Goal: Information Seeking & Learning: Learn about a topic

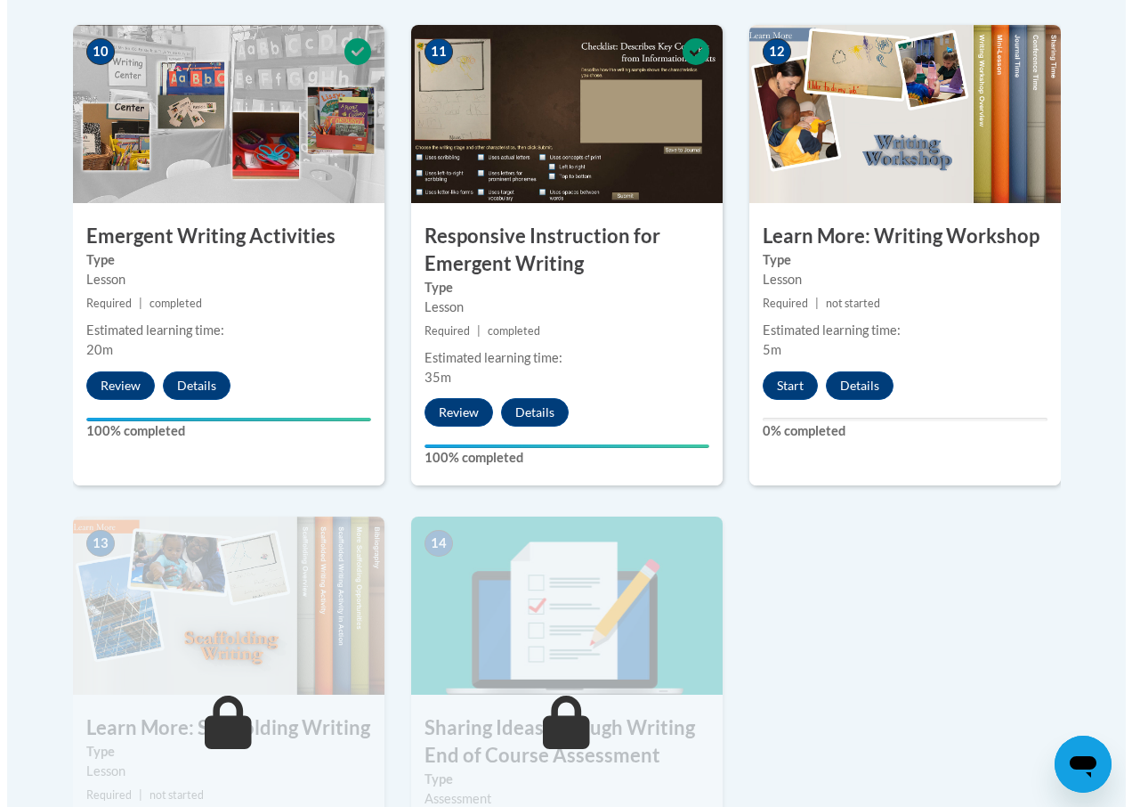
scroll to position [2048, 0]
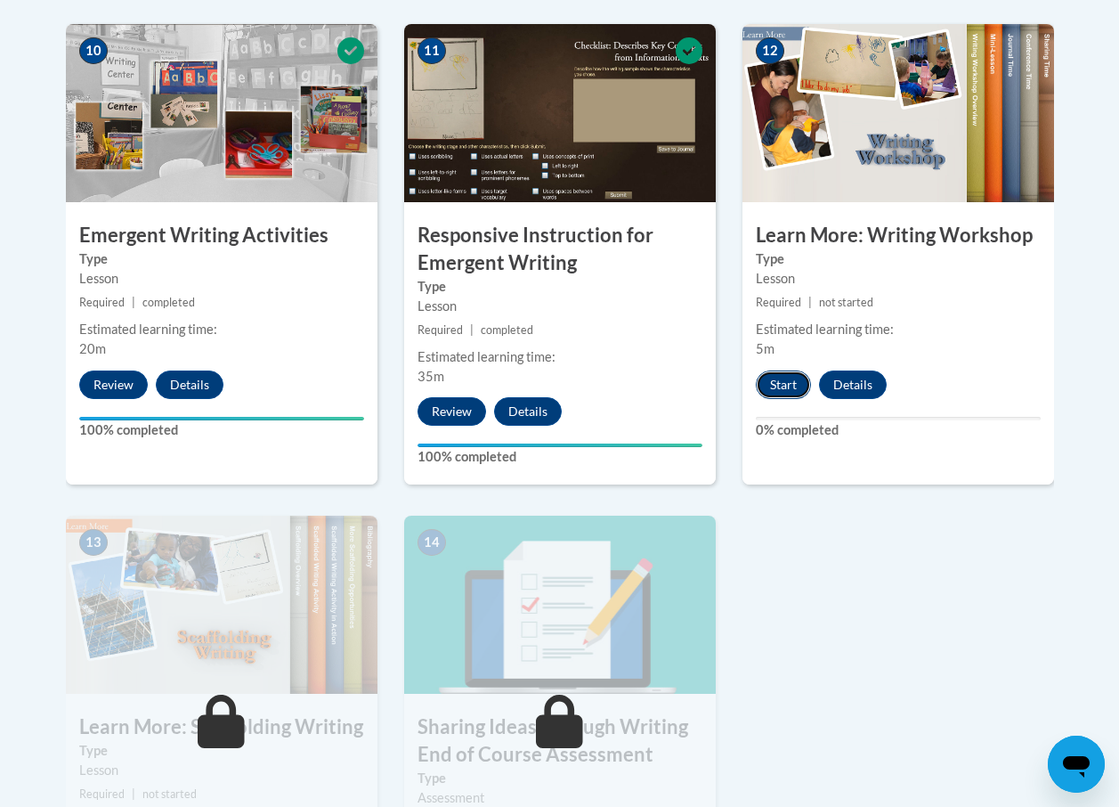
click at [775, 386] on button "Start" at bounding box center [783, 384] width 55 height 28
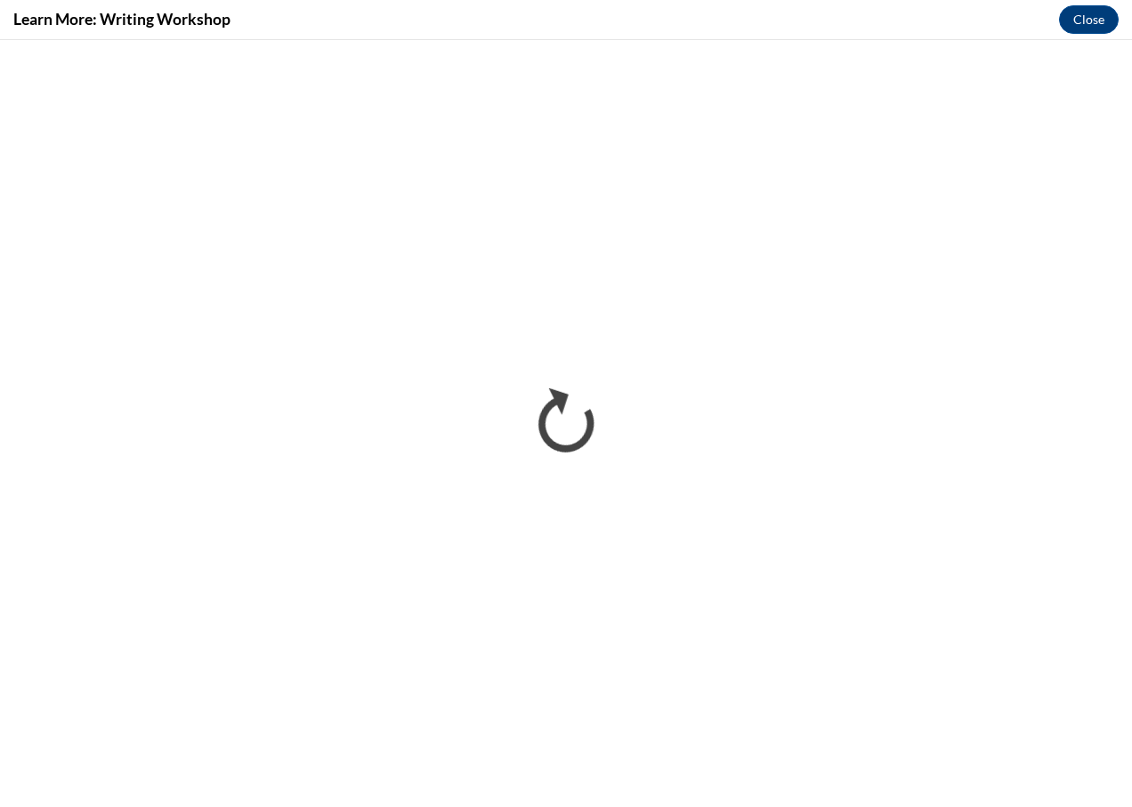
scroll to position [0, 0]
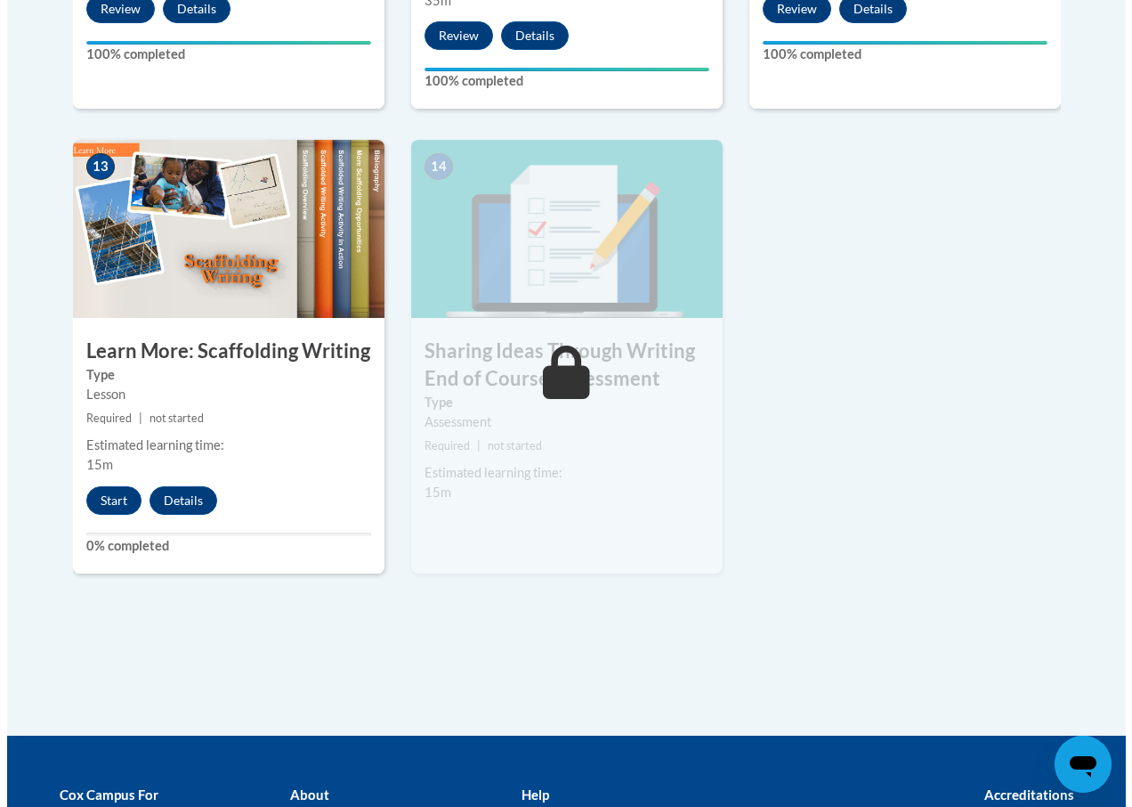
scroll to position [2334, 0]
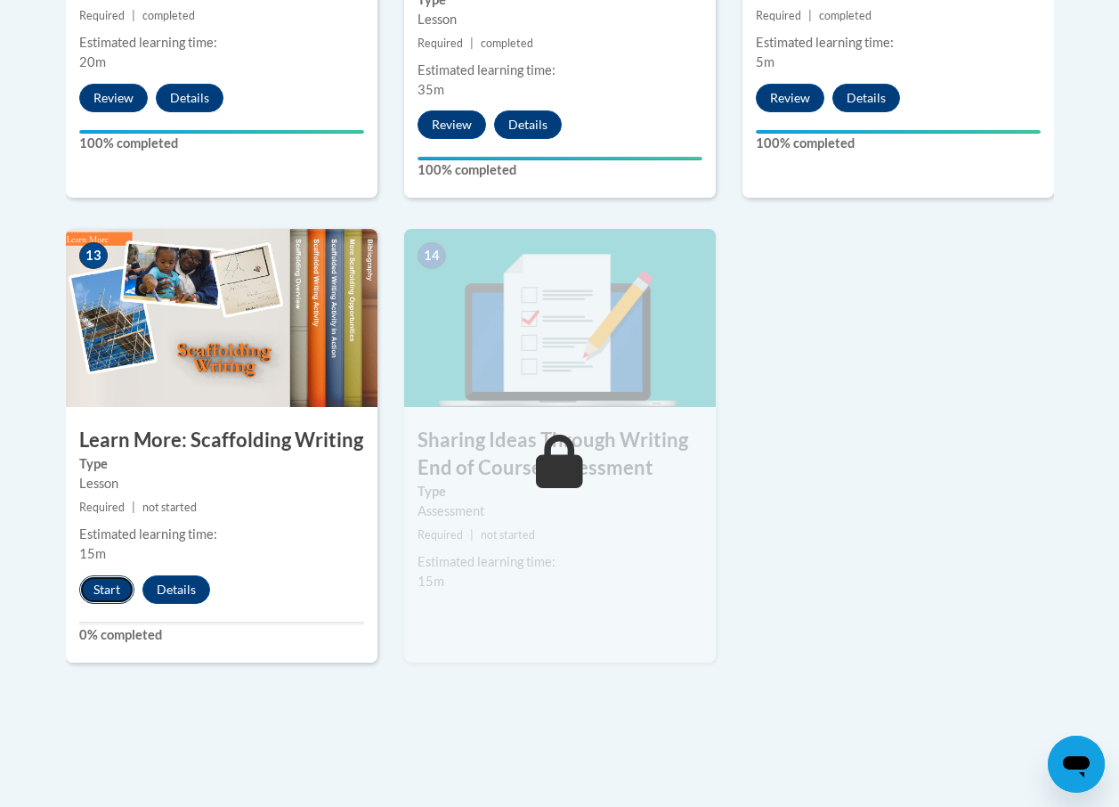
click at [116, 582] on button "Start" at bounding box center [106, 589] width 55 height 28
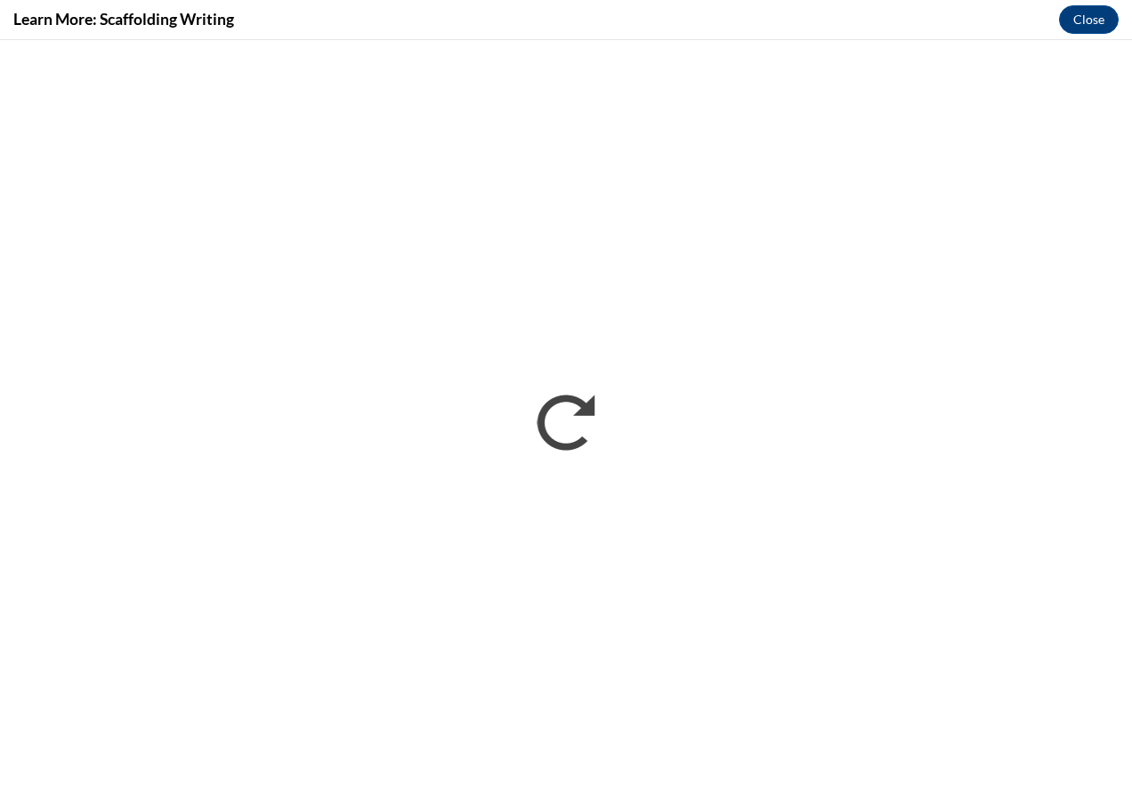
scroll to position [0, 0]
click at [1080, 20] on button "Close" at bounding box center [1089, 19] width 60 height 28
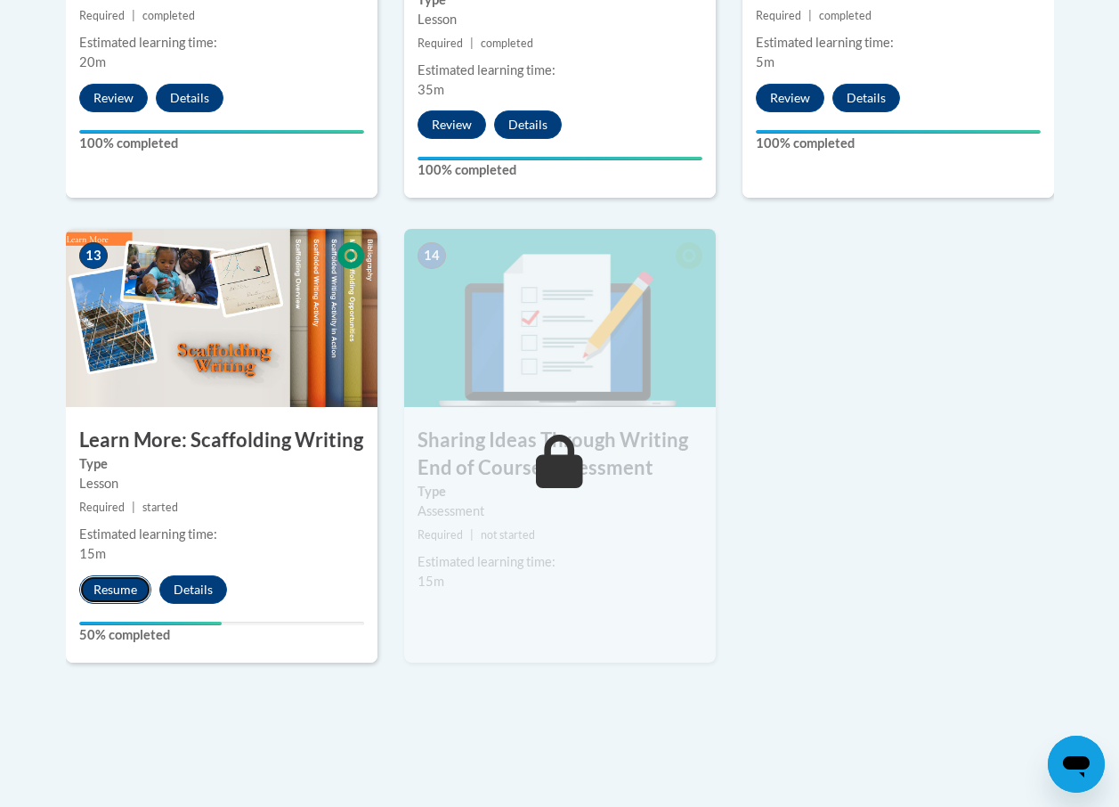
click at [118, 588] on button "Resume" at bounding box center [115, 589] width 72 height 28
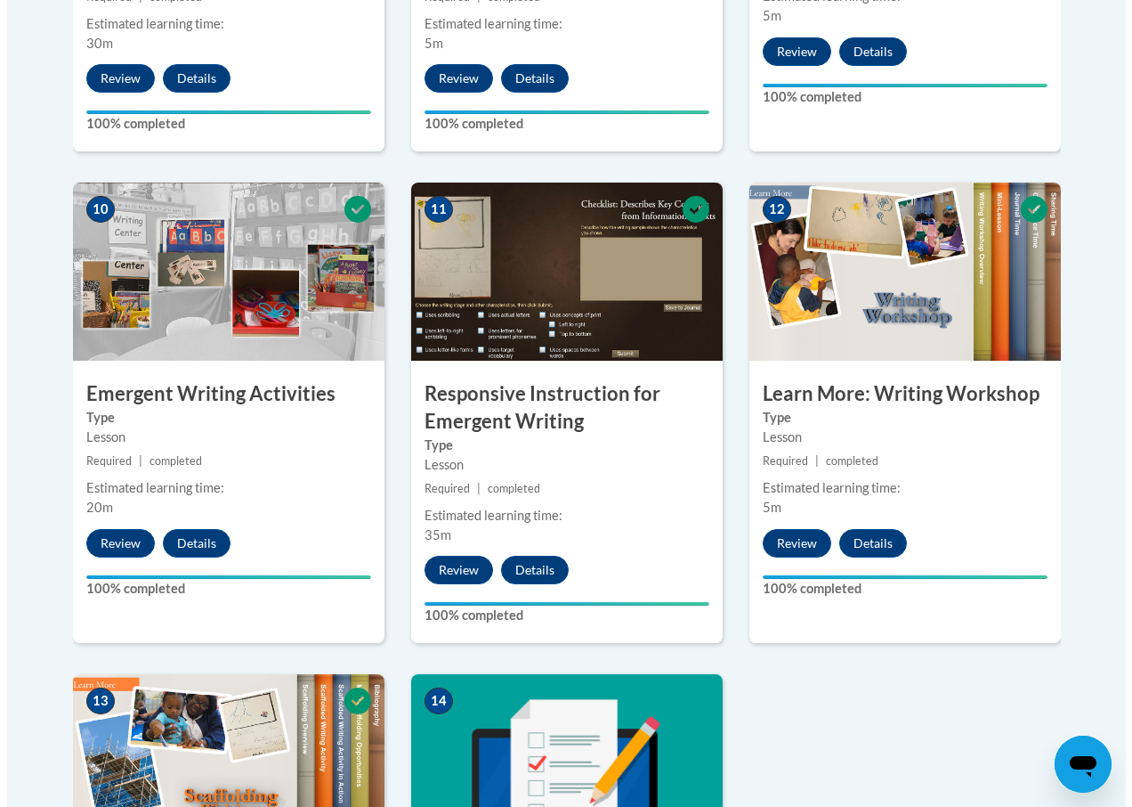
scroll to position [2315, 0]
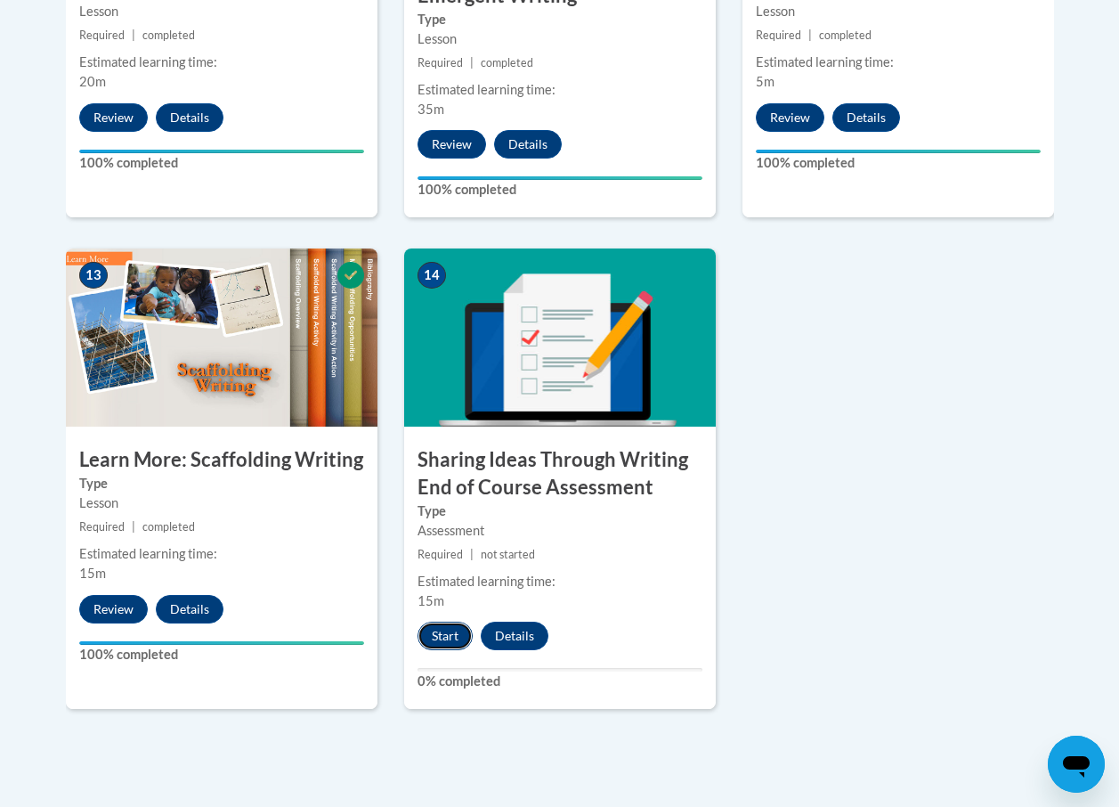
click at [436, 639] on button "Start" at bounding box center [445, 635] width 55 height 28
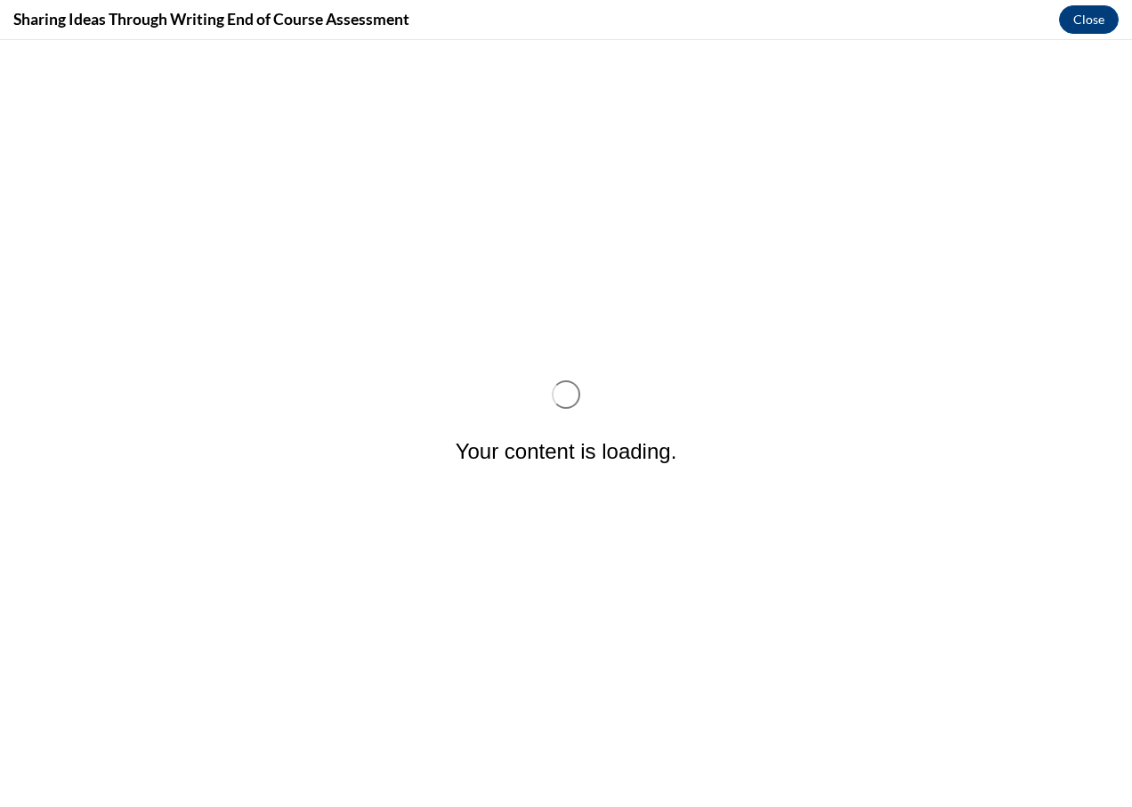
scroll to position [0, 0]
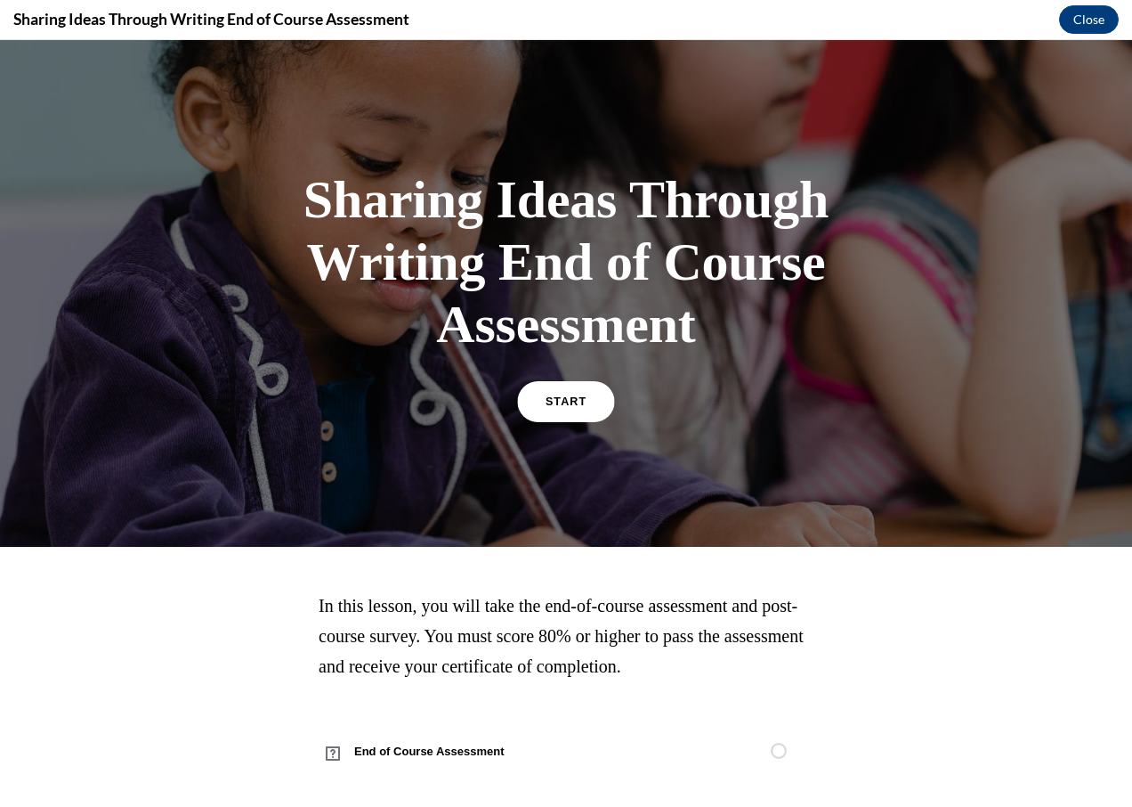
click at [564, 403] on span "START" at bounding box center [566, 401] width 41 height 13
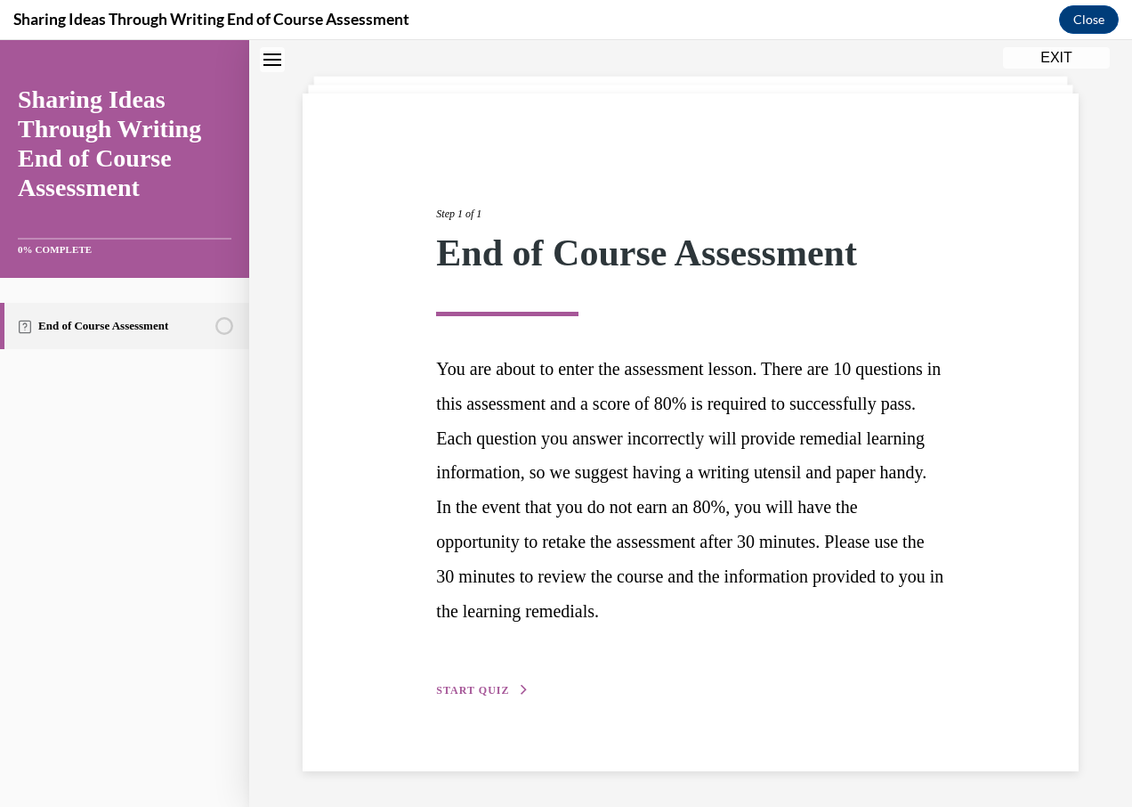
scroll to position [117, 0]
click at [504, 686] on button "START QUIZ" at bounding box center [482, 690] width 93 height 16
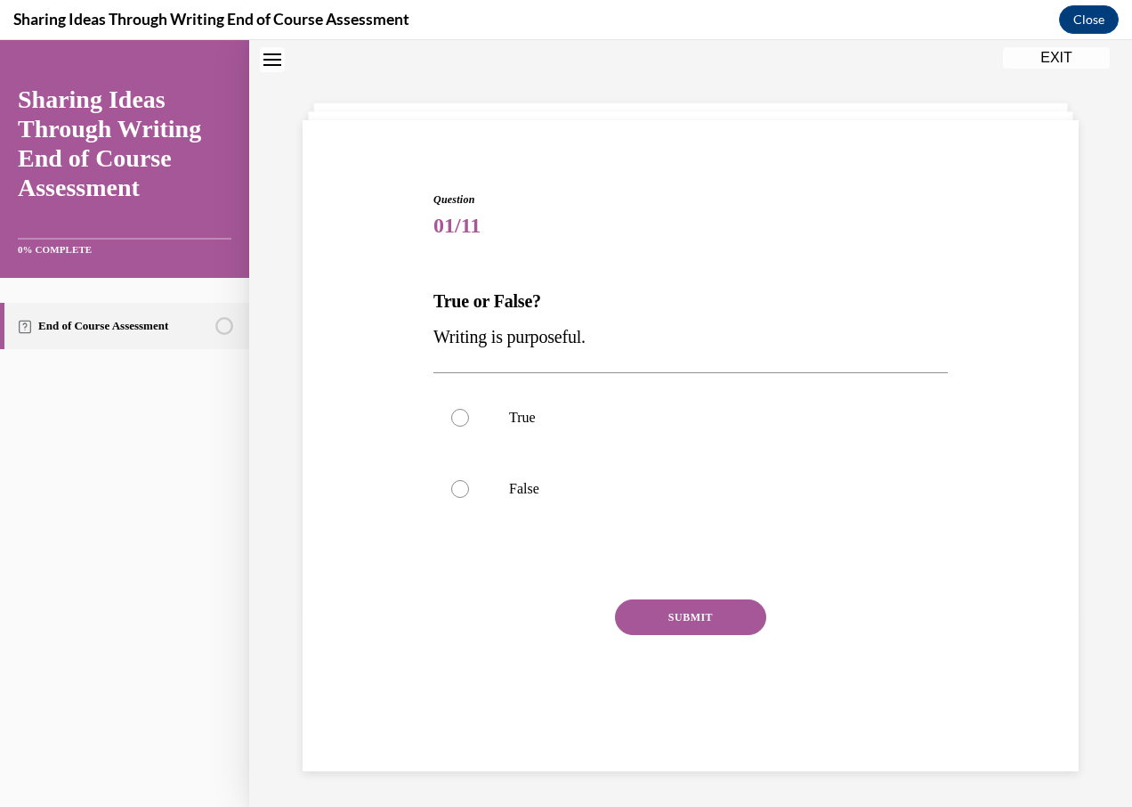
scroll to position [56, 0]
click at [454, 416] on div at bounding box center [460, 418] width 18 height 18
click at [454, 416] on input "True" at bounding box center [460, 418] width 18 height 18
radio input "true"
click at [674, 616] on button "SUBMIT" at bounding box center [690, 617] width 151 height 36
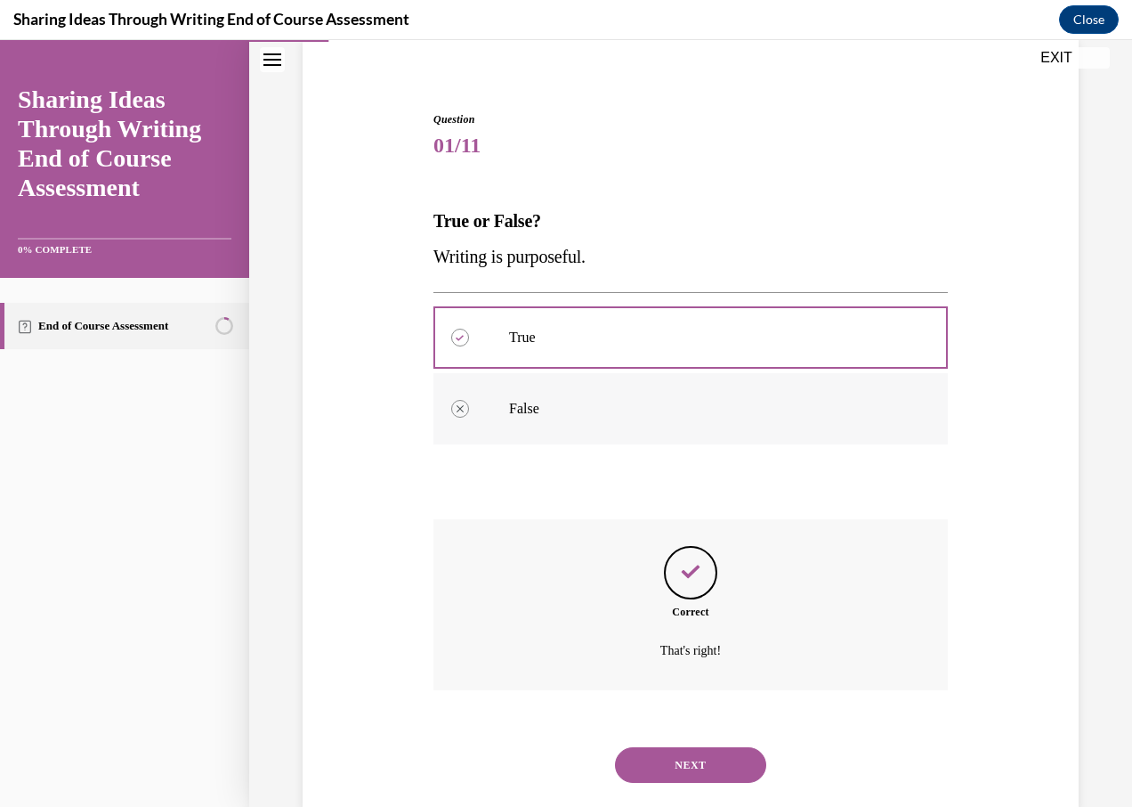
scroll to position [175, 0]
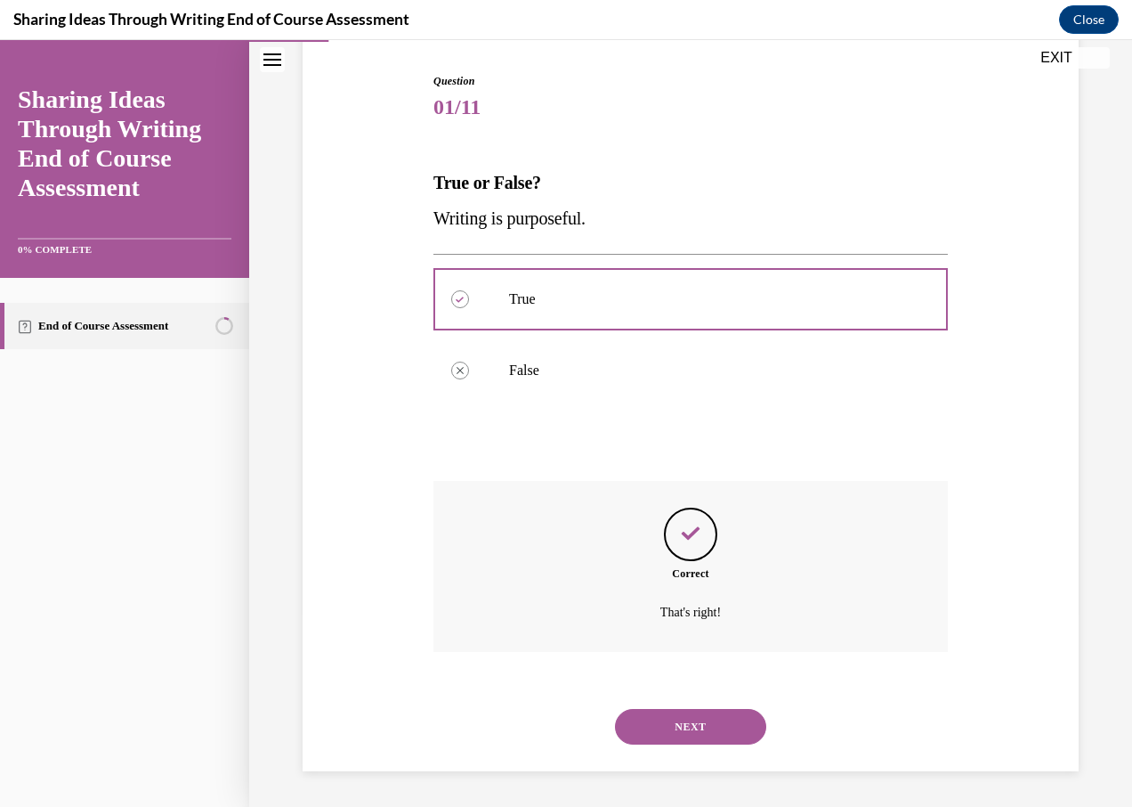
click at [736, 721] on button "NEXT" at bounding box center [690, 727] width 151 height 36
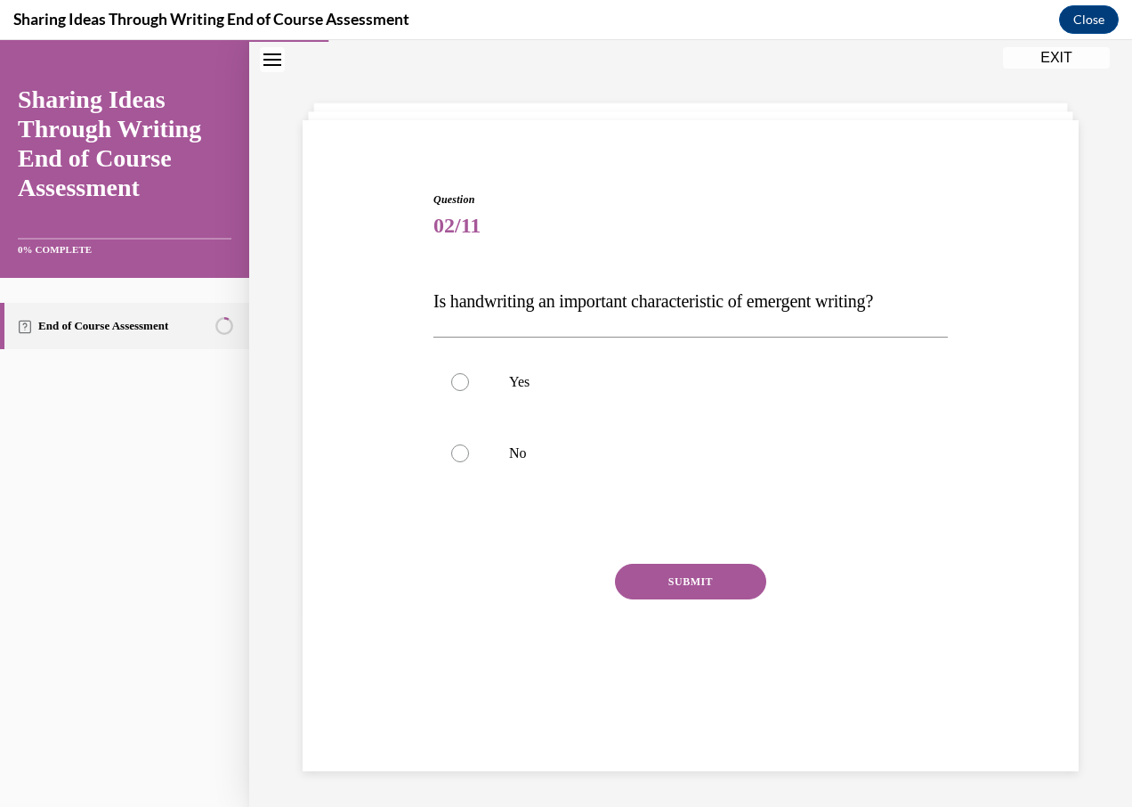
scroll to position [56, 0]
drag, startPoint x: 467, startPoint y: 380, endPoint x: 475, endPoint y: 381, distance: 8.9
click at [467, 381] on label "Yes" at bounding box center [691, 381] width 515 height 71
click at [467, 381] on input "Yes" at bounding box center [460, 382] width 18 height 18
radio input "true"
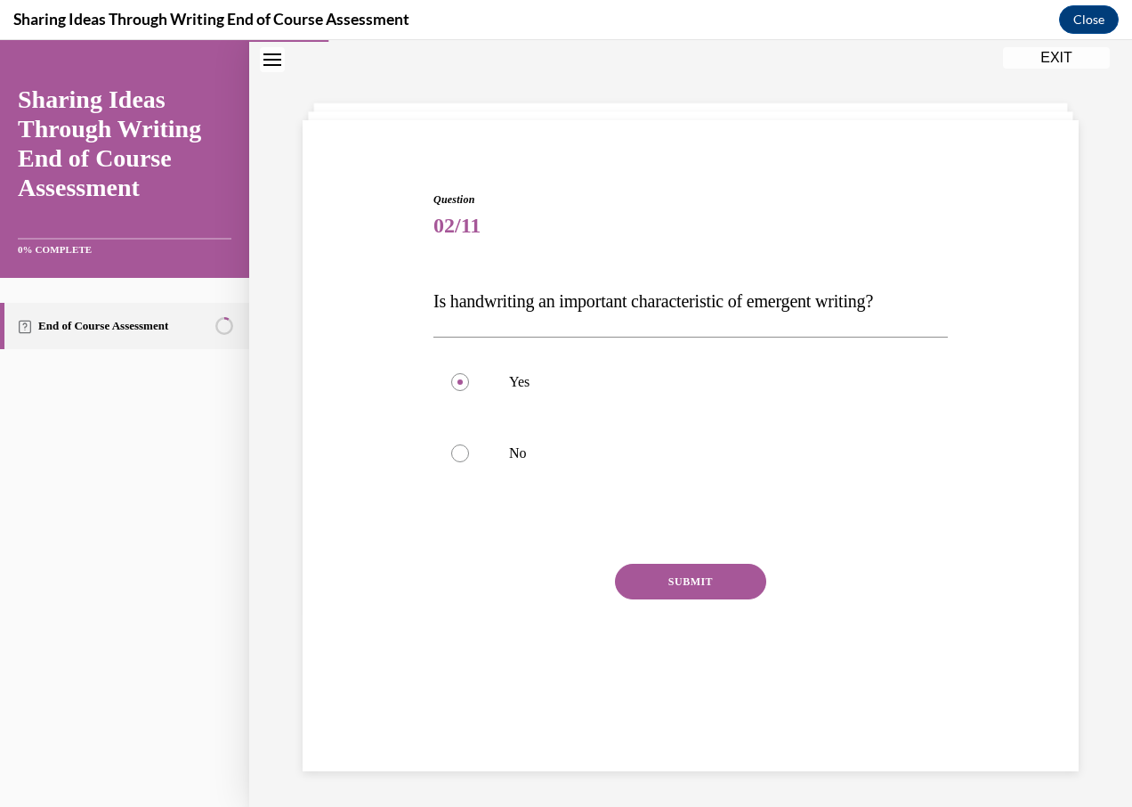
click at [697, 580] on button "SUBMIT" at bounding box center [690, 582] width 151 height 36
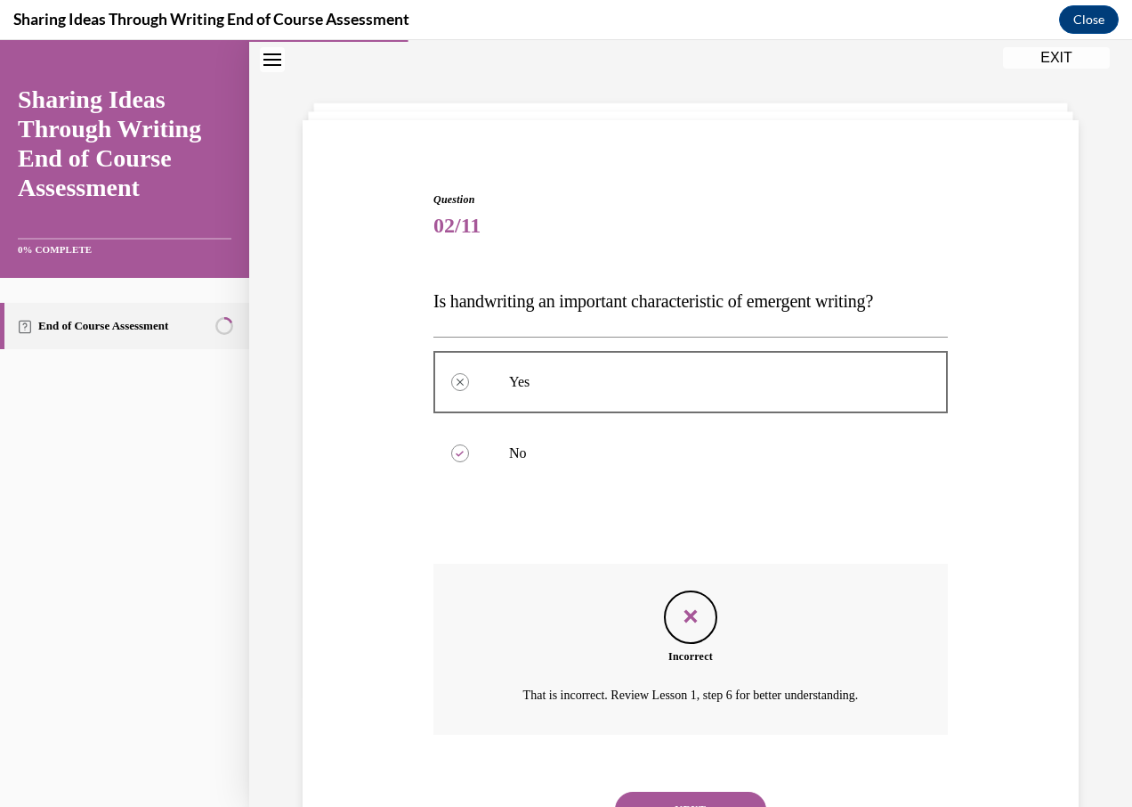
scroll to position [139, 0]
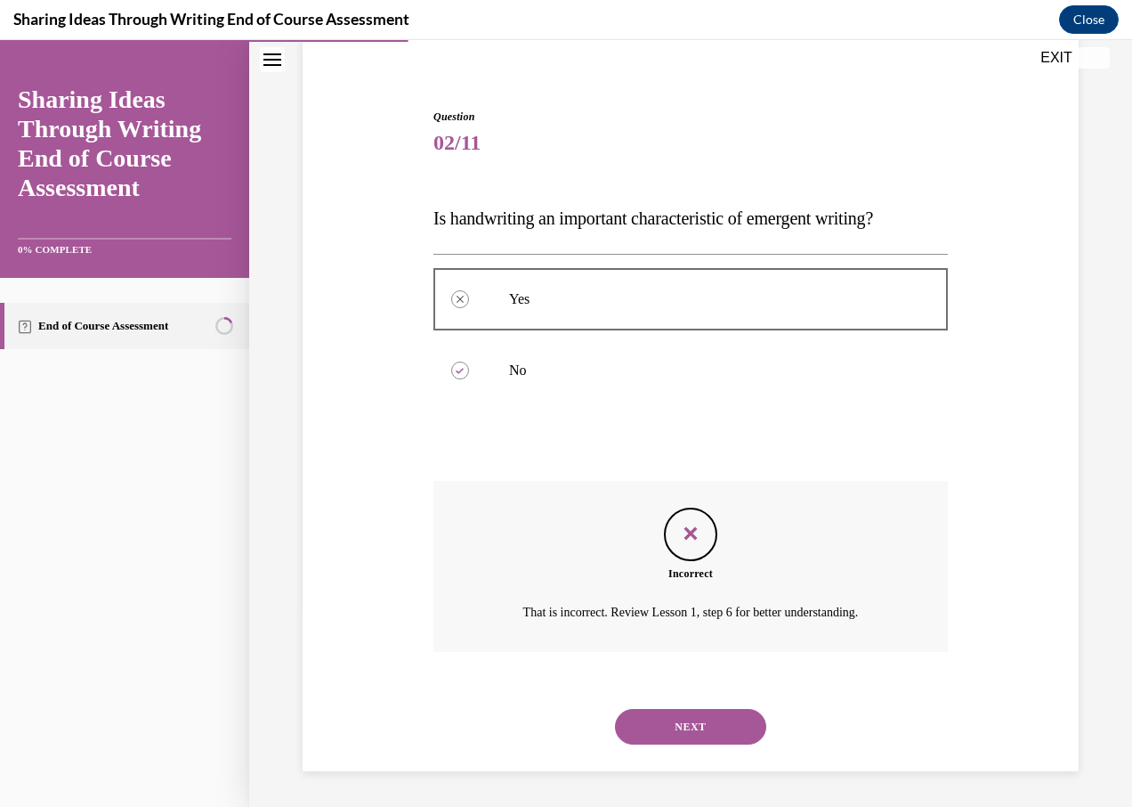
click at [671, 728] on button "NEXT" at bounding box center [690, 727] width 151 height 36
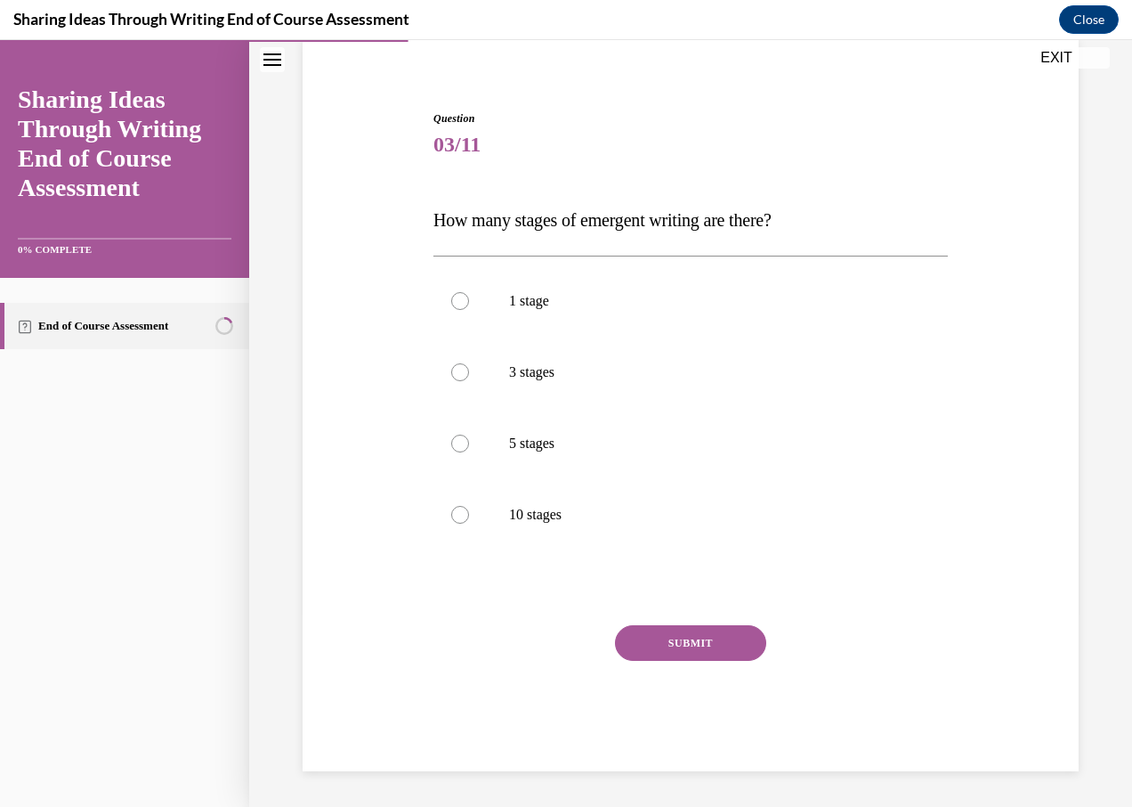
scroll to position [92, 0]
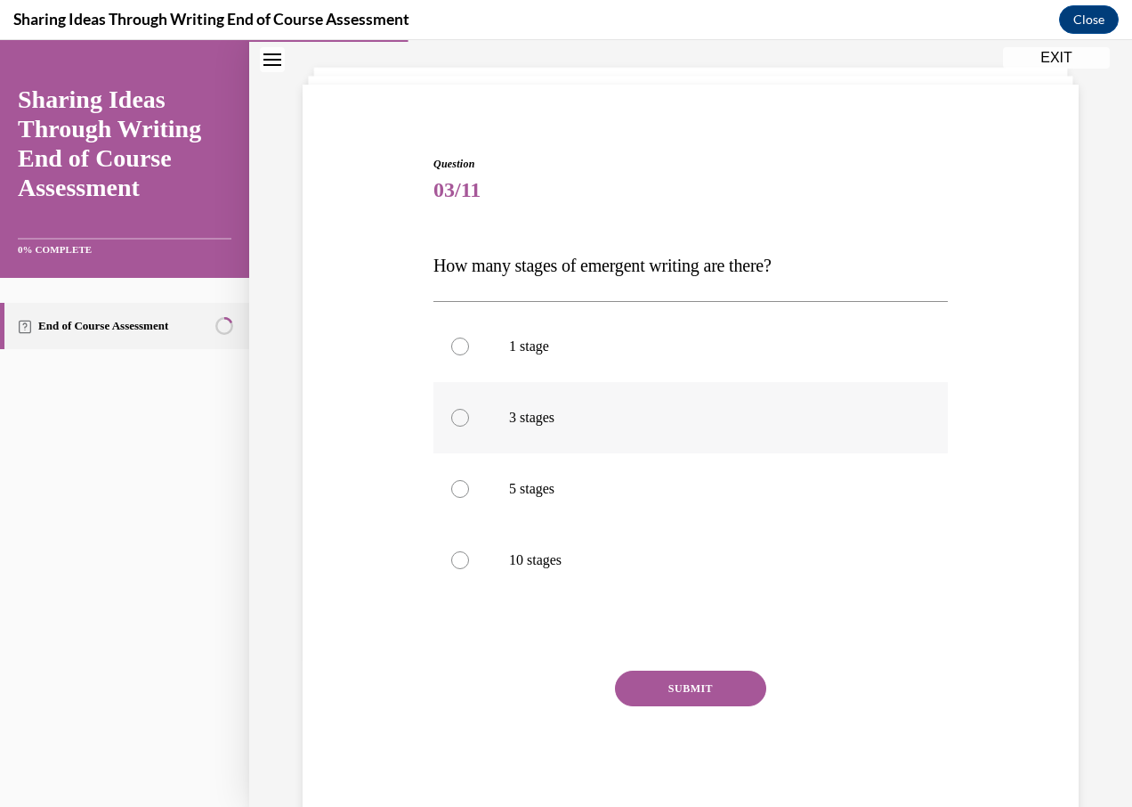
click at [455, 415] on div at bounding box center [460, 418] width 18 height 18
click at [455, 415] on input "3 stages" at bounding box center [460, 418] width 18 height 18
radio input "true"
drag, startPoint x: 645, startPoint y: 679, endPoint x: 645, endPoint y: 666, distance: 13.4
click at [646, 681] on button "SUBMIT" at bounding box center [690, 688] width 151 height 36
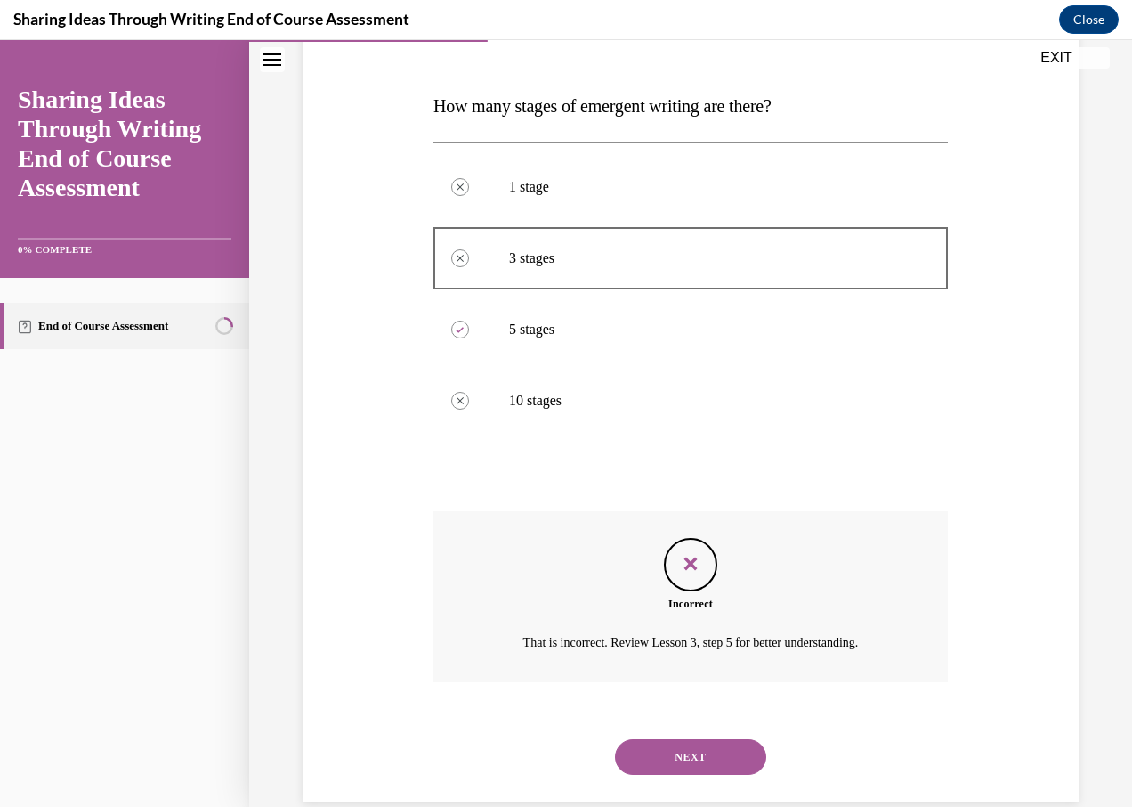
scroll to position [281, 0]
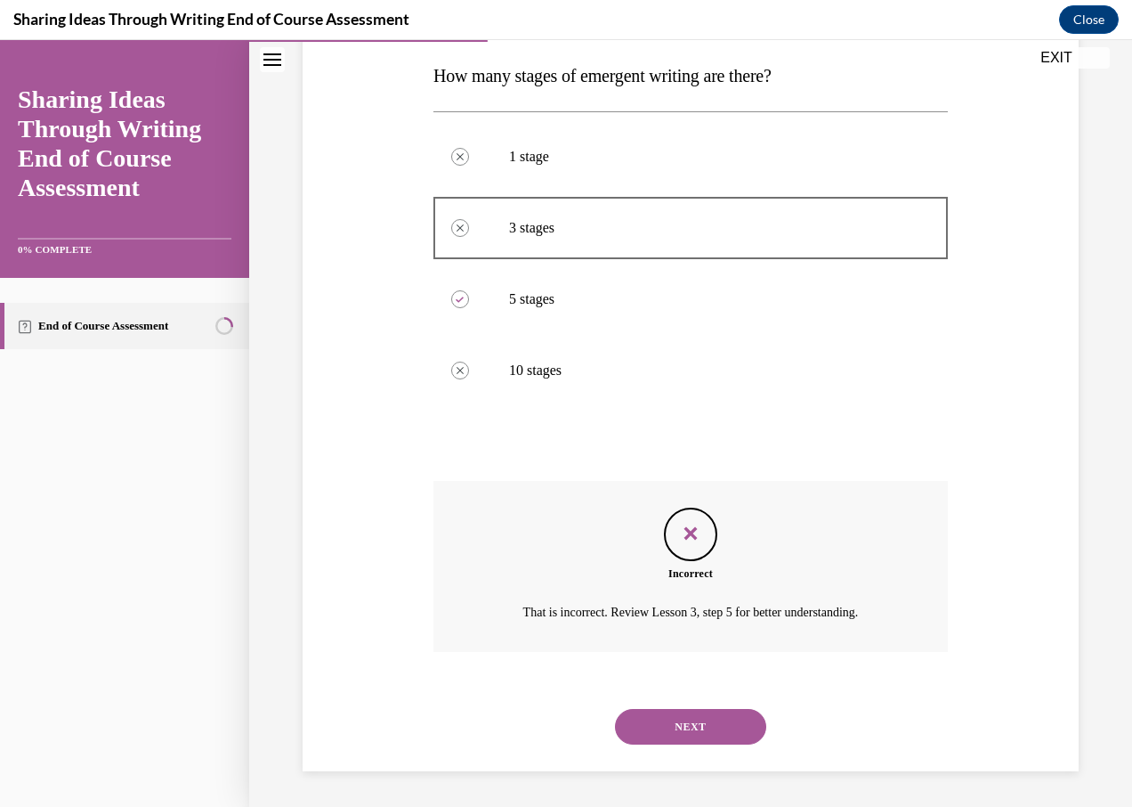
drag, startPoint x: 674, startPoint y: 728, endPoint x: 646, endPoint y: 688, distance: 48.7
click at [668, 718] on button "NEXT" at bounding box center [690, 727] width 151 height 36
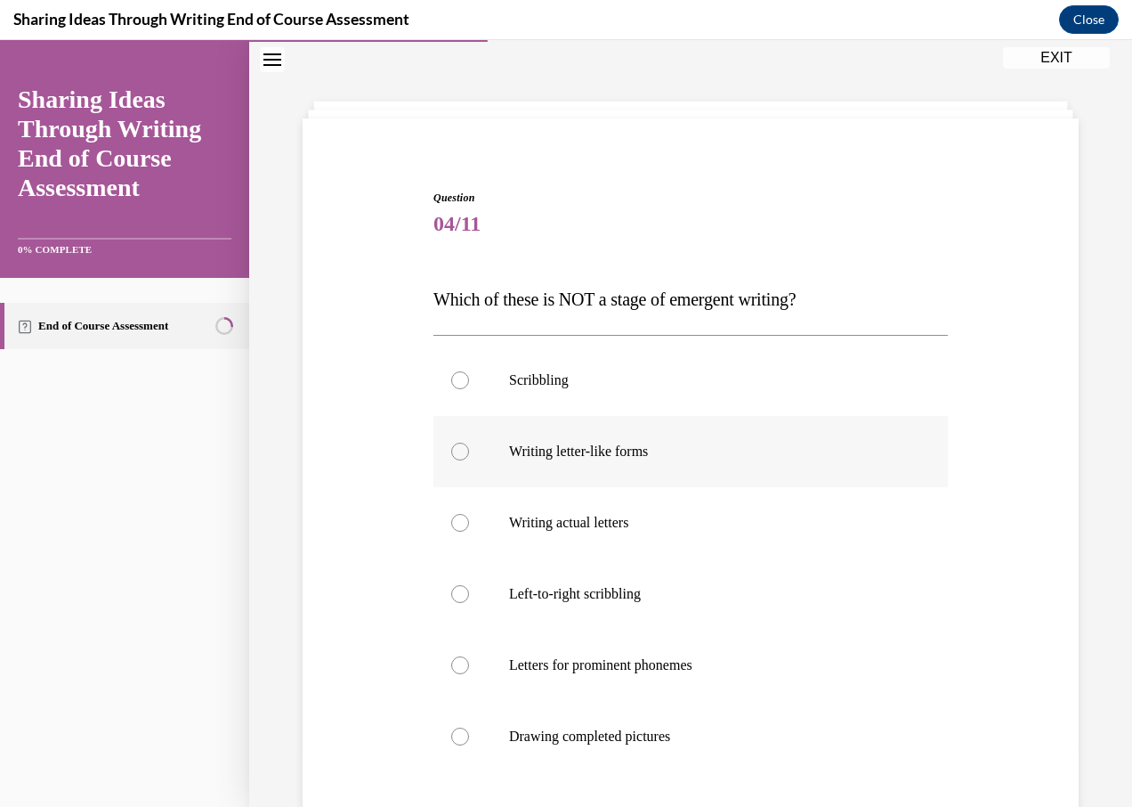
scroll to position [89, 0]
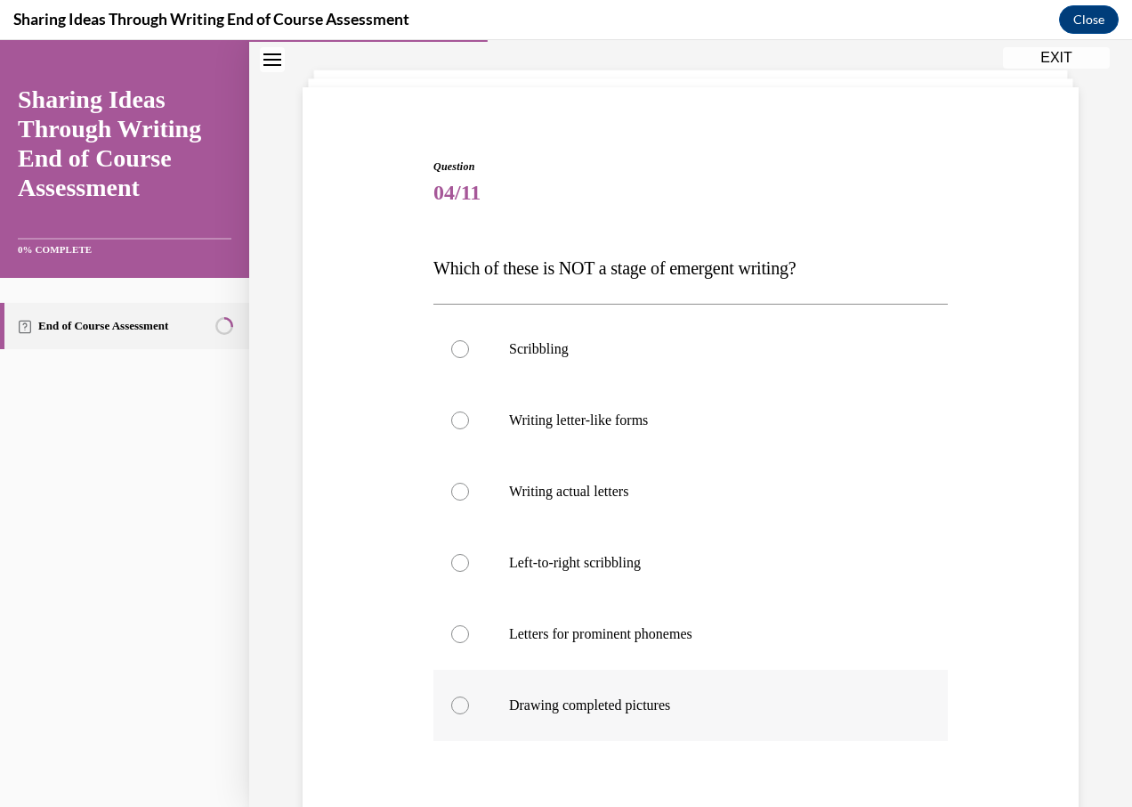
click at [465, 701] on div at bounding box center [460, 705] width 18 height 18
click at [465, 701] on input "Drawing completed pictures" at bounding box center [460, 705] width 18 height 18
radio input "true"
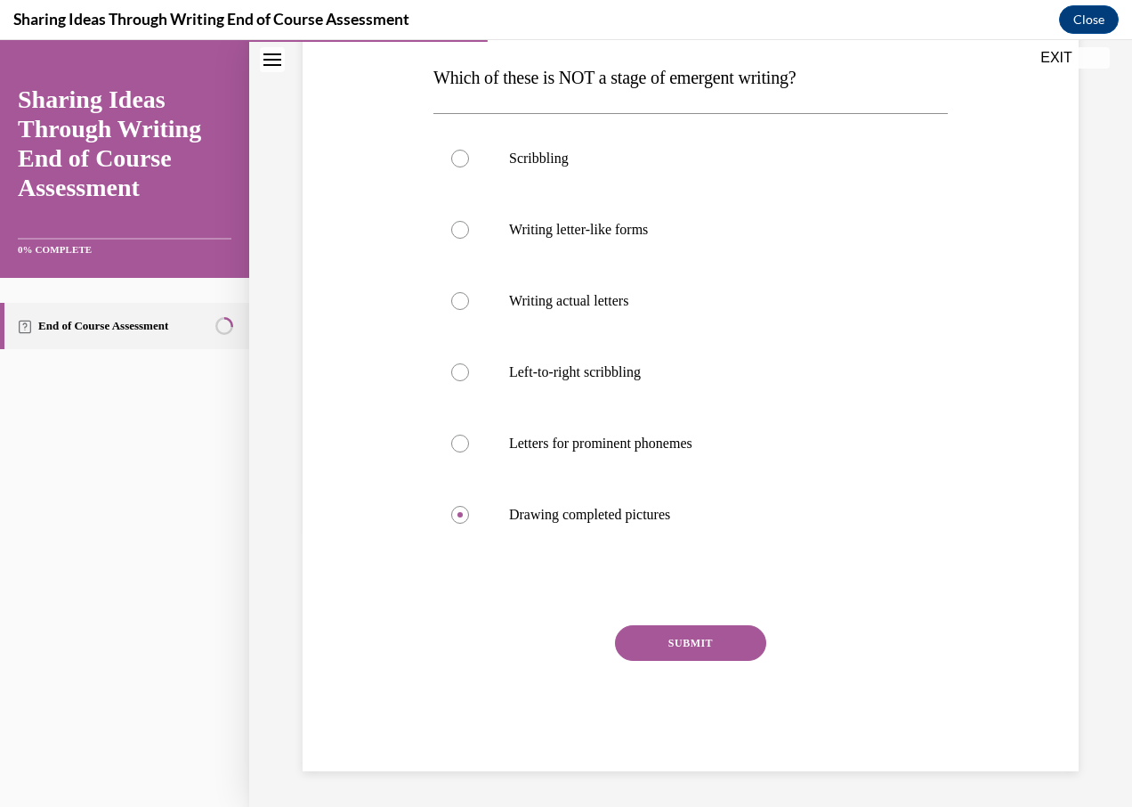
click at [694, 652] on button "SUBMIT" at bounding box center [690, 643] width 151 height 36
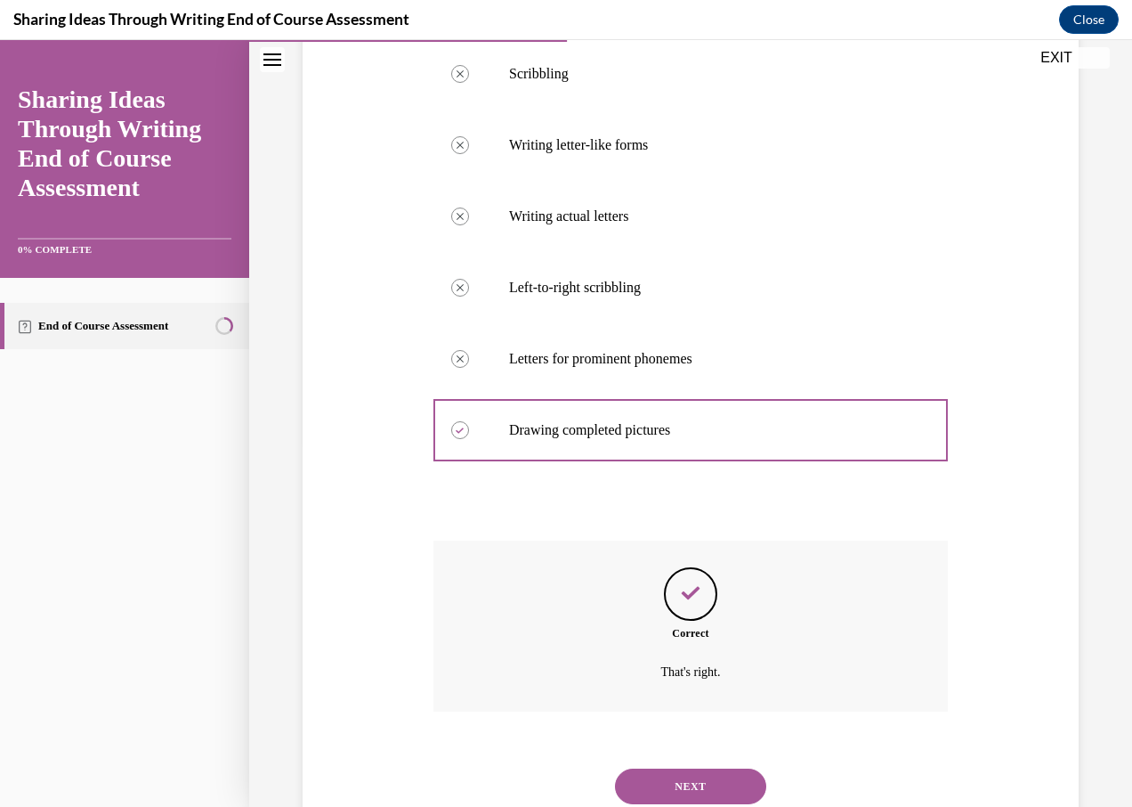
scroll to position [424, 0]
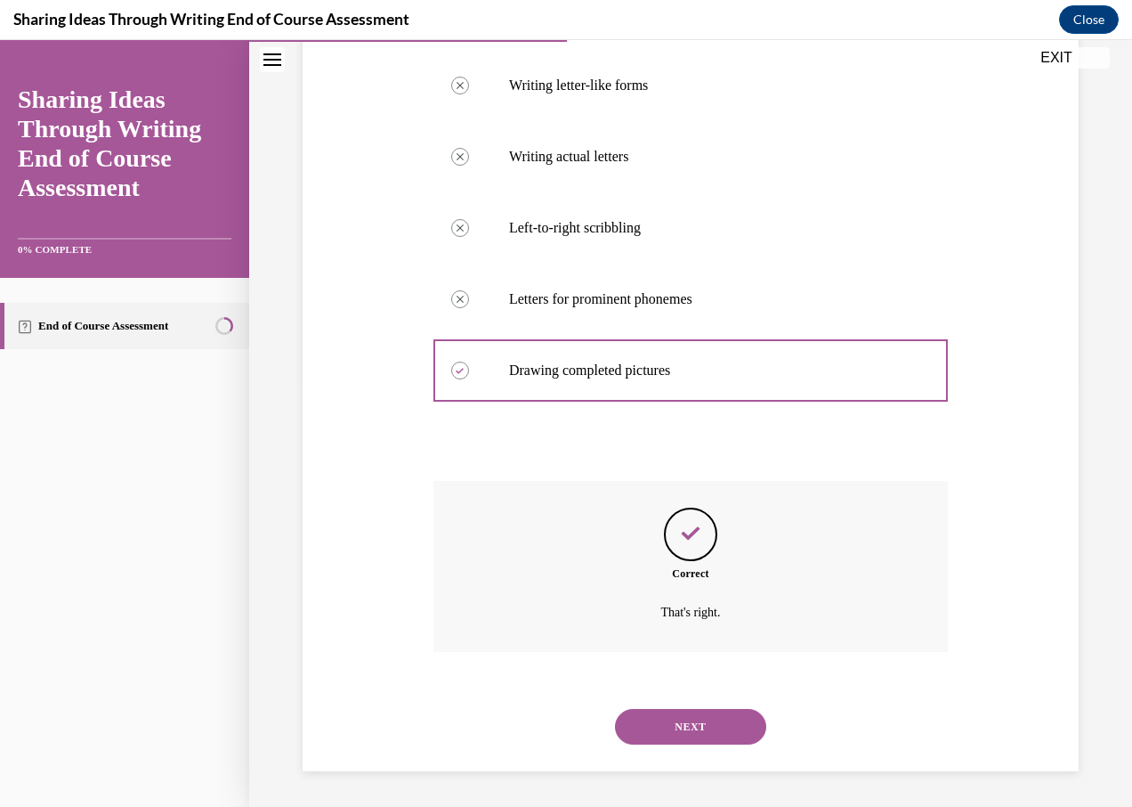
click at [688, 721] on button "NEXT" at bounding box center [690, 727] width 151 height 36
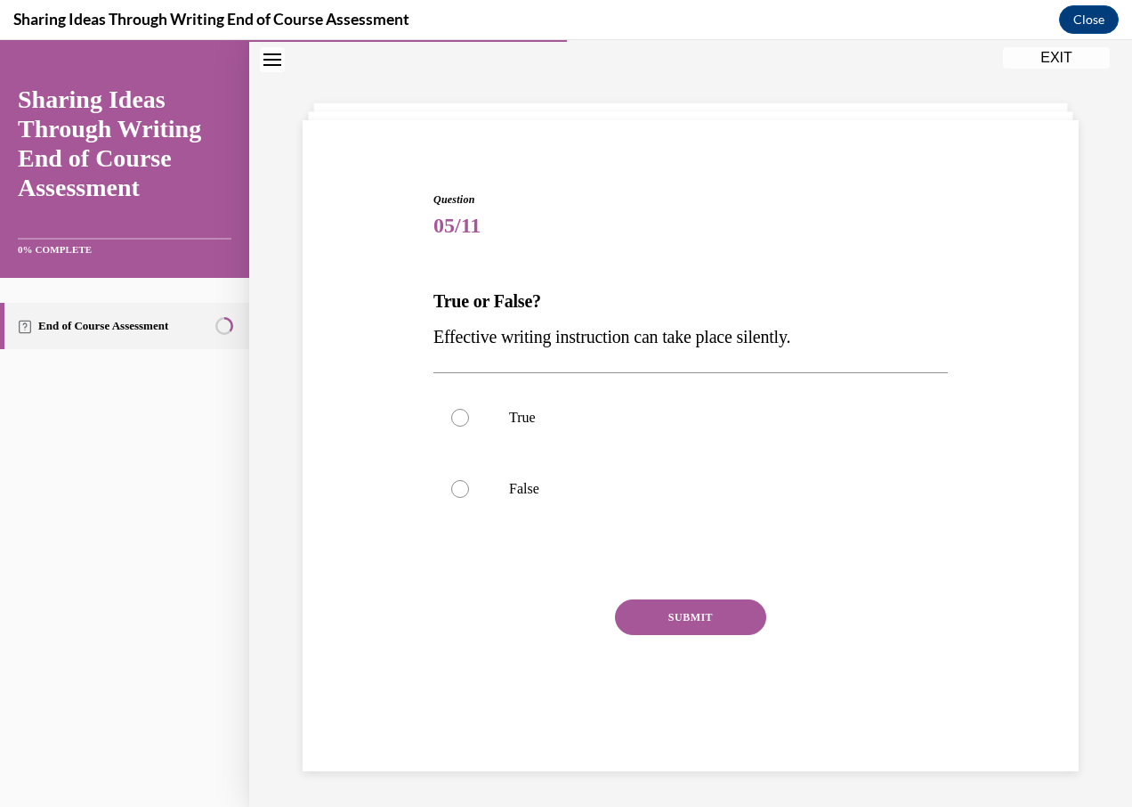
scroll to position [56, 0]
drag, startPoint x: 467, startPoint y: 415, endPoint x: 482, endPoint y: 422, distance: 15.9
click at [467, 415] on label "True" at bounding box center [691, 417] width 515 height 71
click at [467, 415] on input "True" at bounding box center [460, 418] width 18 height 18
radio input "true"
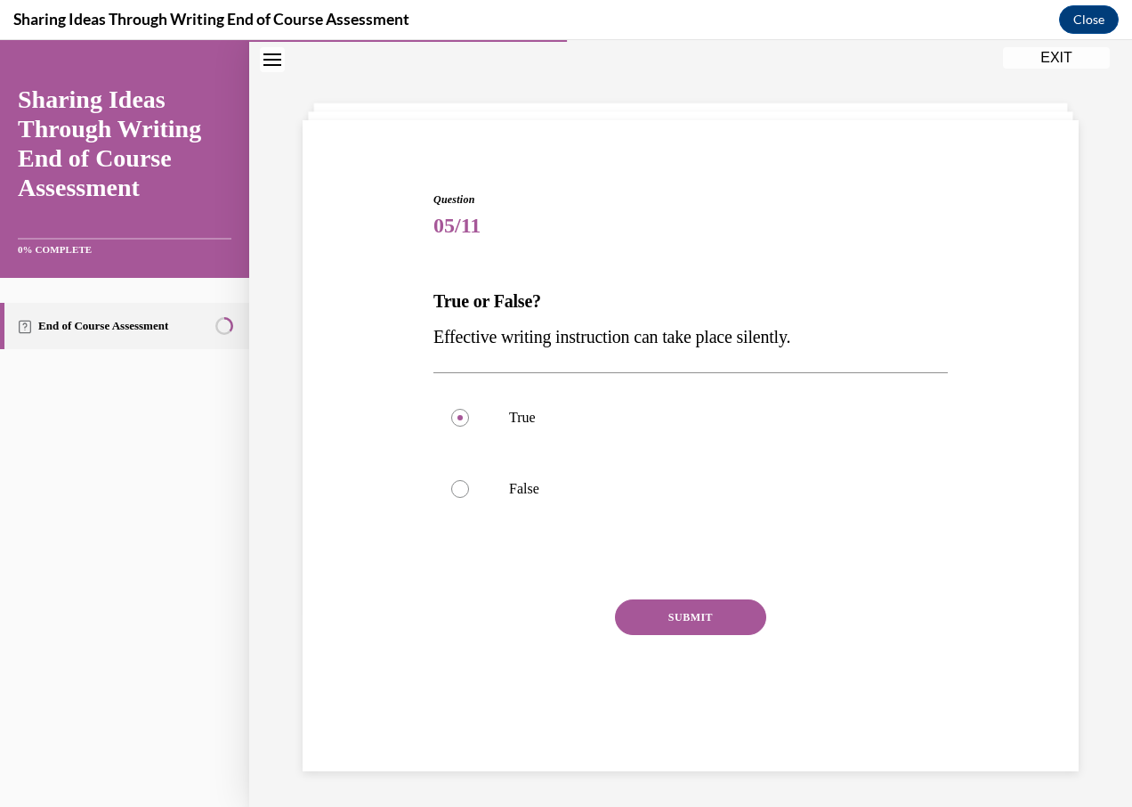
drag, startPoint x: 651, startPoint y: 612, endPoint x: 653, endPoint y: 596, distance: 16.2
click at [652, 613] on button "SUBMIT" at bounding box center [690, 617] width 151 height 36
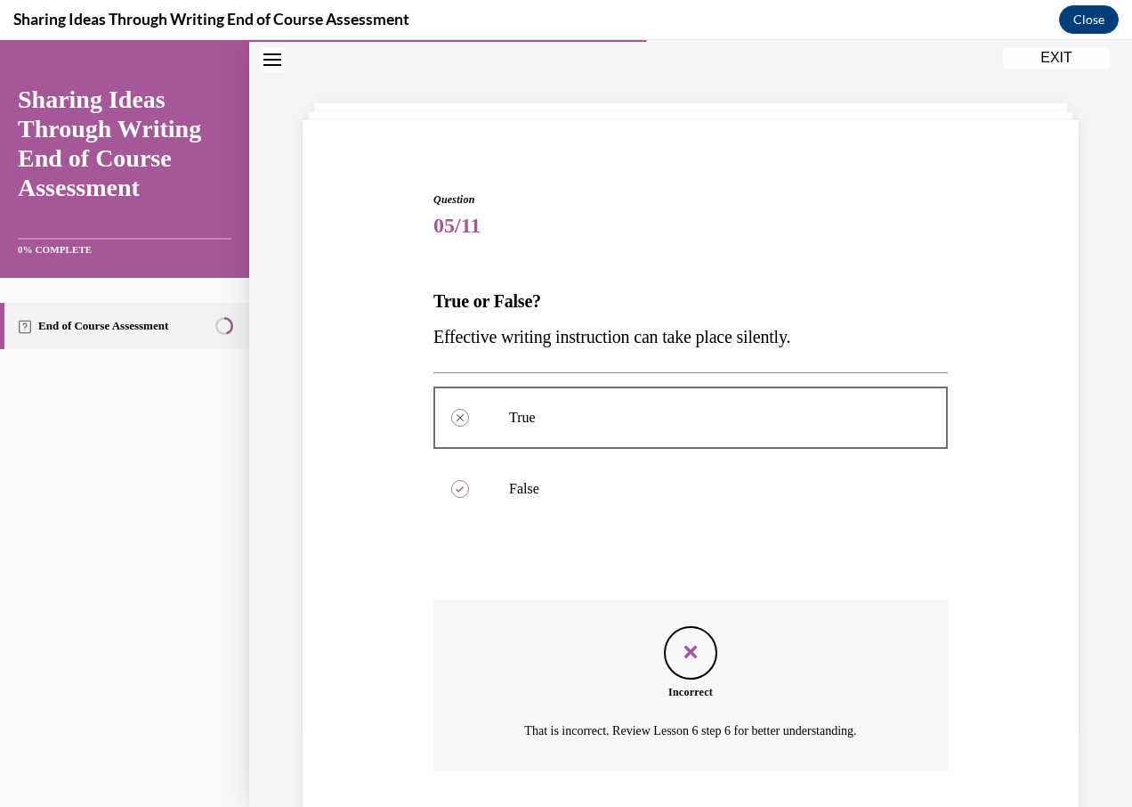
scroll to position [175, 0]
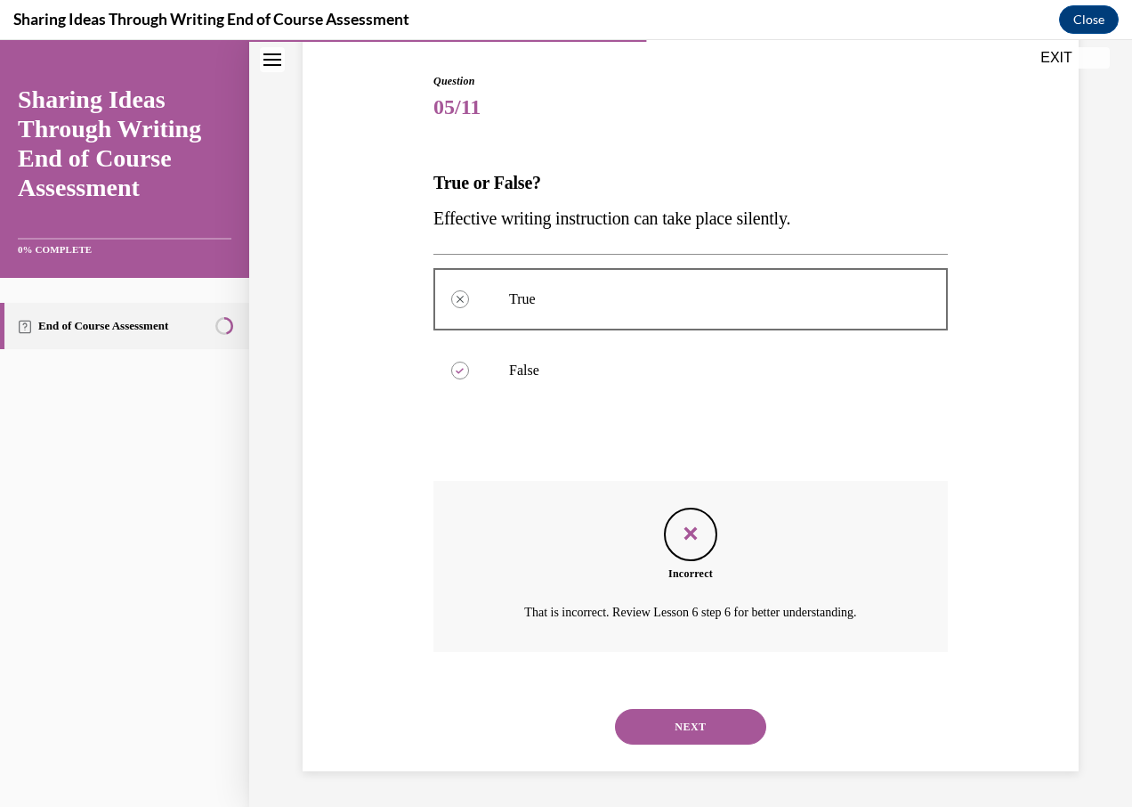
click at [661, 726] on button "NEXT" at bounding box center [690, 727] width 151 height 36
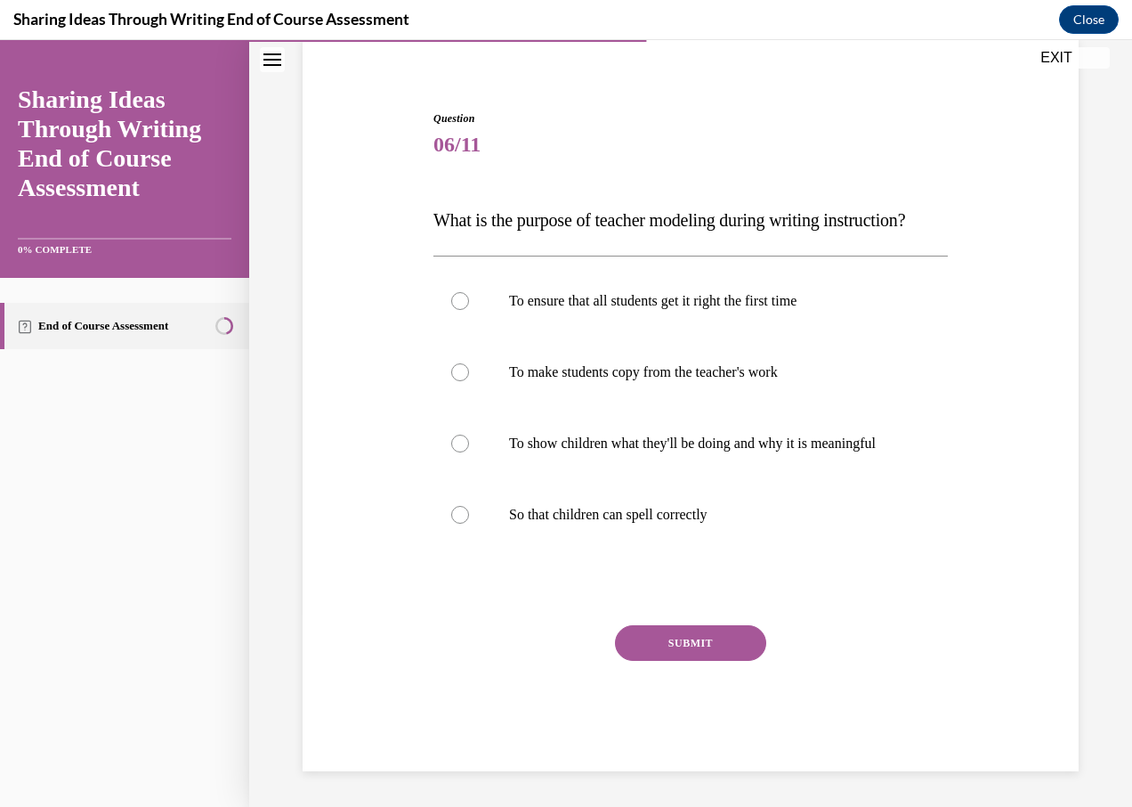
scroll to position [93, 0]
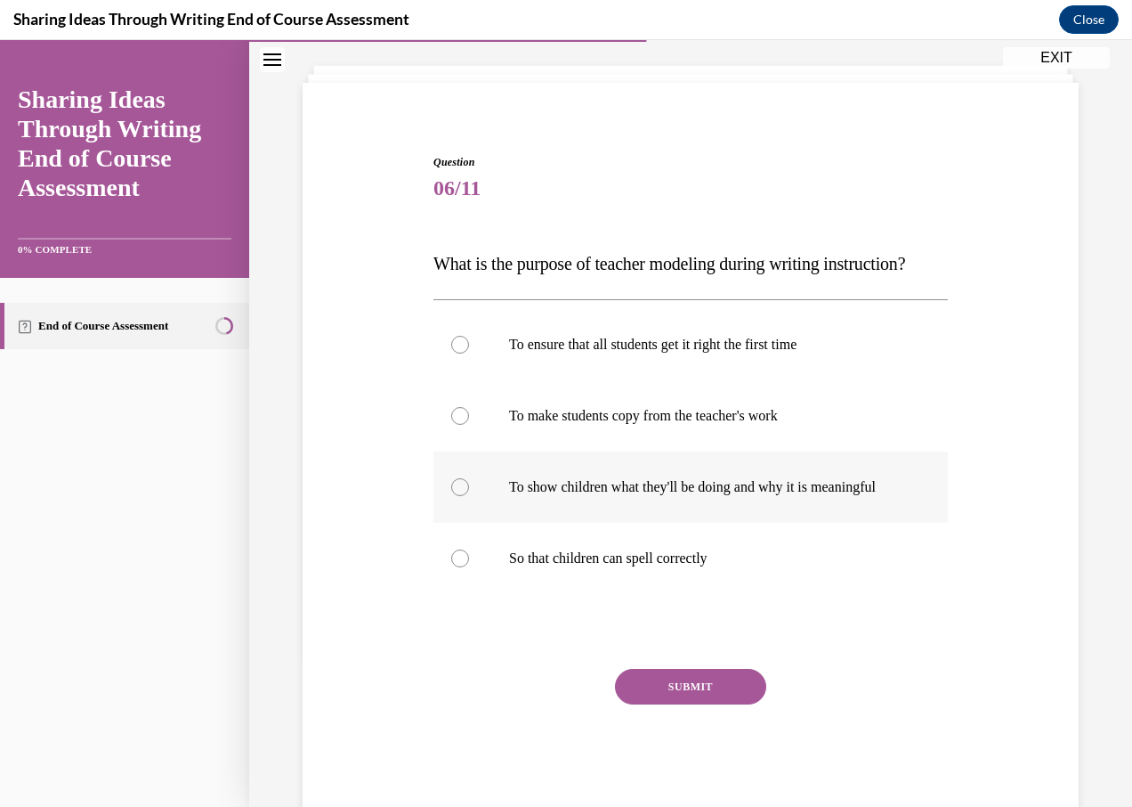
click at [463, 496] on div at bounding box center [460, 487] width 18 height 18
click at [463, 496] on input "To show children what they'll be doing and why it is meaningful" at bounding box center [460, 487] width 18 height 18
radio input "true"
click at [712, 704] on button "SUBMIT" at bounding box center [690, 687] width 151 height 36
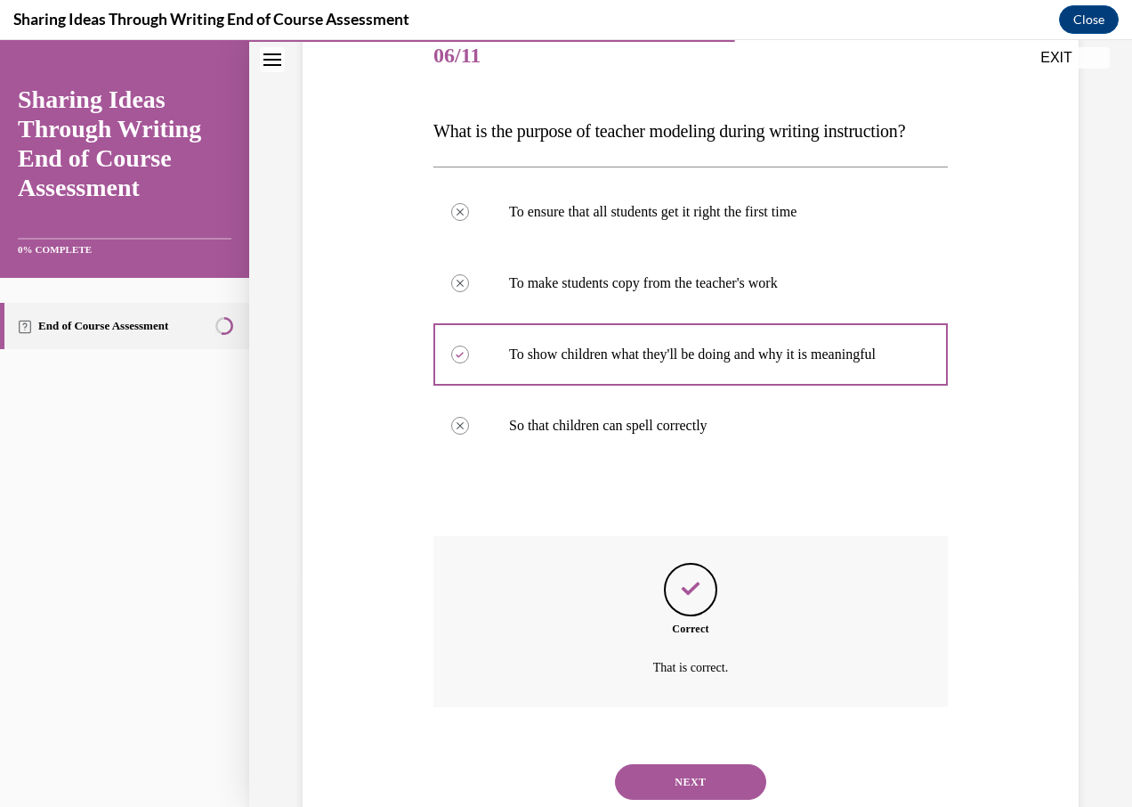
scroll to position [335, 0]
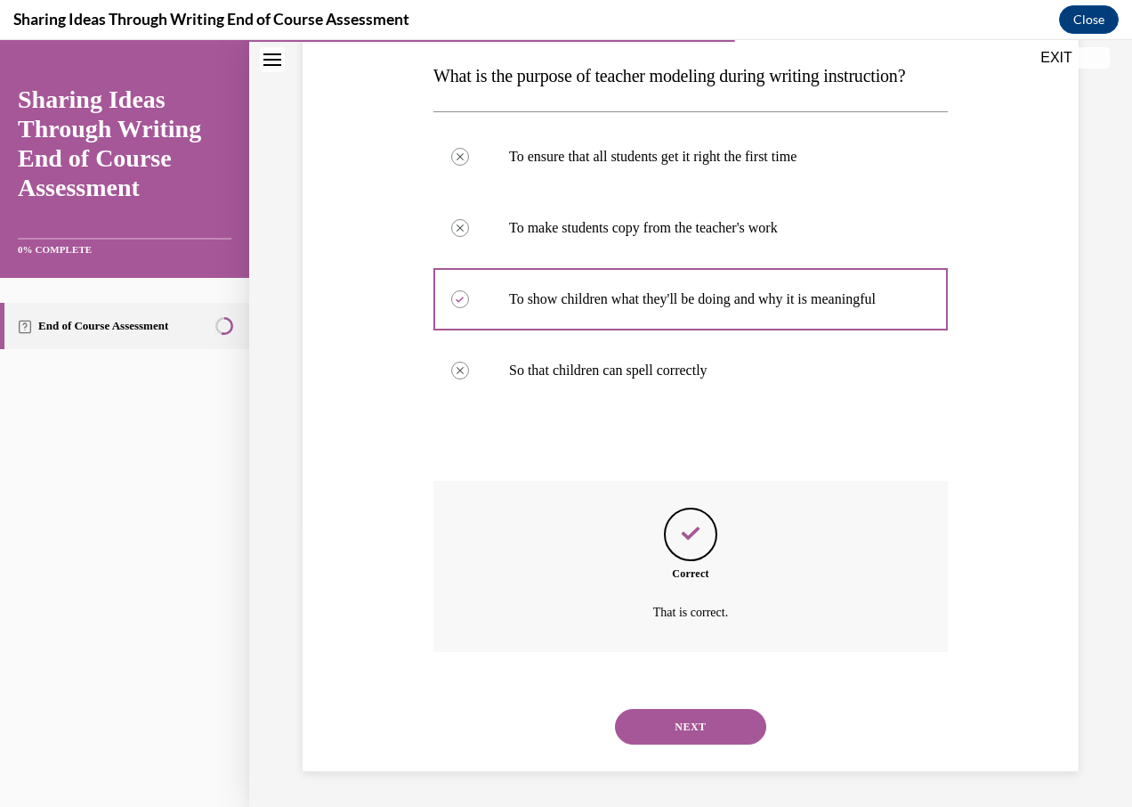
click at [698, 722] on button "NEXT" at bounding box center [690, 727] width 151 height 36
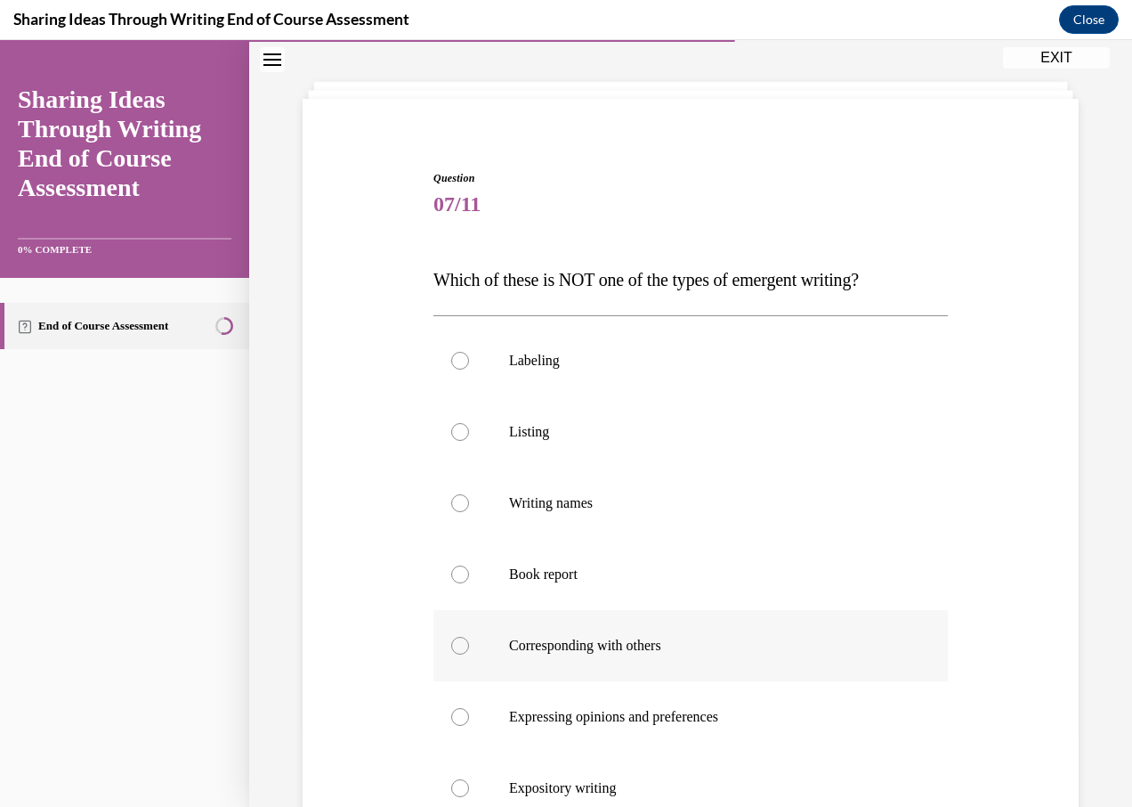
scroll to position [178, 0]
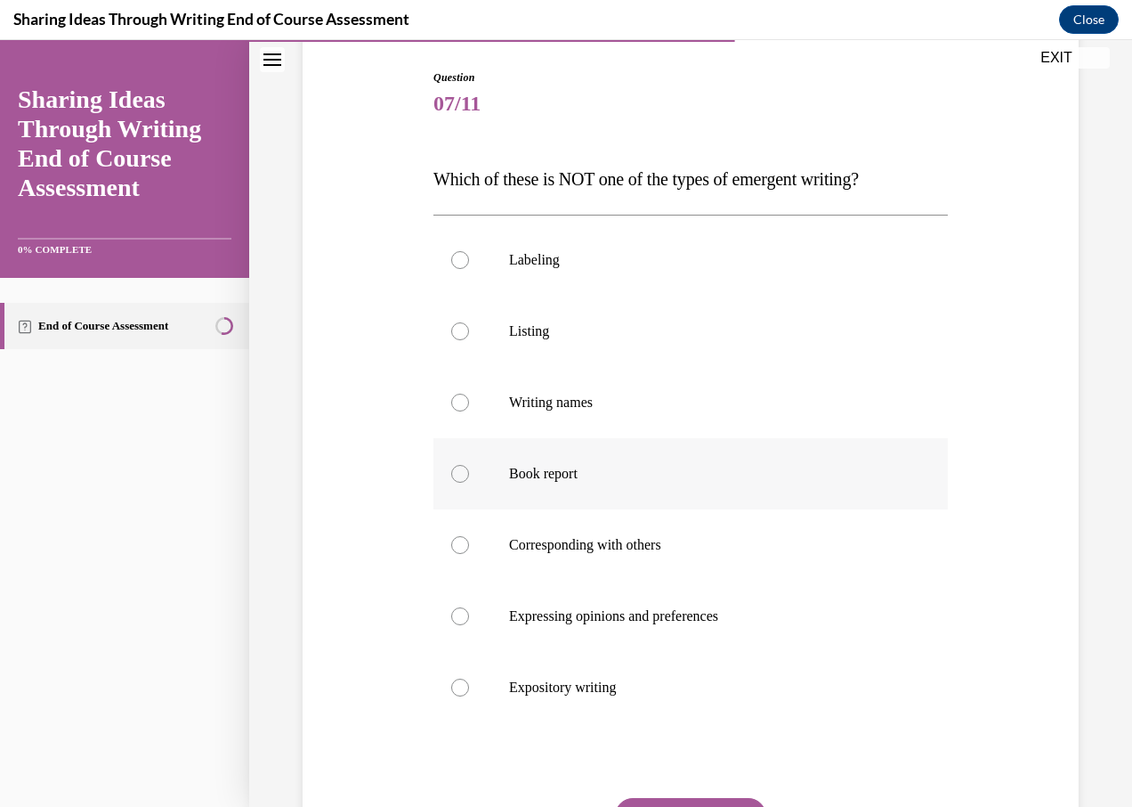
click at [467, 475] on label "Book report" at bounding box center [691, 473] width 515 height 71
click at [467, 475] on input "Book report" at bounding box center [460, 474] width 18 height 18
radio input "true"
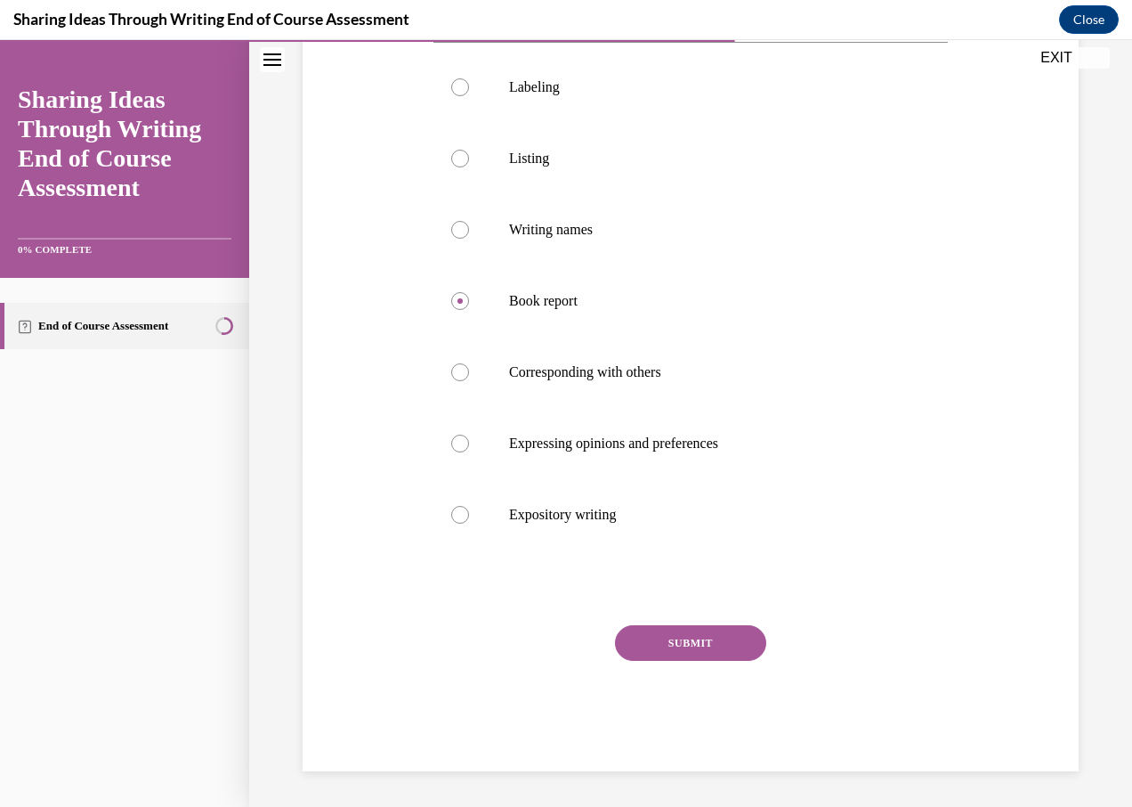
click at [655, 640] on button "SUBMIT" at bounding box center [690, 643] width 151 height 36
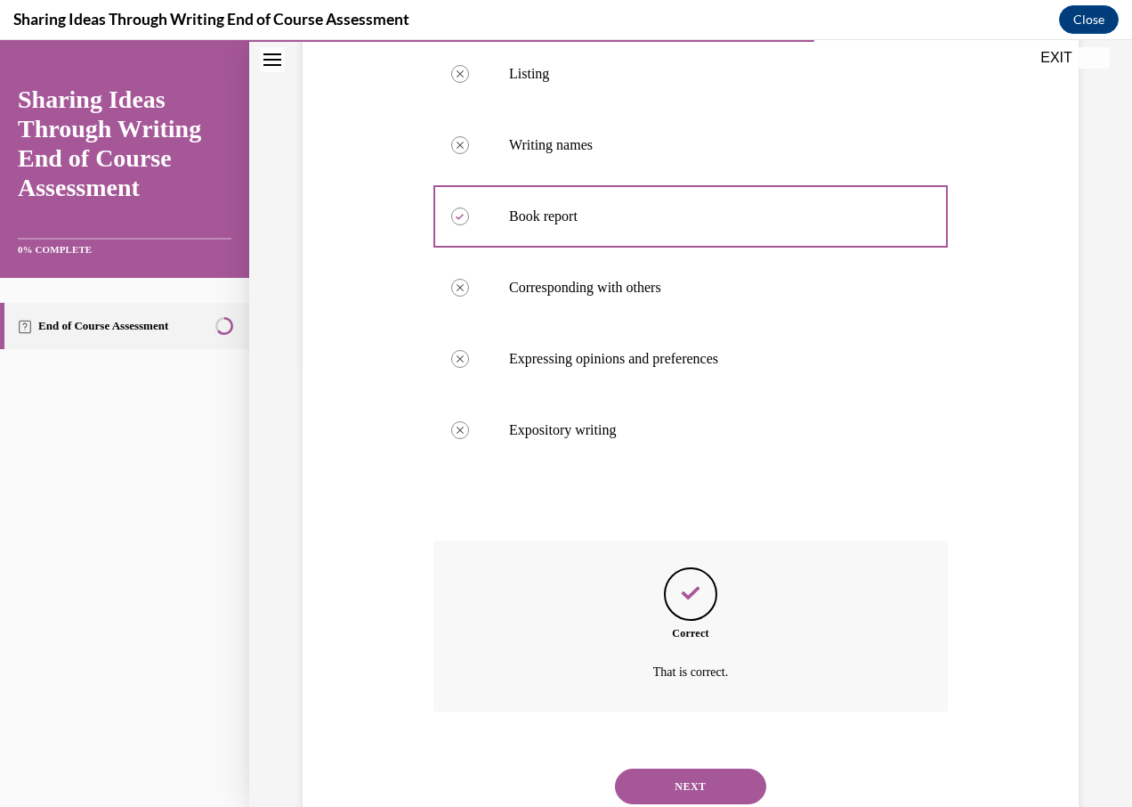
scroll to position [495, 0]
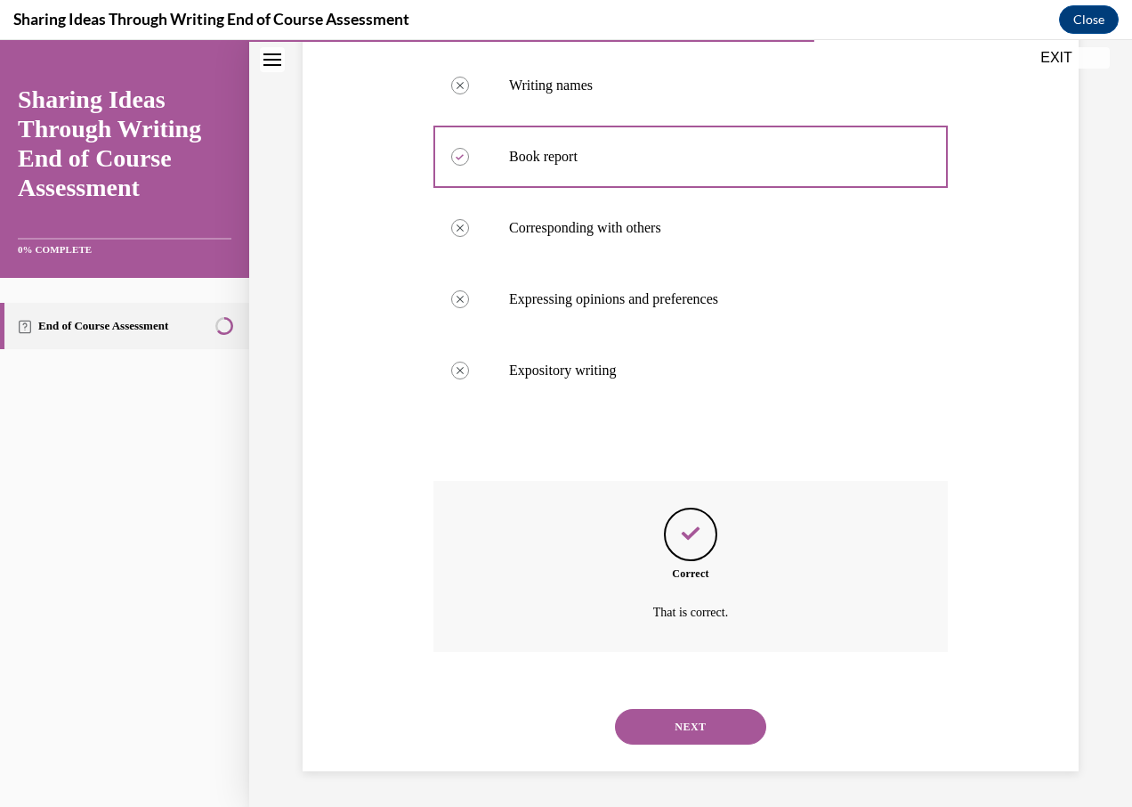
click at [717, 725] on button "NEXT" at bounding box center [690, 727] width 151 height 36
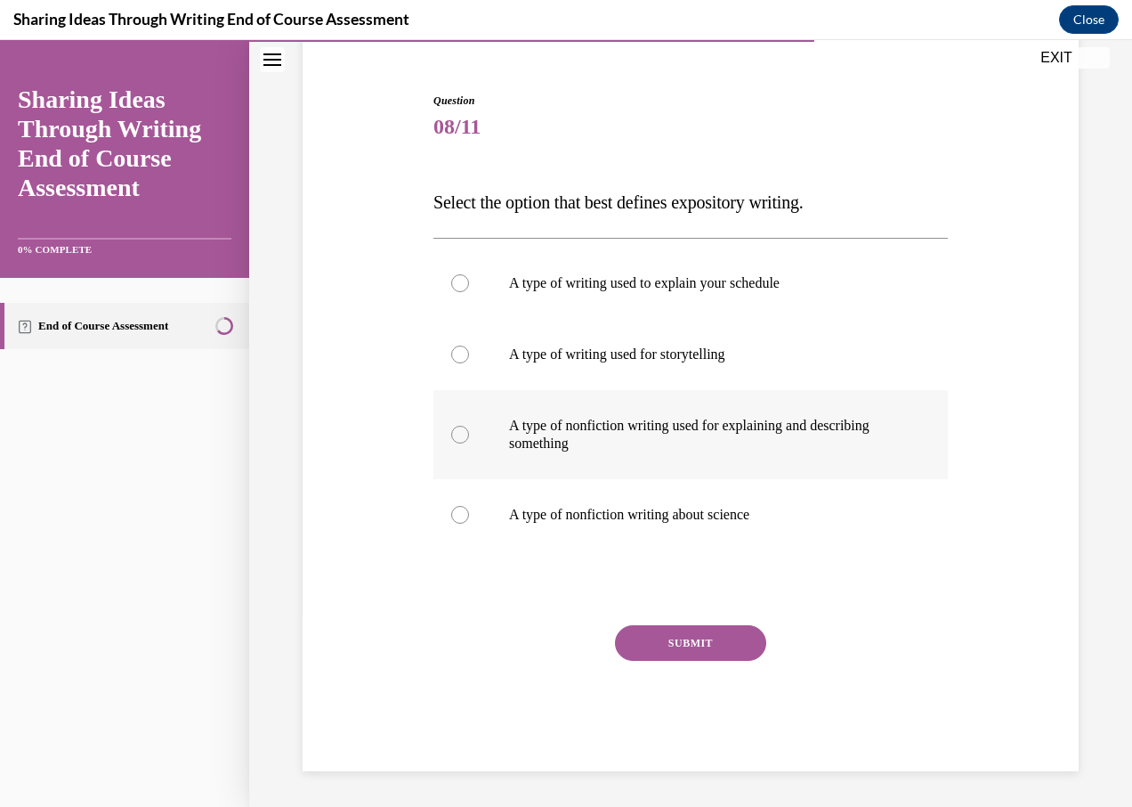
click at [454, 439] on div at bounding box center [460, 435] width 18 height 18
click at [454, 439] on input "A type of nonfiction writing used for explaining and describing something" at bounding box center [460, 435] width 18 height 18
radio input "true"
click at [686, 640] on button "SUBMIT" at bounding box center [690, 643] width 151 height 36
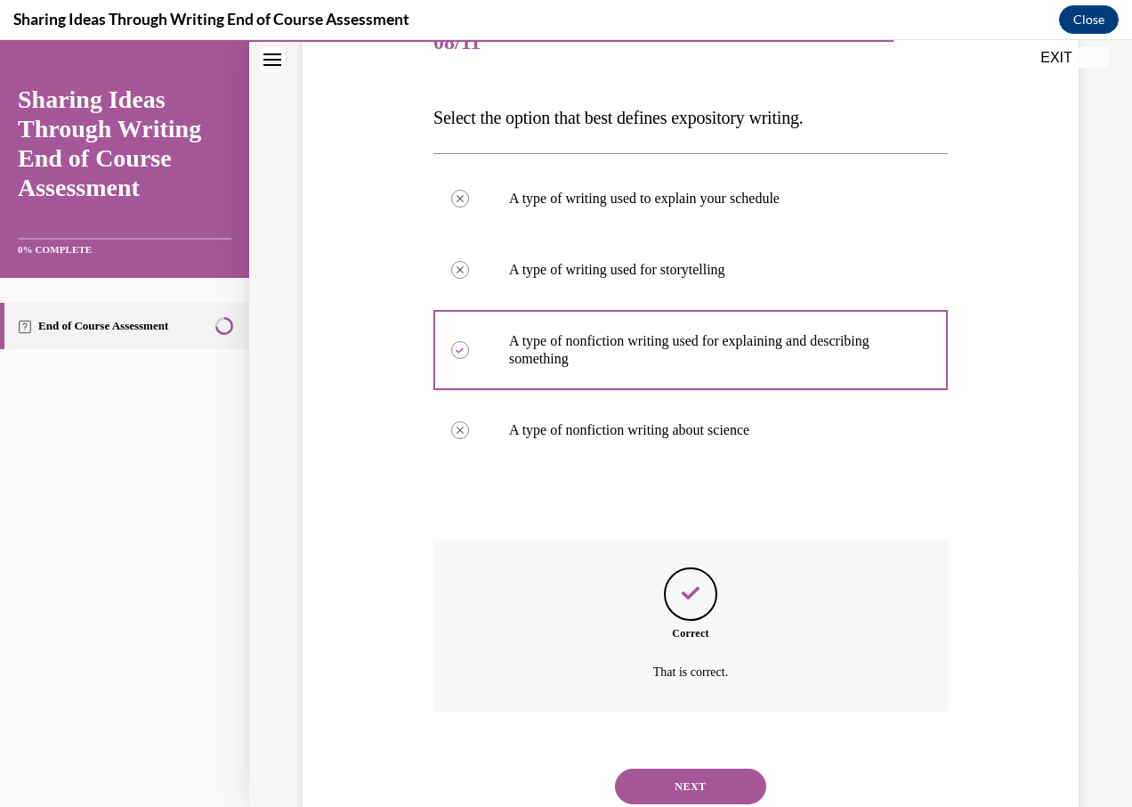
scroll to position [299, 0]
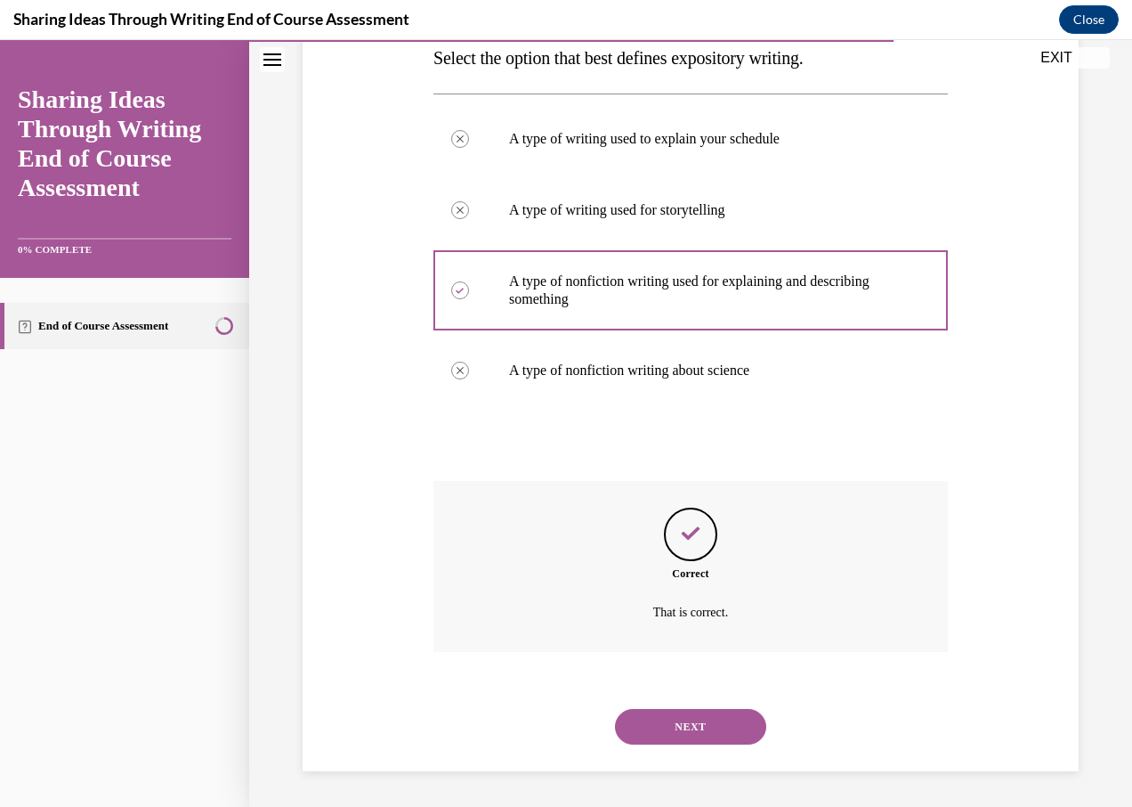
click at [718, 724] on button "NEXT" at bounding box center [690, 727] width 151 height 36
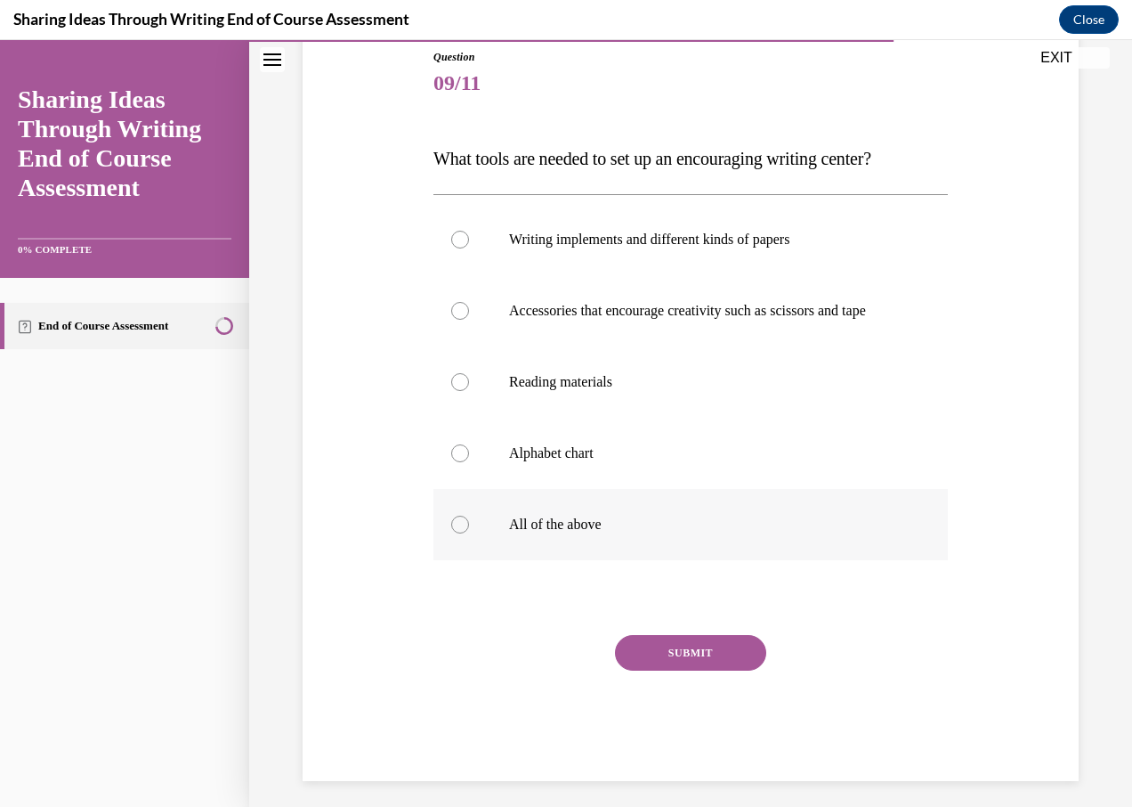
click at [460, 533] on div at bounding box center [460, 524] width 18 height 18
click at [460, 533] on input "All of the above" at bounding box center [460, 524] width 18 height 18
radio input "true"
click at [653, 661] on button "SUBMIT" at bounding box center [690, 653] width 151 height 36
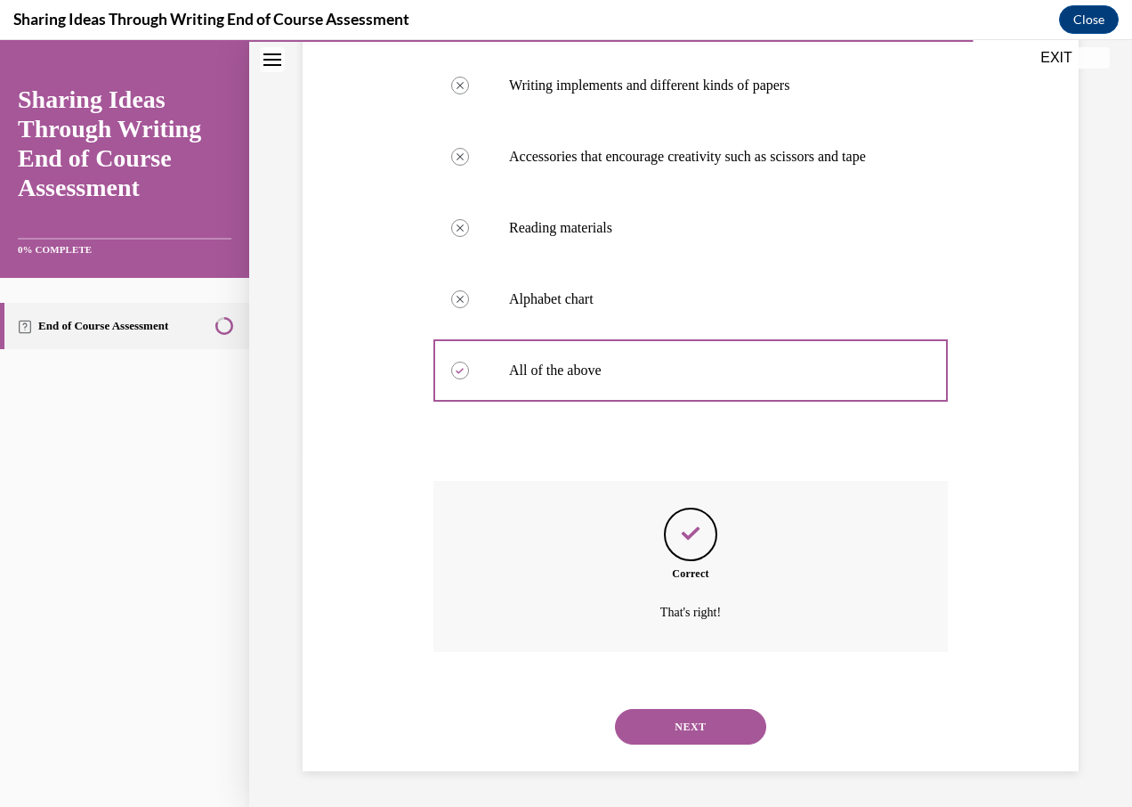
scroll to position [370, 0]
click at [705, 717] on button "NEXT" at bounding box center [690, 727] width 151 height 36
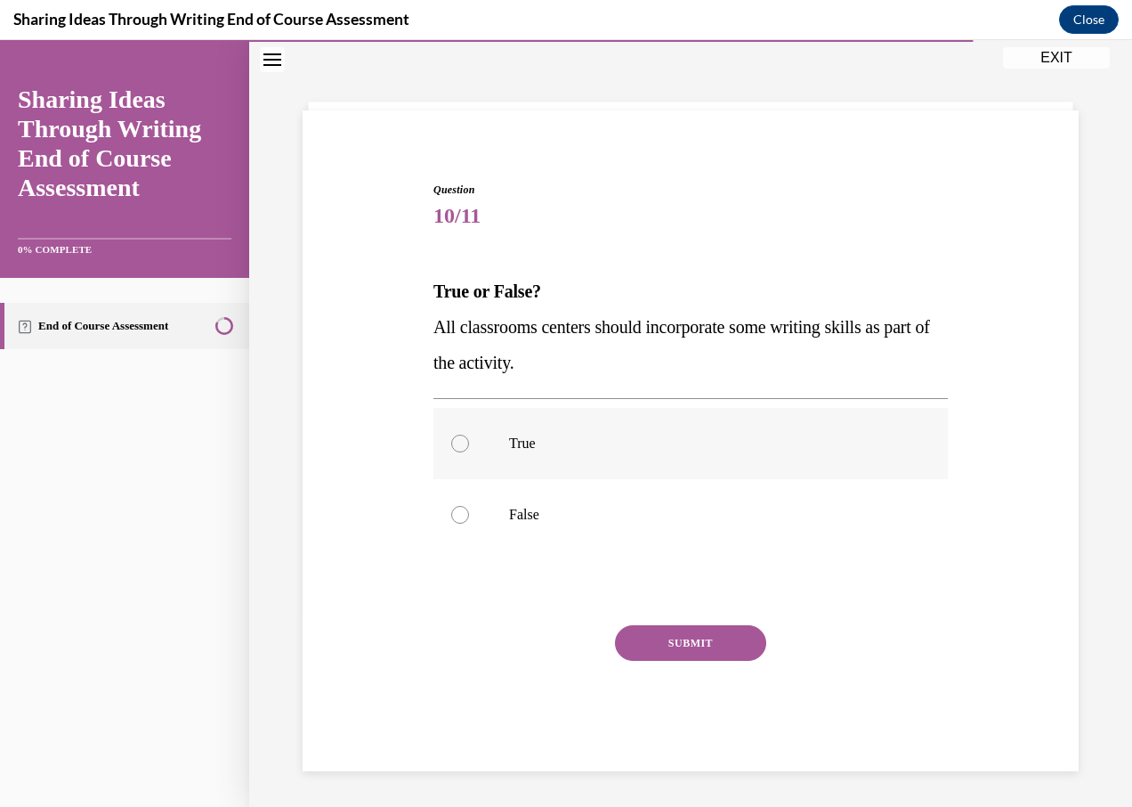
click at [467, 439] on label "True" at bounding box center [691, 443] width 515 height 71
click at [467, 439] on input "True" at bounding box center [460, 443] width 18 height 18
radio input "true"
click at [684, 632] on button "SUBMIT" at bounding box center [690, 643] width 151 height 36
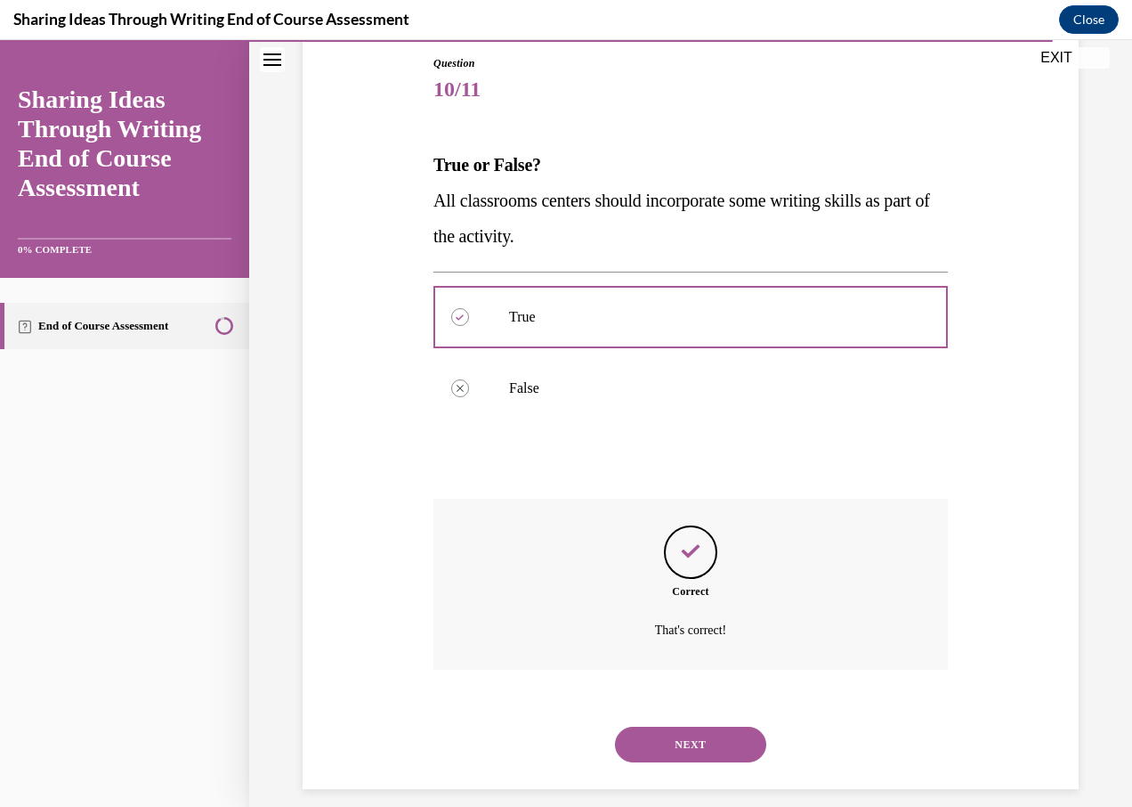
scroll to position [210, 0]
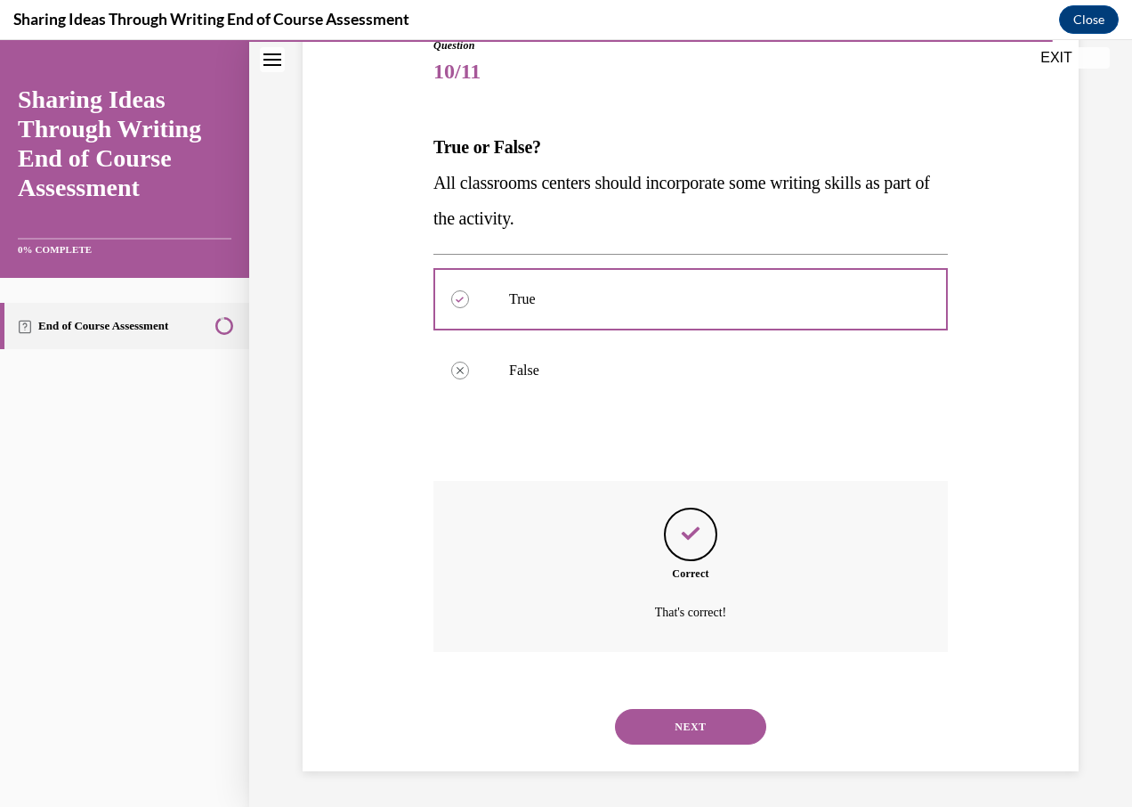
click at [698, 726] on button "NEXT" at bounding box center [690, 727] width 151 height 36
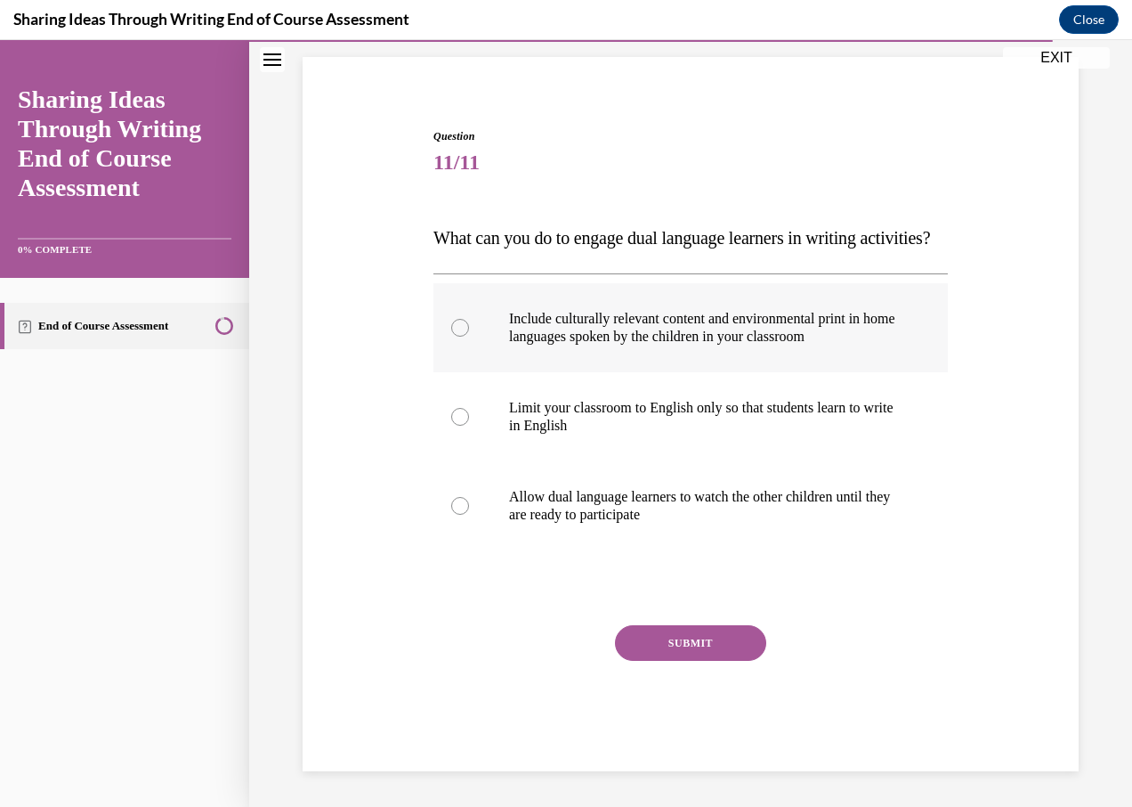
click at [449, 321] on label "Include culturally relevant content and environmental print in home languages s…" at bounding box center [691, 327] width 515 height 89
click at [451, 321] on input "Include culturally relevant content and environmental print in home languages s…" at bounding box center [460, 328] width 18 height 18
radio input "true"
click at [694, 629] on button "SUBMIT" at bounding box center [690, 643] width 151 height 36
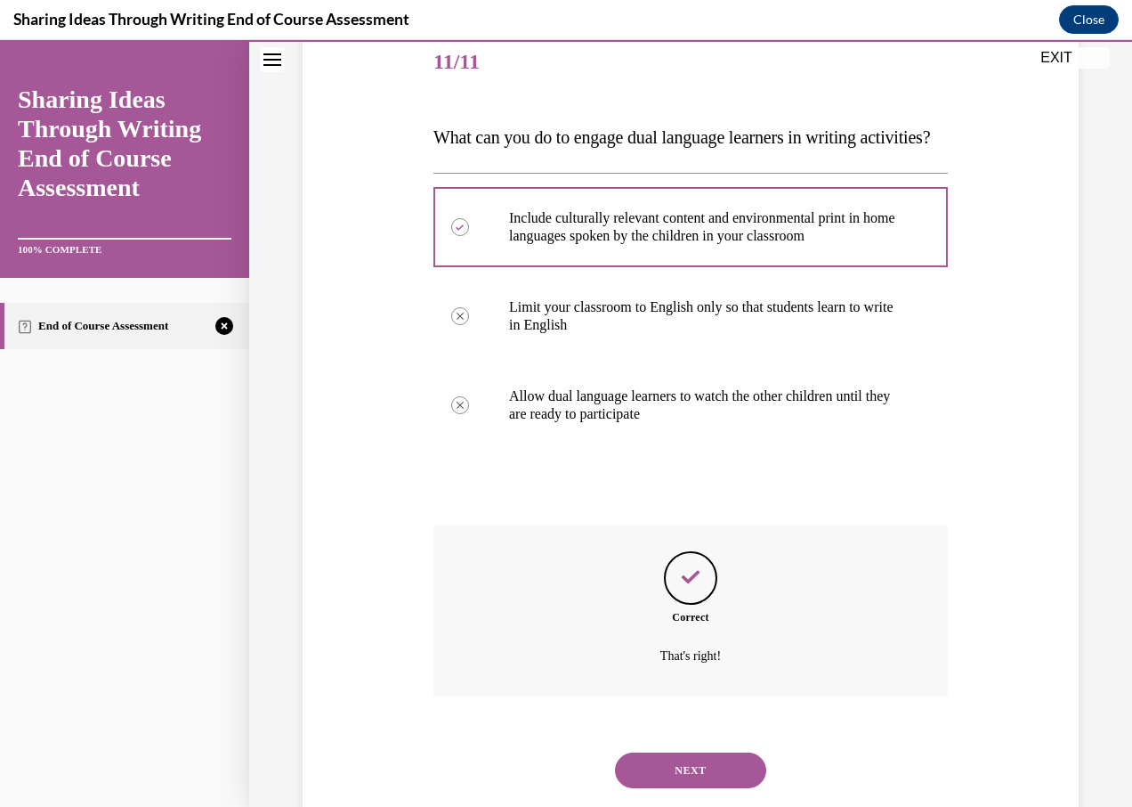
scroll to position [299, 0]
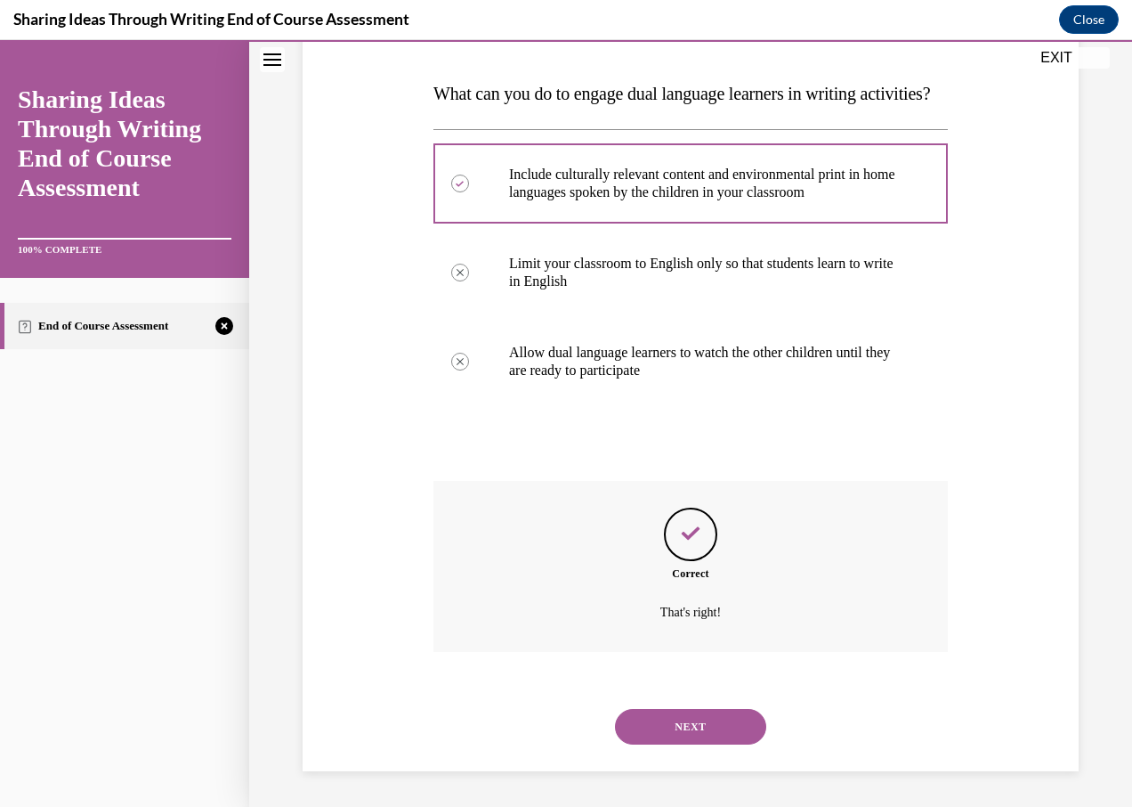
click at [733, 727] on button "NEXT" at bounding box center [690, 727] width 151 height 36
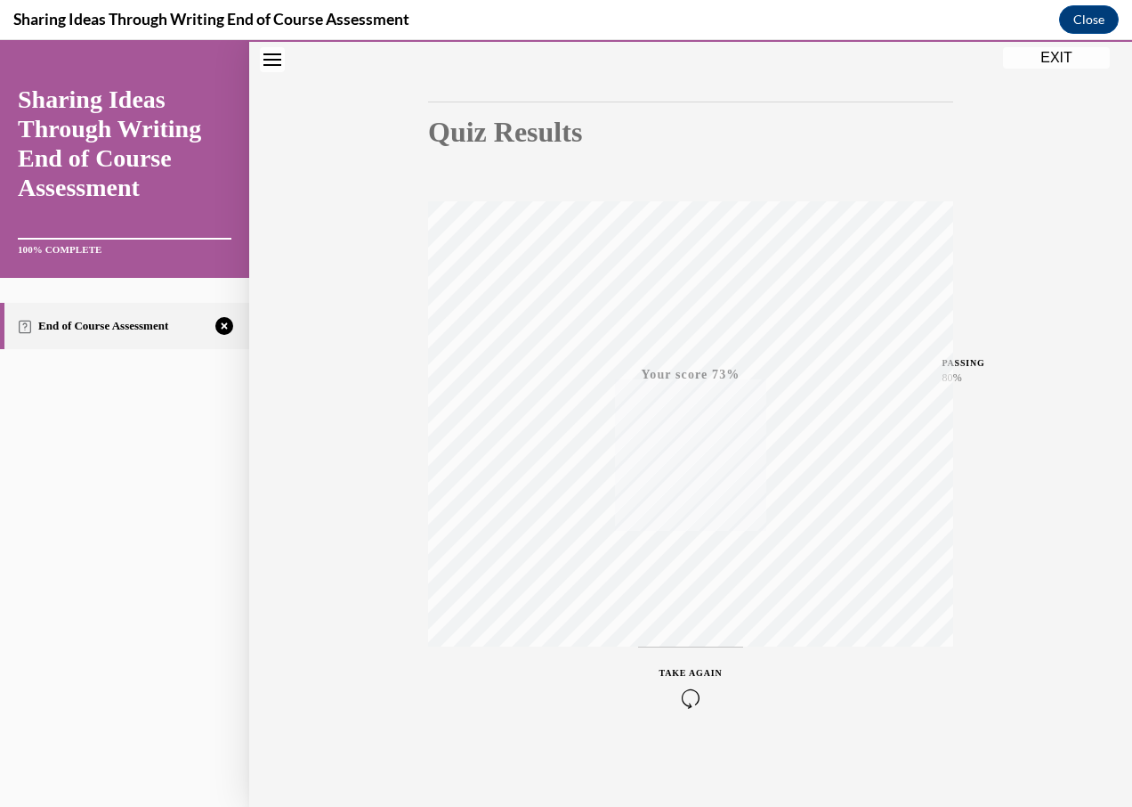
click at [679, 667] on div "TAKE AGAIN" at bounding box center [691, 687] width 63 height 42
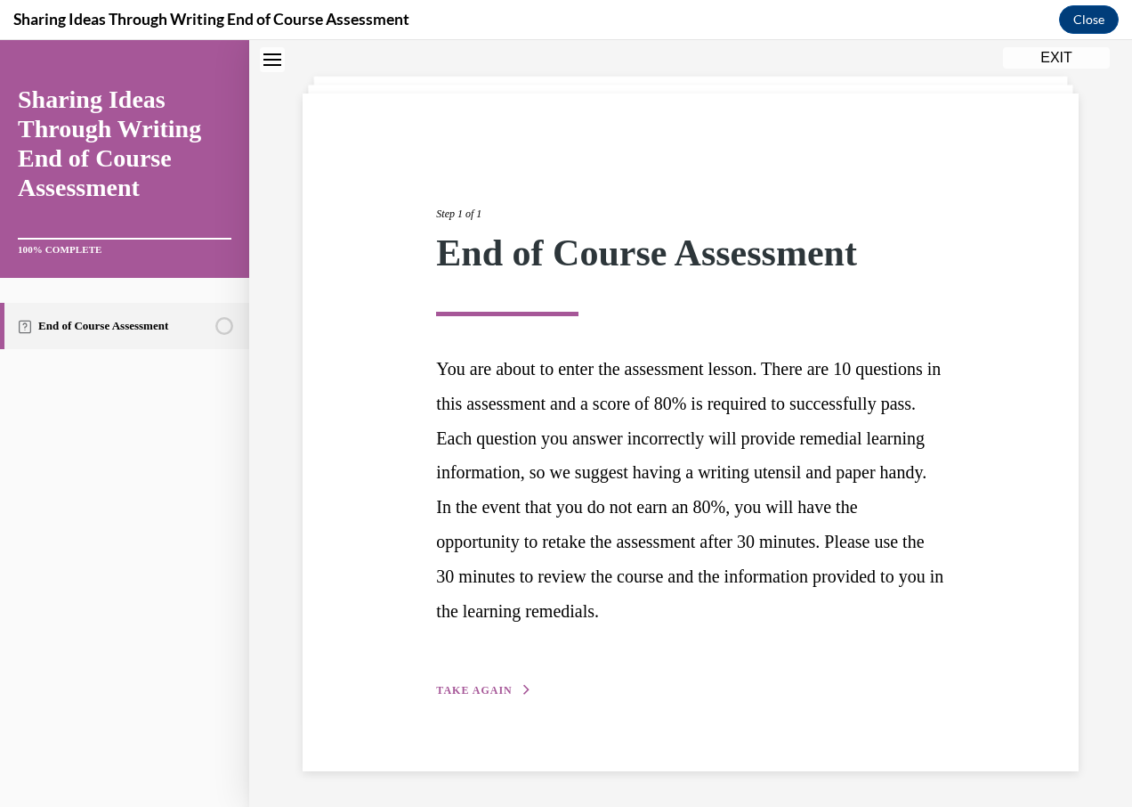
click at [473, 686] on span "TAKE AGAIN" at bounding box center [474, 690] width 76 height 12
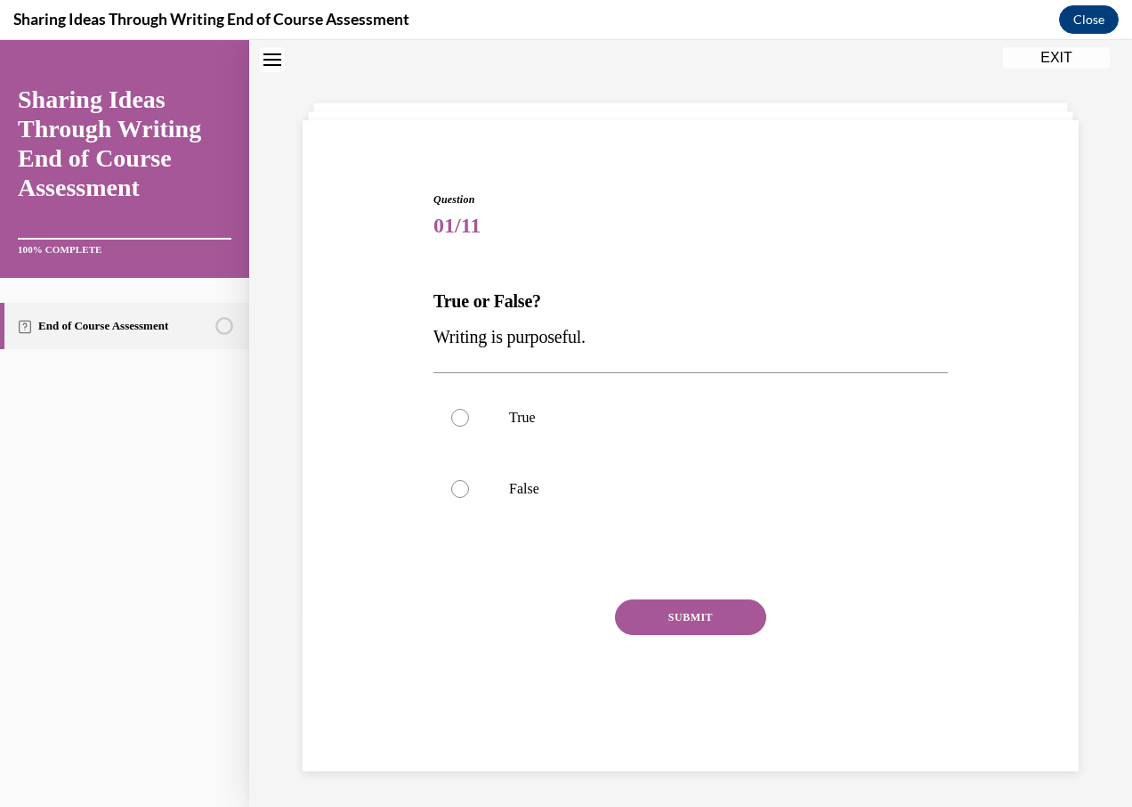
scroll to position [56, 0]
click at [455, 414] on div at bounding box center [460, 418] width 18 height 18
click at [455, 414] on input "True" at bounding box center [460, 418] width 18 height 18
radio input "true"
click at [666, 618] on button "SUBMIT" at bounding box center [690, 617] width 151 height 36
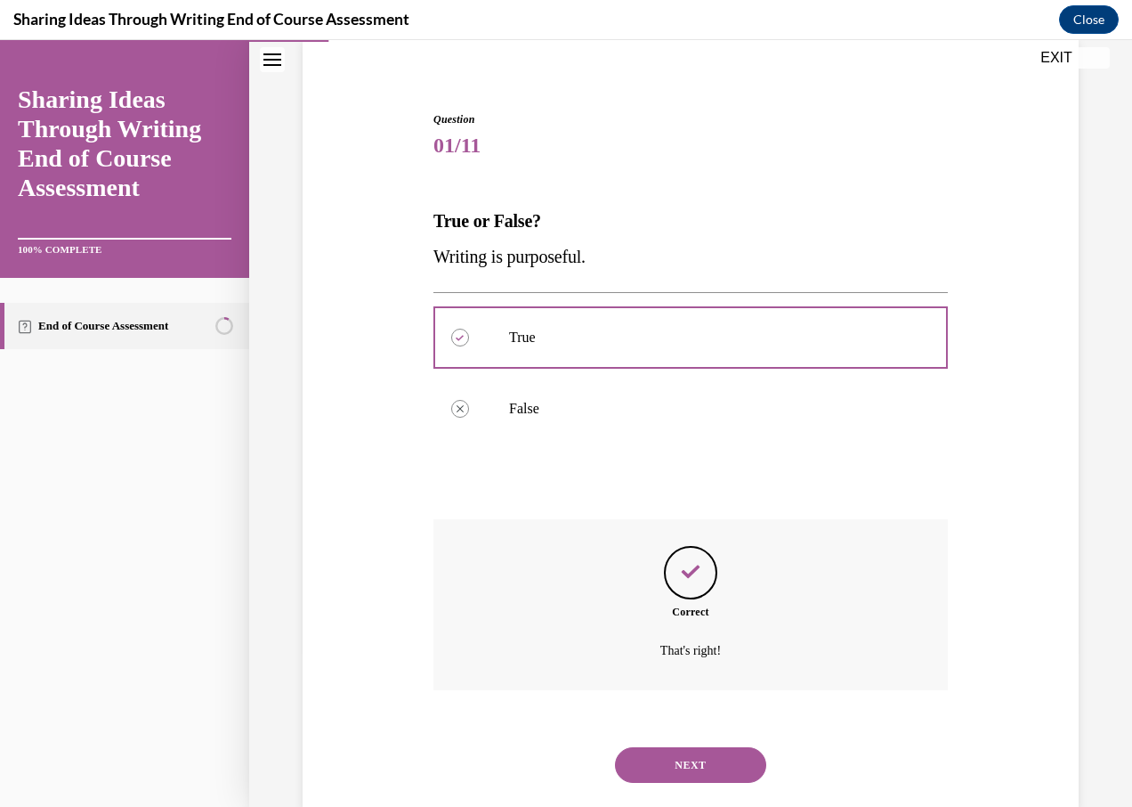
scroll to position [175, 0]
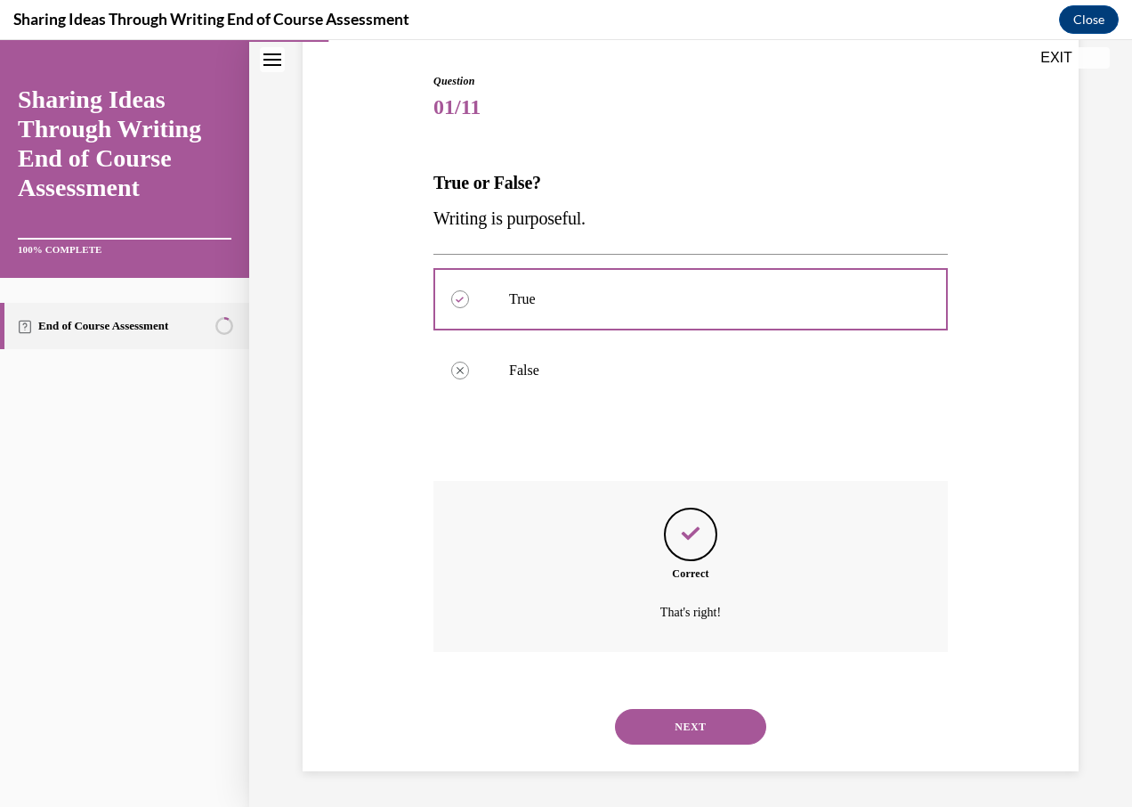
click at [650, 724] on button "NEXT" at bounding box center [690, 727] width 151 height 36
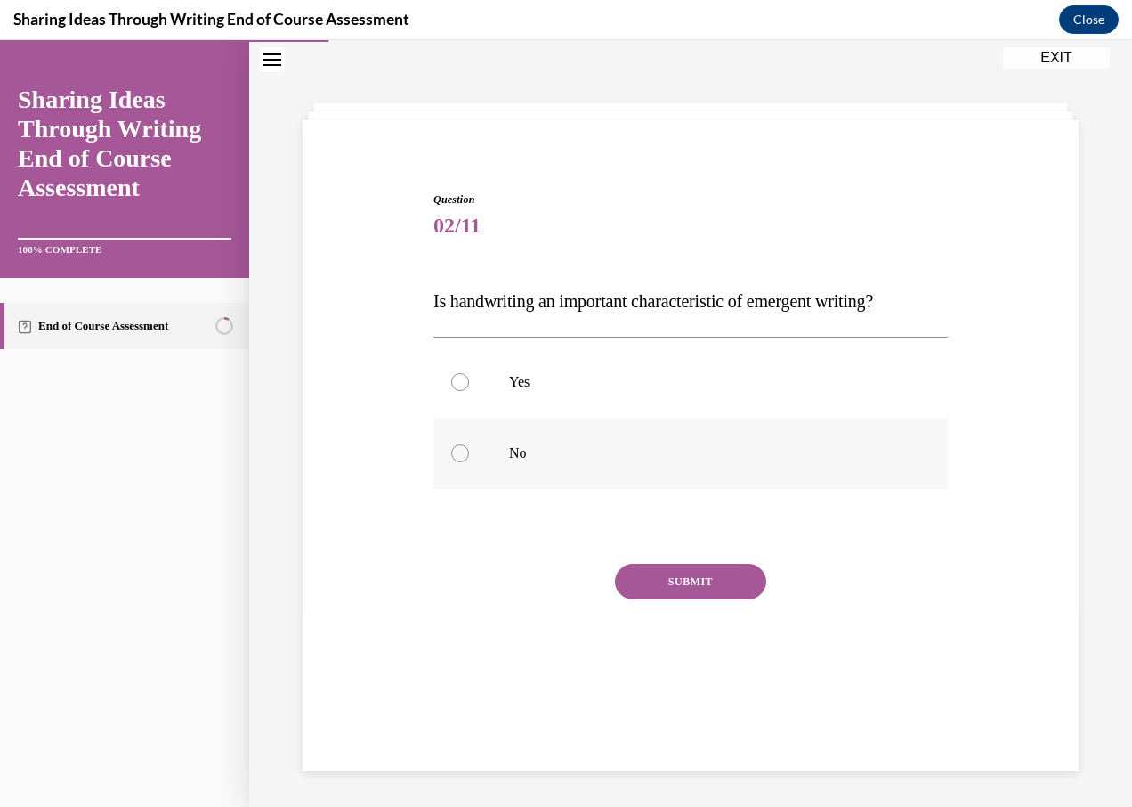
click at [451, 448] on div at bounding box center [460, 453] width 18 height 18
click at [451, 448] on input "No" at bounding box center [460, 453] width 18 height 18
radio input "true"
click at [712, 586] on button "SUBMIT" at bounding box center [690, 582] width 151 height 36
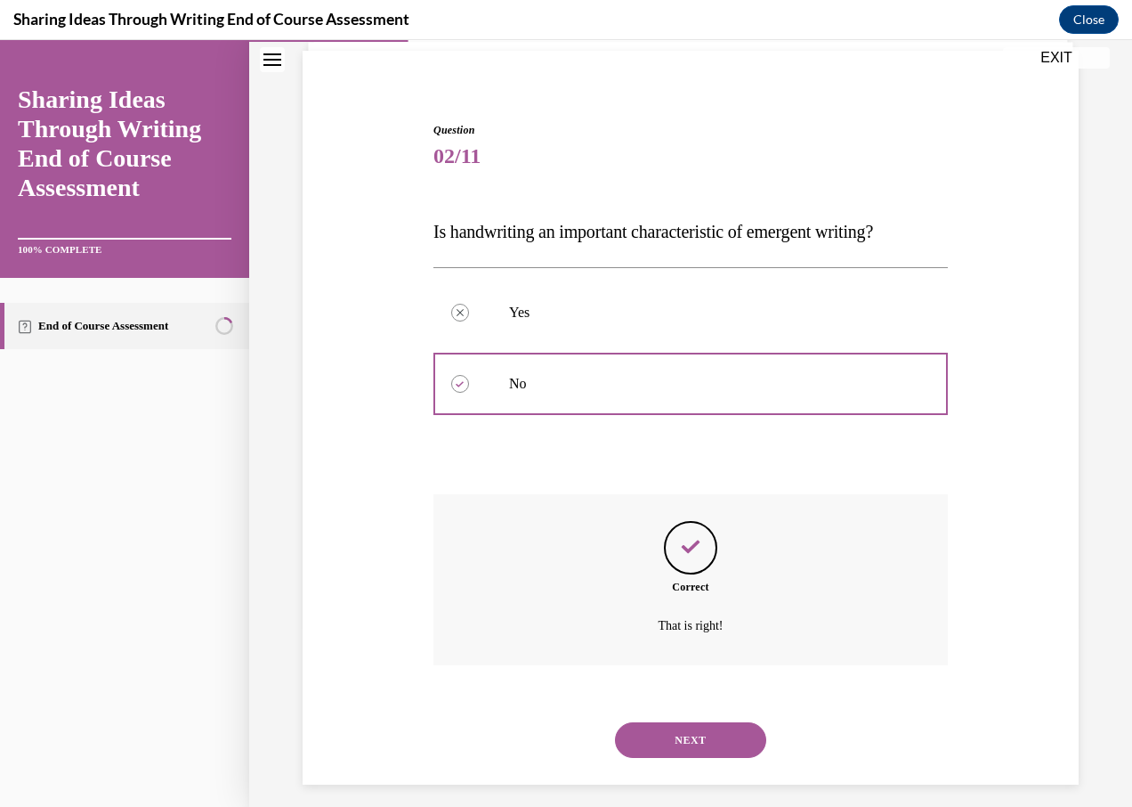
scroll to position [139, 0]
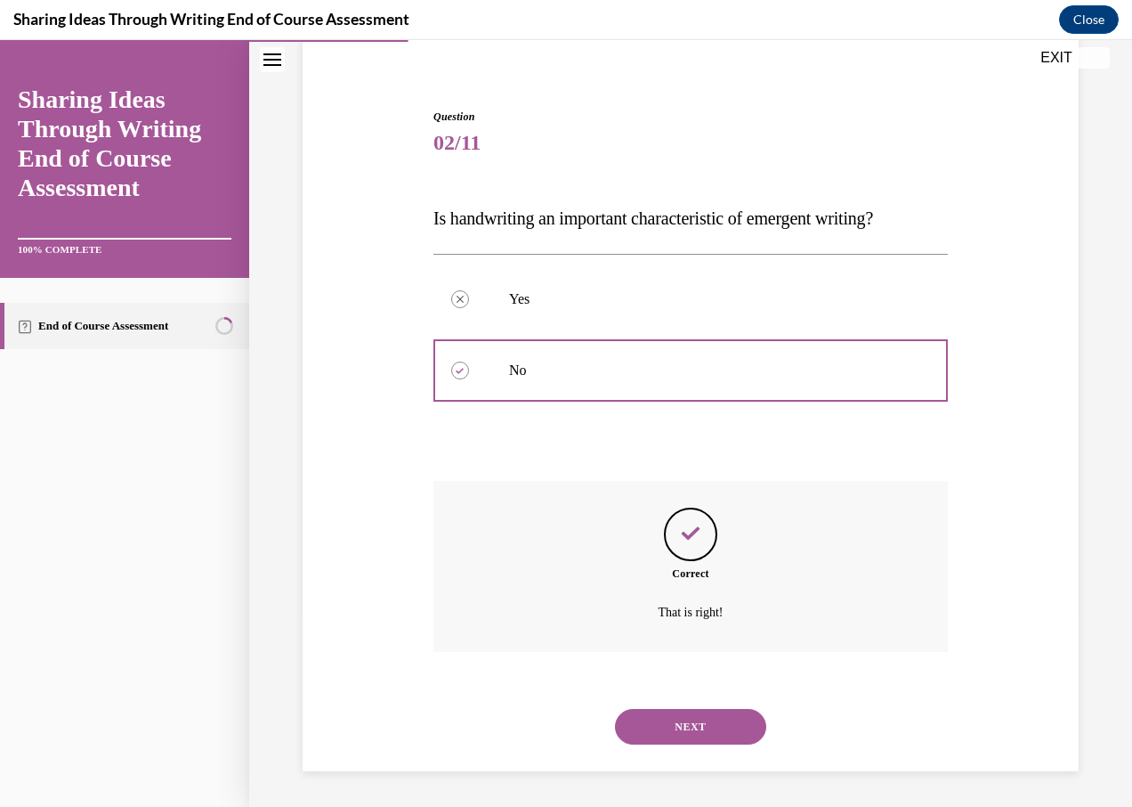
click at [703, 732] on button "NEXT" at bounding box center [690, 727] width 151 height 36
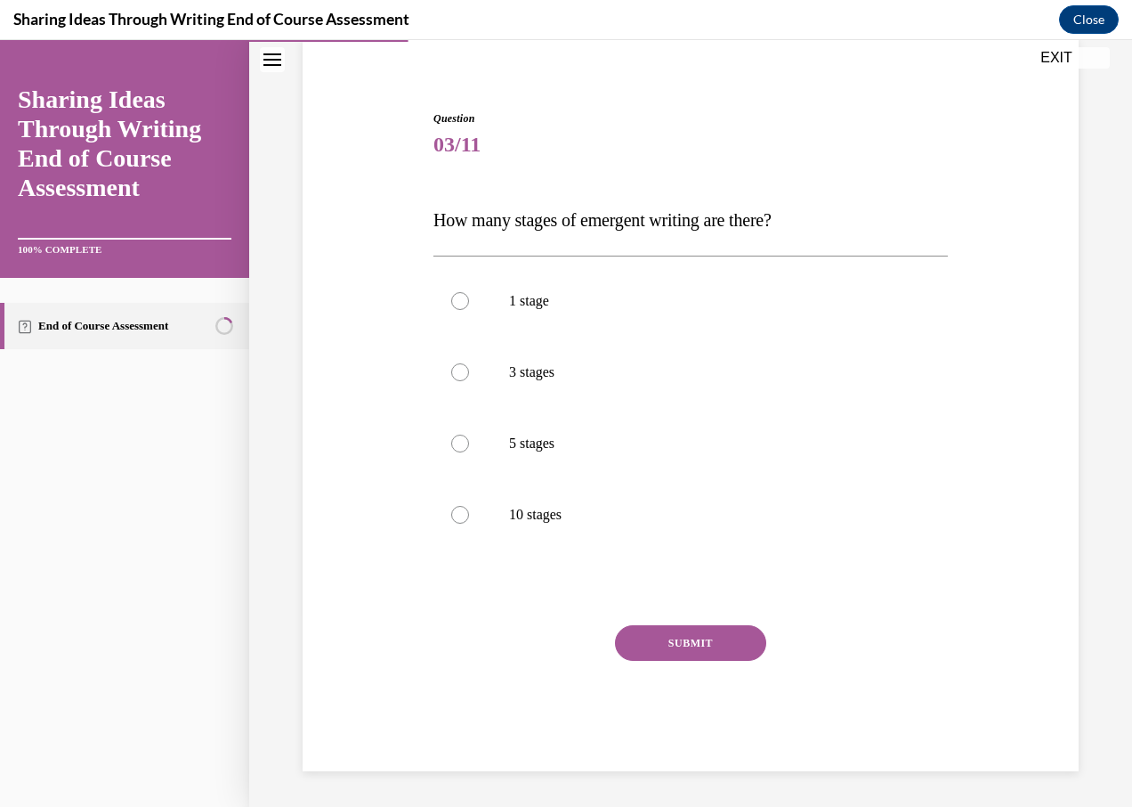
scroll to position [92, 0]
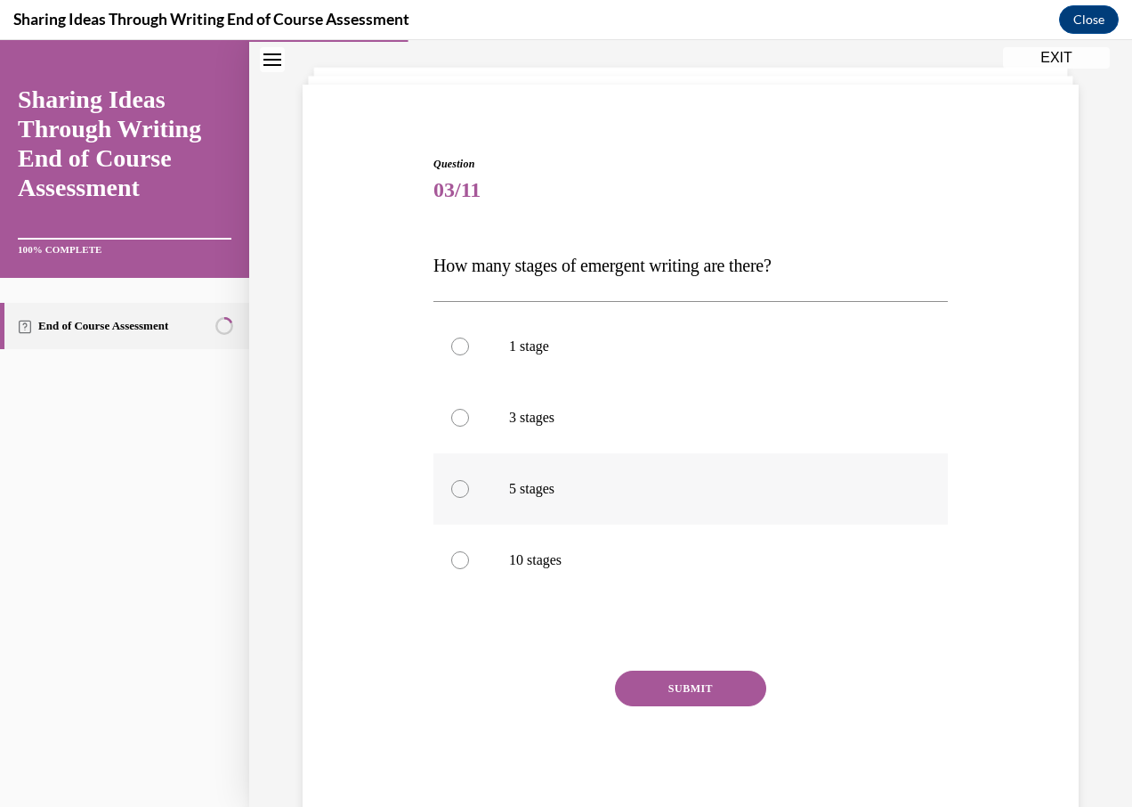
drag, startPoint x: 454, startPoint y: 488, endPoint x: 492, endPoint y: 522, distance: 51.1
click at [455, 488] on div at bounding box center [460, 489] width 18 height 18
click at [455, 488] on input "5 stages" at bounding box center [460, 489] width 18 height 18
radio input "true"
click at [661, 694] on button "SUBMIT" at bounding box center [690, 688] width 151 height 36
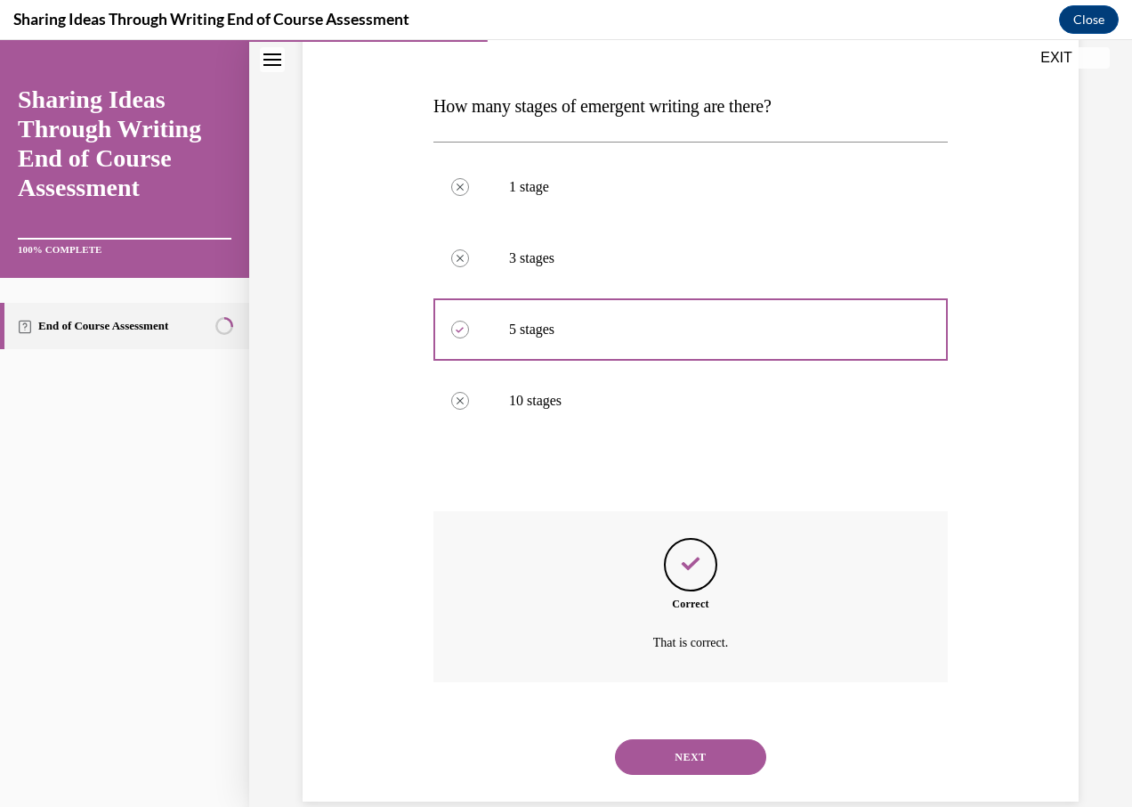
scroll to position [281, 0]
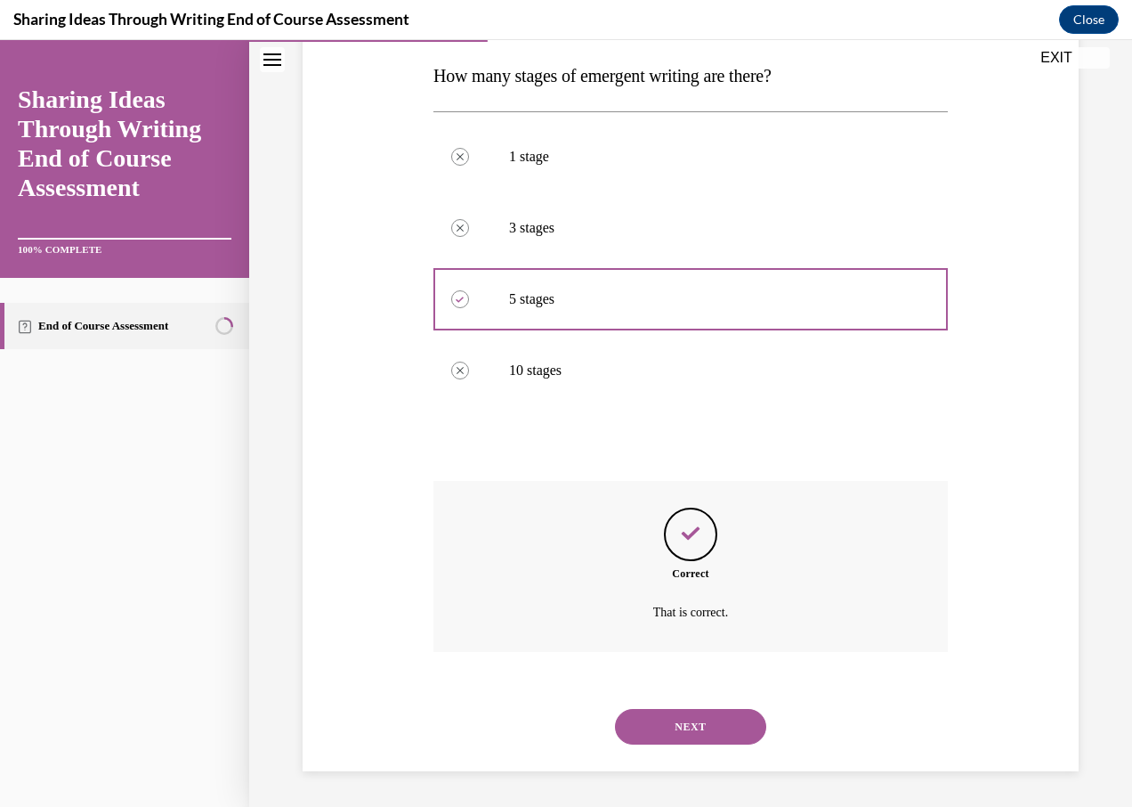
click at [710, 718] on button "NEXT" at bounding box center [690, 727] width 151 height 36
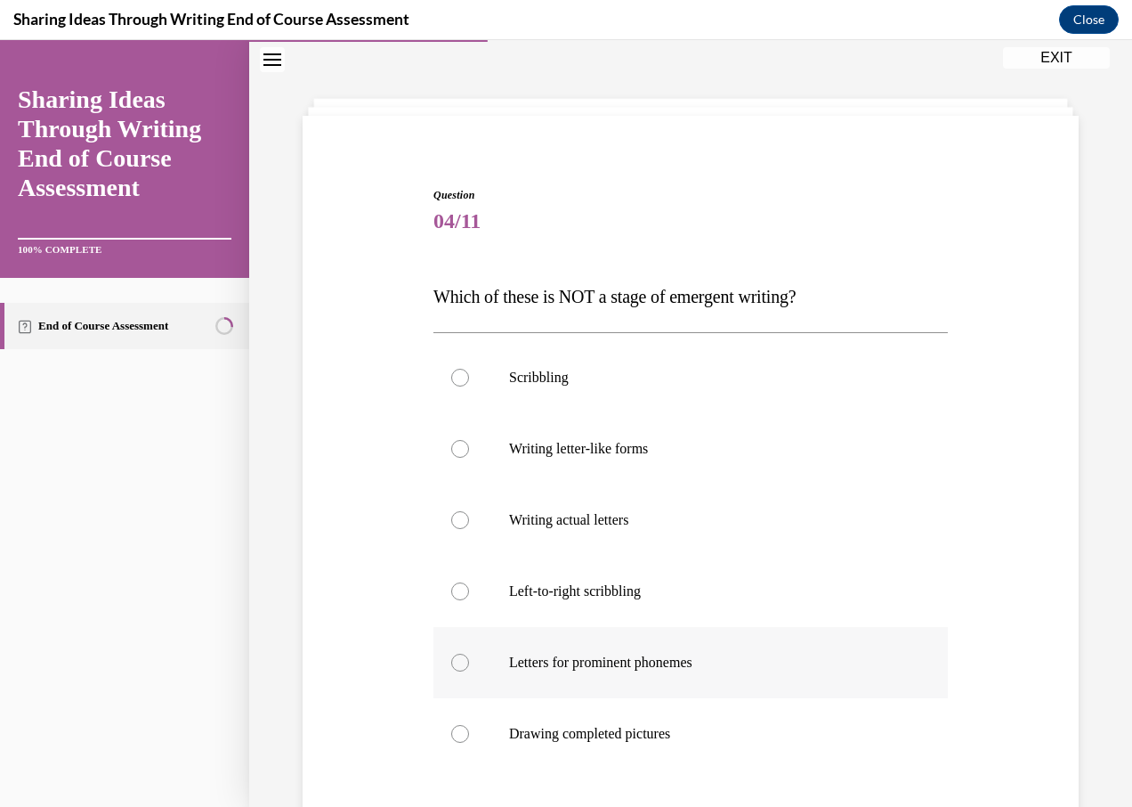
scroll to position [89, 0]
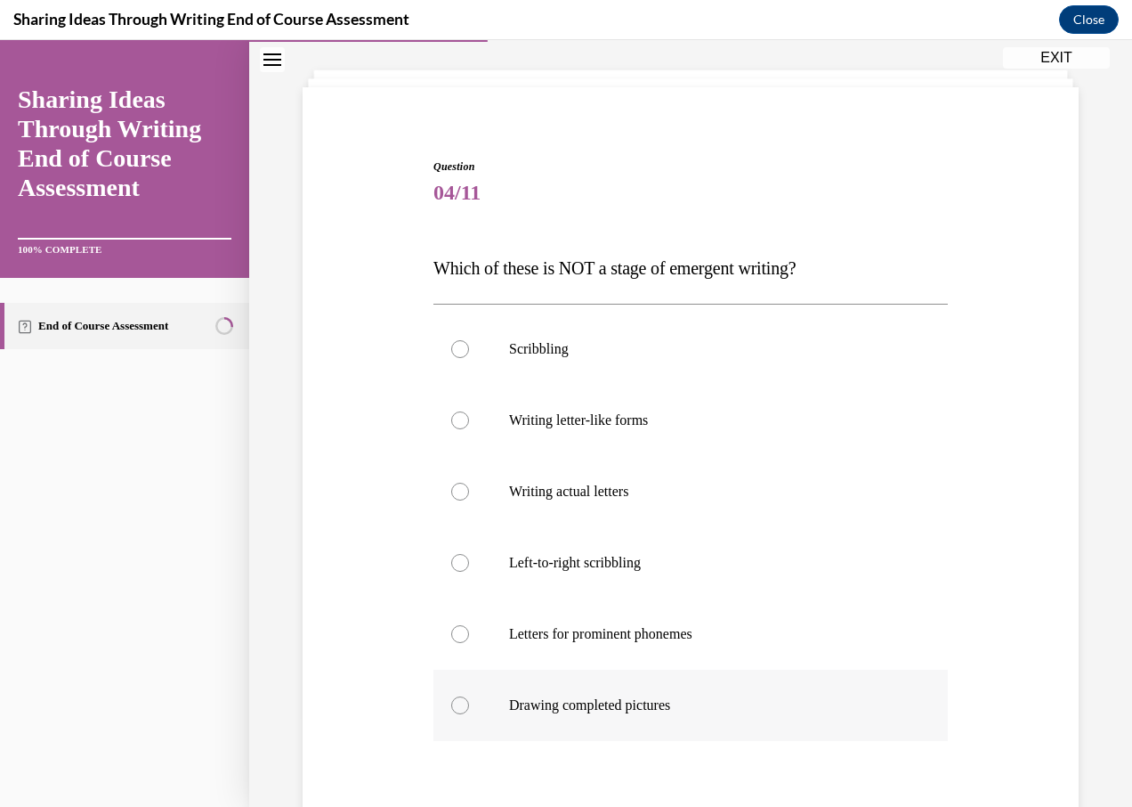
click at [459, 702] on div at bounding box center [460, 705] width 18 height 18
click at [459, 702] on input "Drawing completed pictures" at bounding box center [460, 705] width 18 height 18
radio input "true"
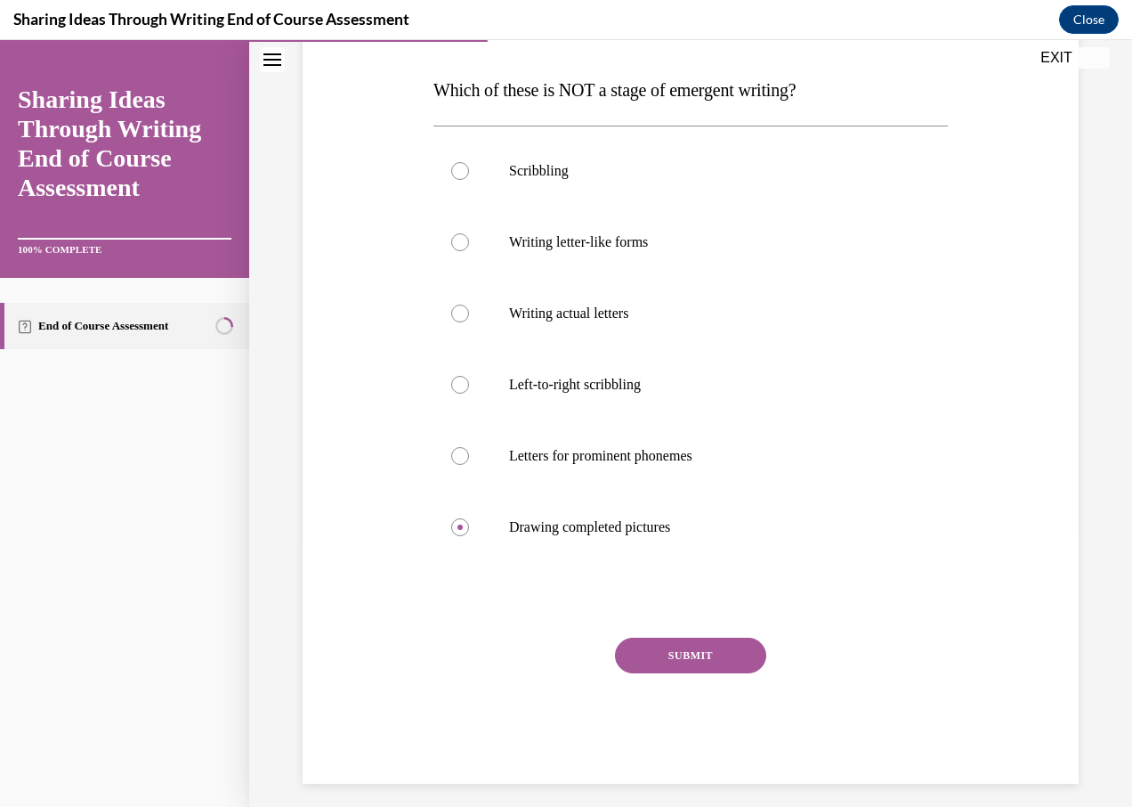
click at [675, 640] on button "SUBMIT" at bounding box center [690, 655] width 151 height 36
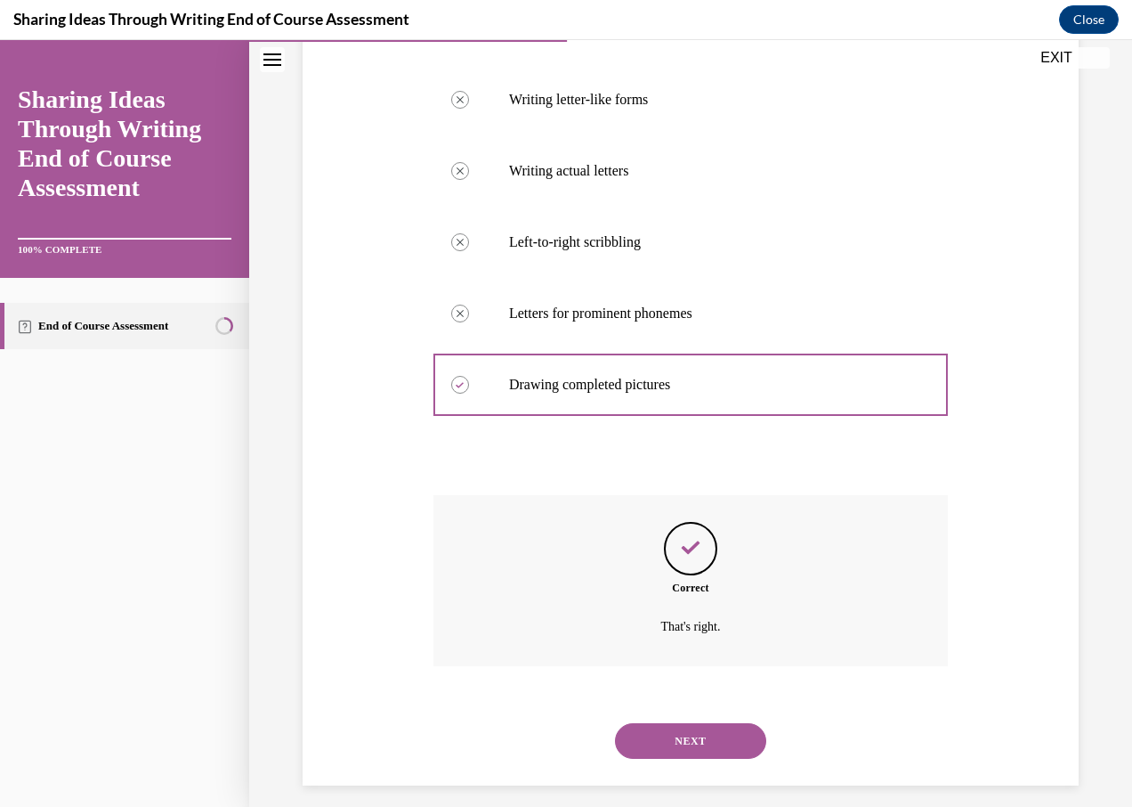
scroll to position [424, 0]
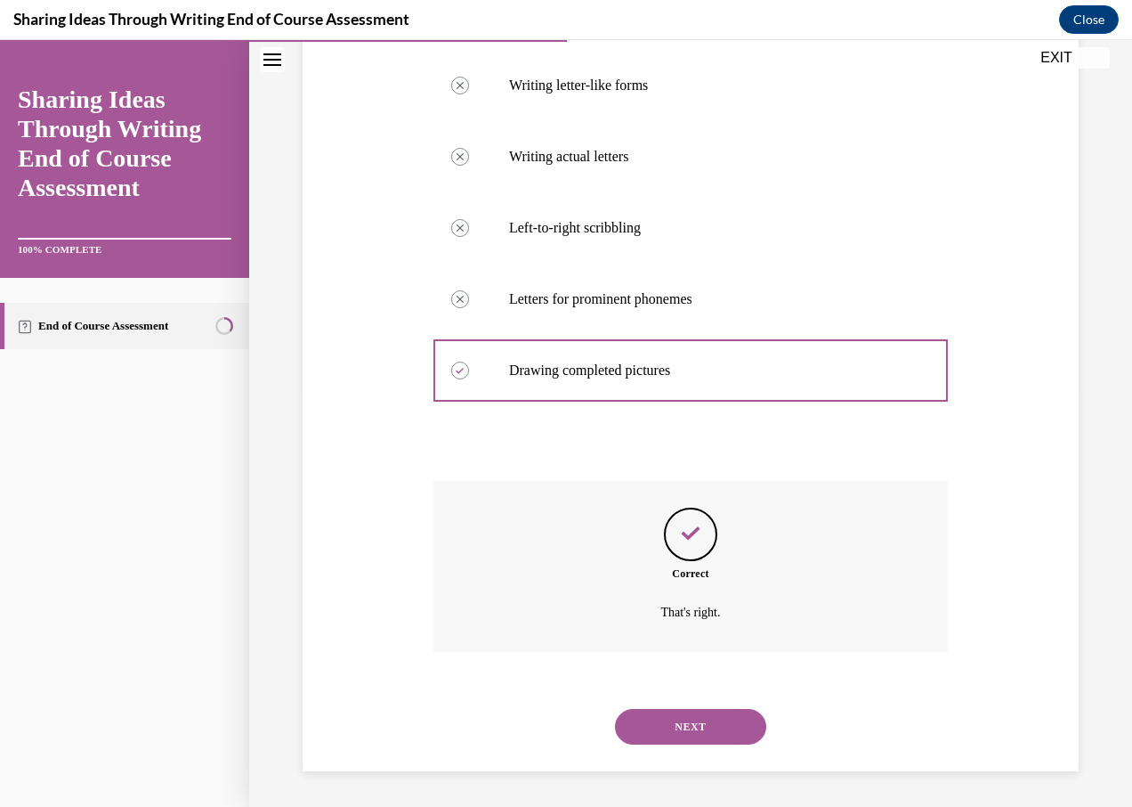
click at [696, 716] on button "NEXT" at bounding box center [690, 727] width 151 height 36
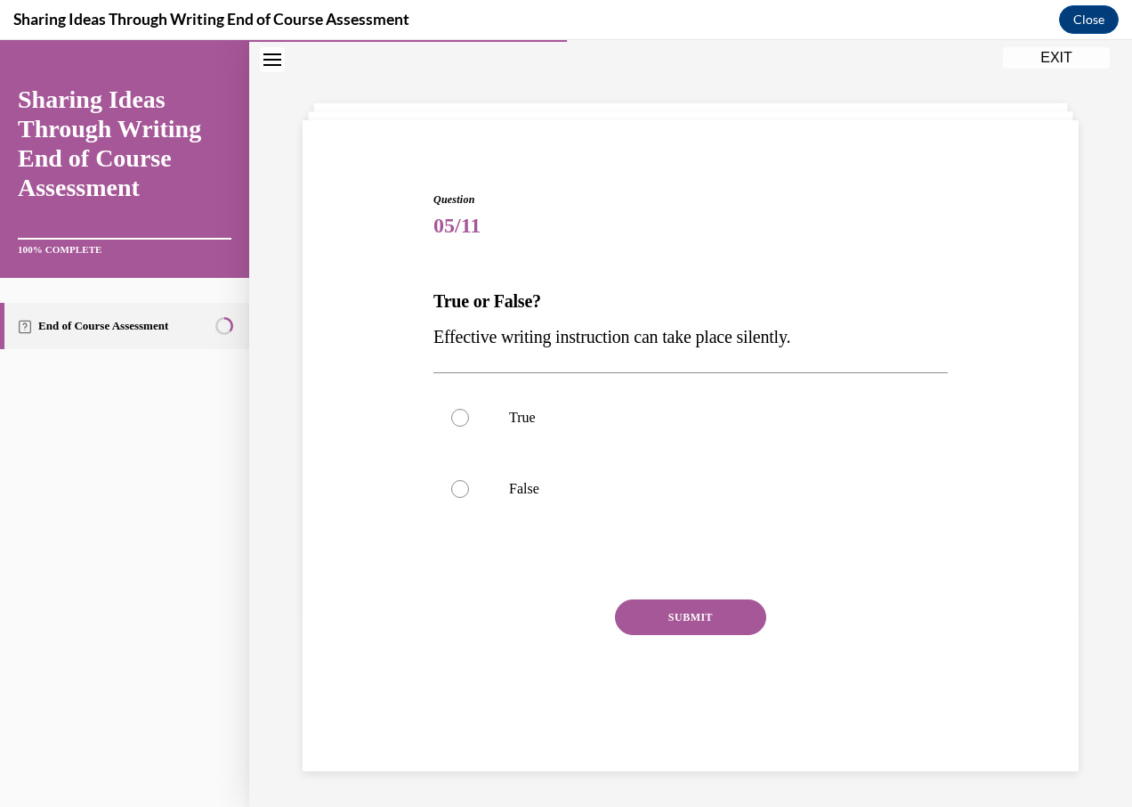
scroll to position [56, 0]
click at [457, 487] on div at bounding box center [460, 489] width 18 height 18
click at [457, 487] on input "False" at bounding box center [460, 489] width 18 height 18
radio input "true"
click at [658, 612] on button "SUBMIT" at bounding box center [690, 617] width 151 height 36
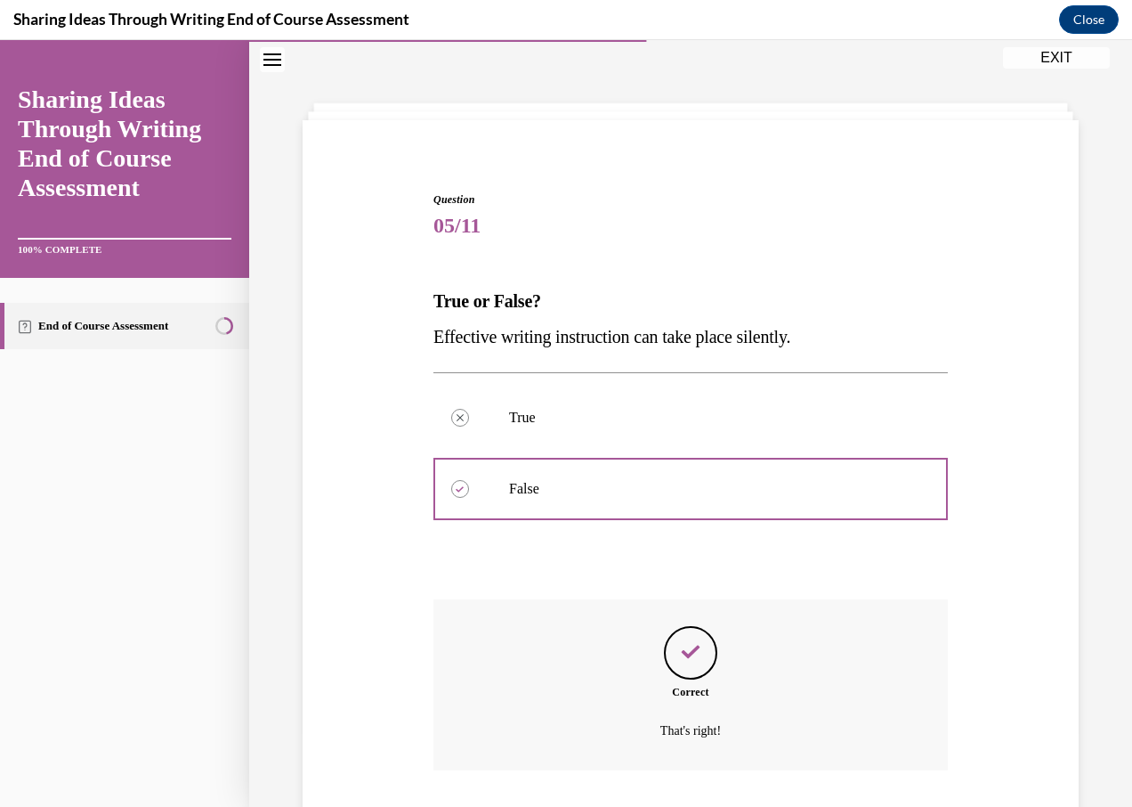
scroll to position [175, 0]
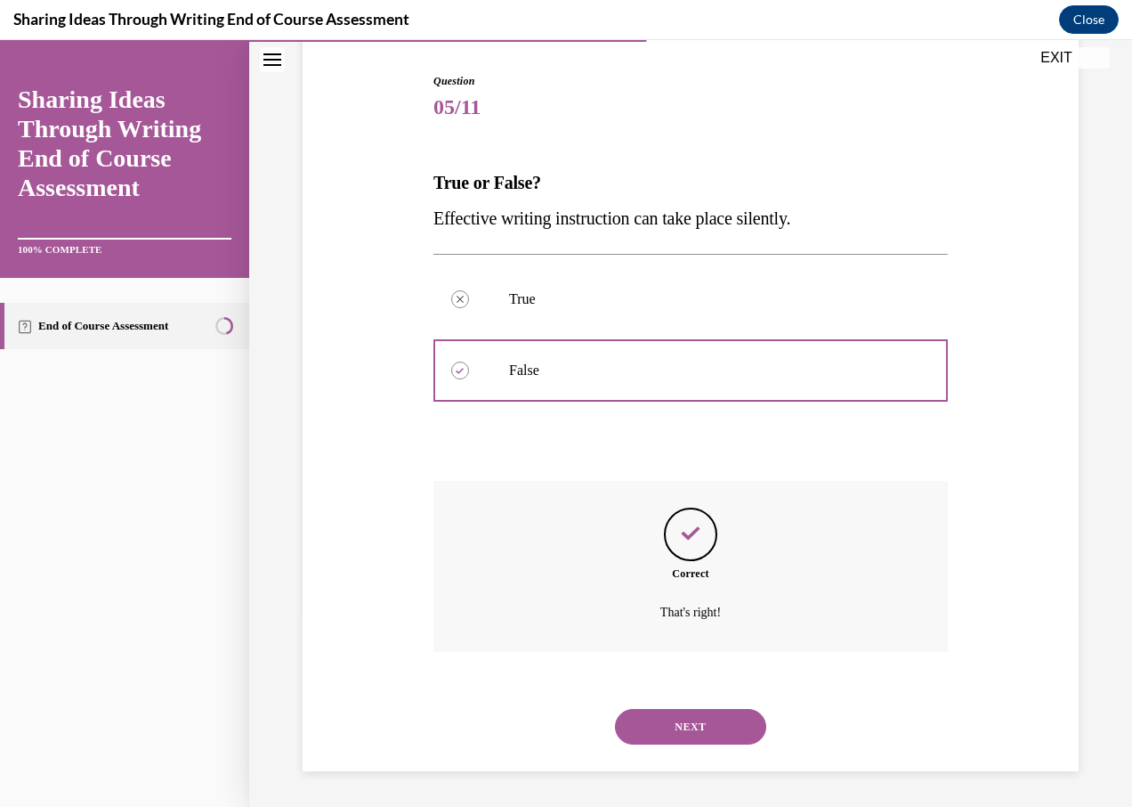
click at [729, 710] on button "NEXT" at bounding box center [690, 727] width 151 height 36
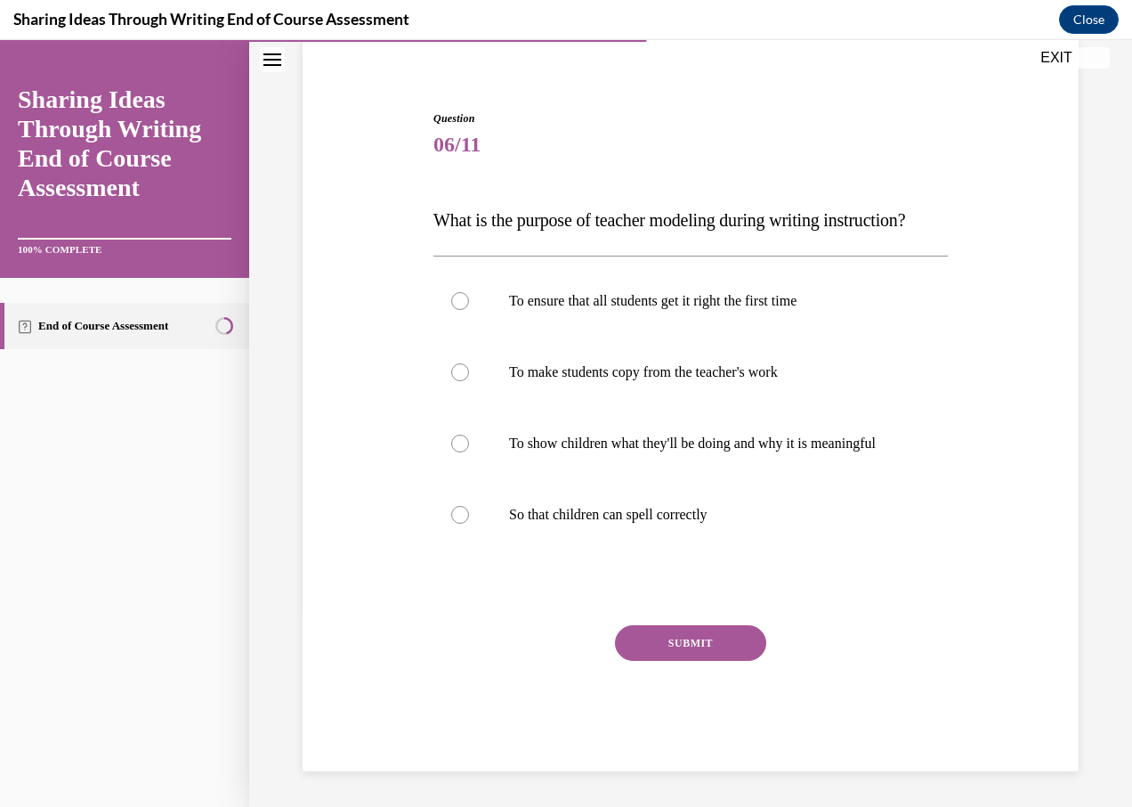
scroll to position [93, 0]
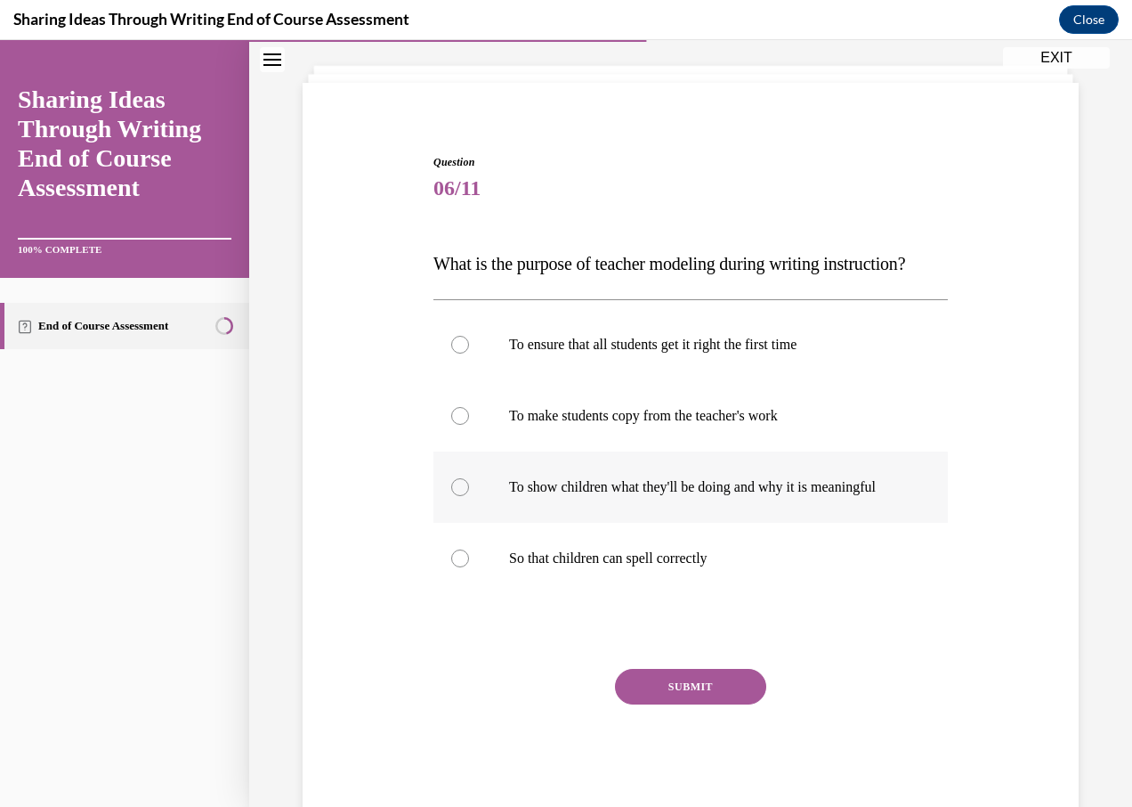
click at [460, 496] on div at bounding box center [460, 487] width 18 height 18
click at [460, 496] on input "To show children what they'll be doing and why it is meaningful" at bounding box center [460, 487] width 18 height 18
radio input "true"
click at [645, 704] on button "SUBMIT" at bounding box center [690, 687] width 151 height 36
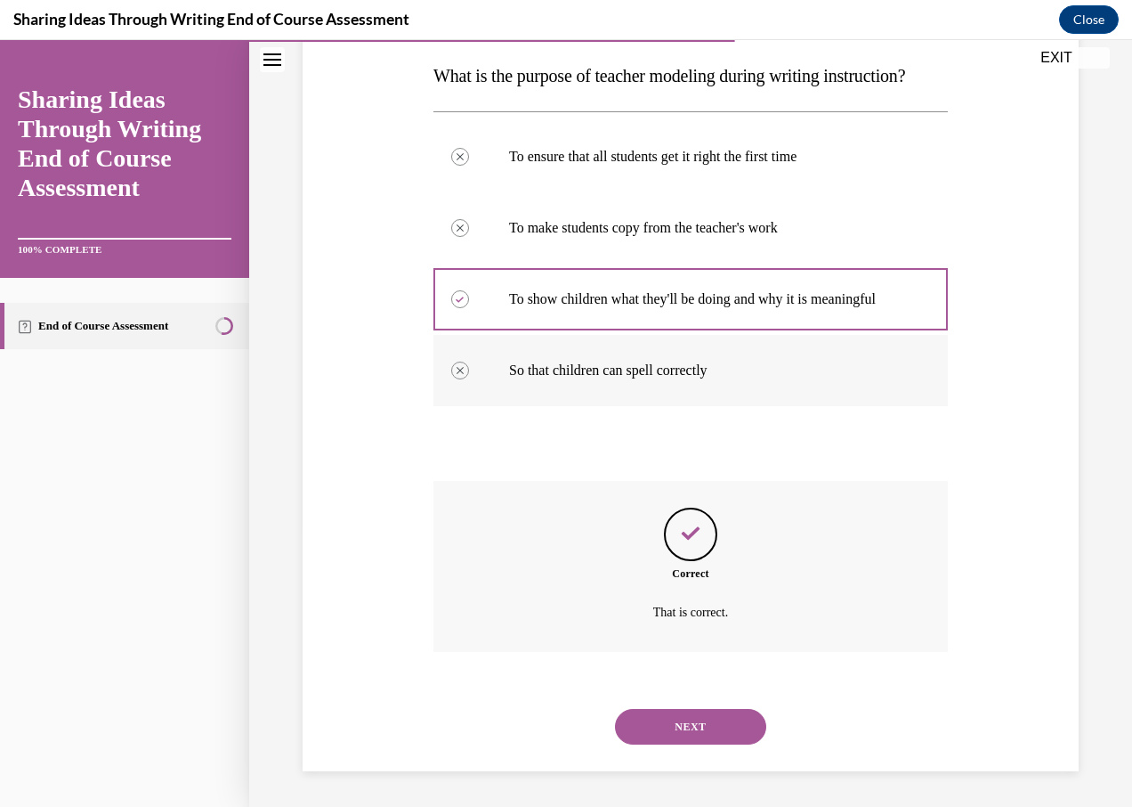
scroll to position [335, 0]
click at [678, 734] on button "NEXT" at bounding box center [690, 727] width 151 height 36
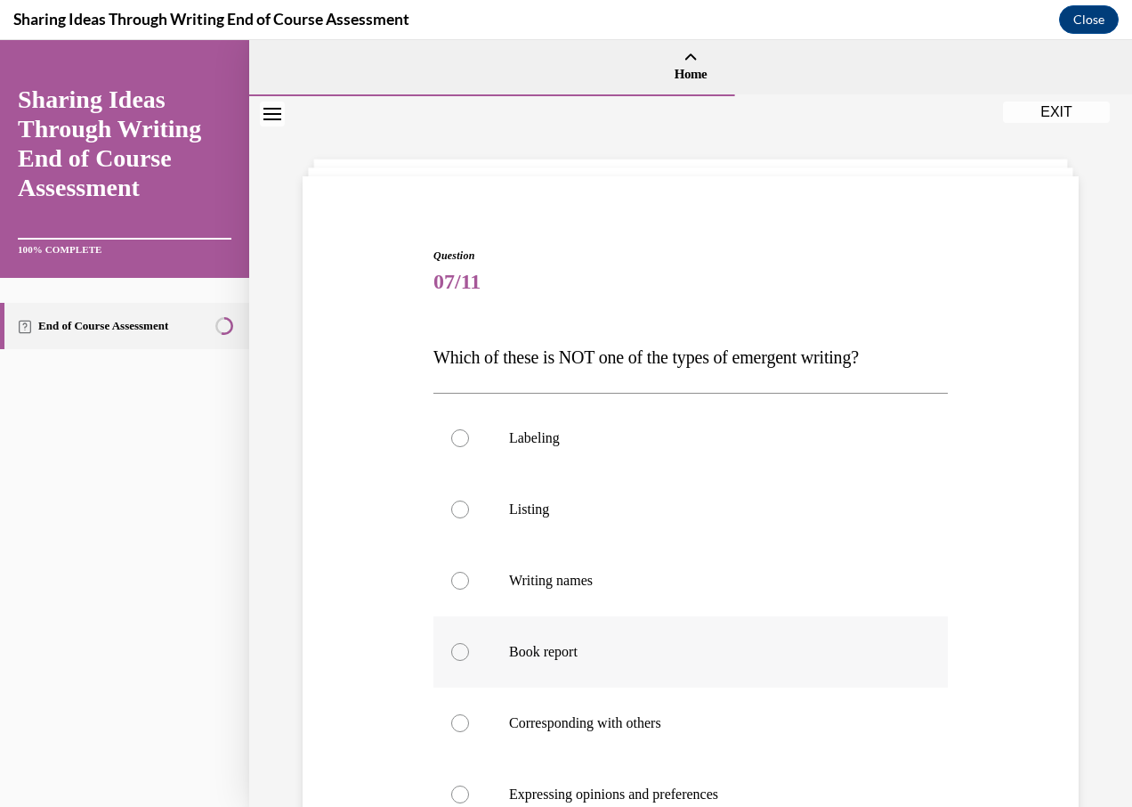
click at [459, 653] on div at bounding box center [460, 652] width 18 height 18
click at [459, 653] on input "Book report" at bounding box center [460, 652] width 18 height 18
radio input "true"
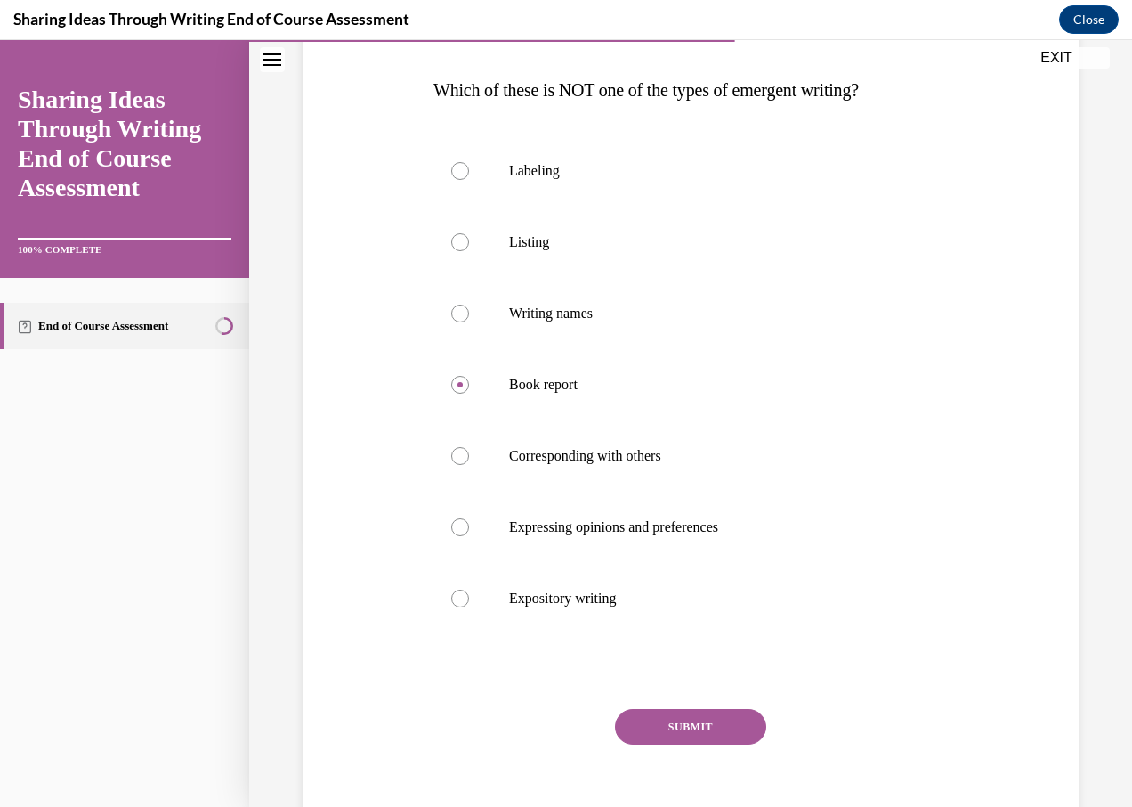
click at [646, 723] on button "SUBMIT" at bounding box center [690, 727] width 151 height 36
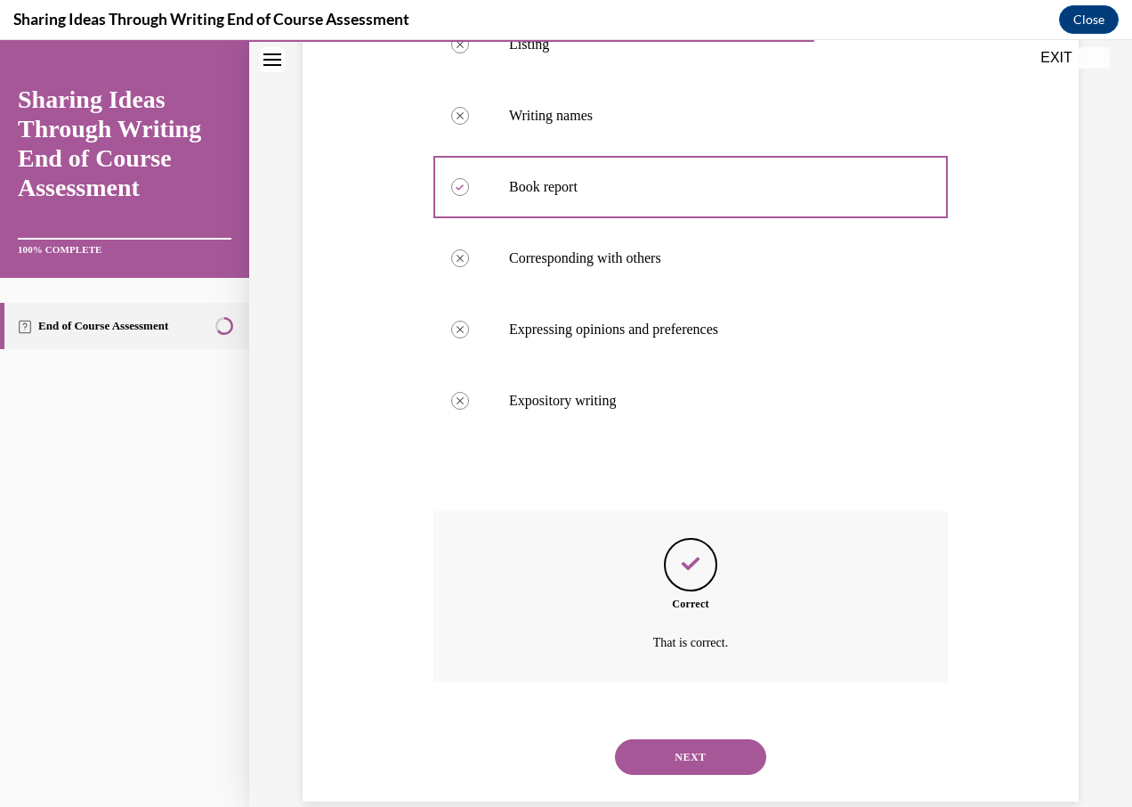
scroll to position [495, 0]
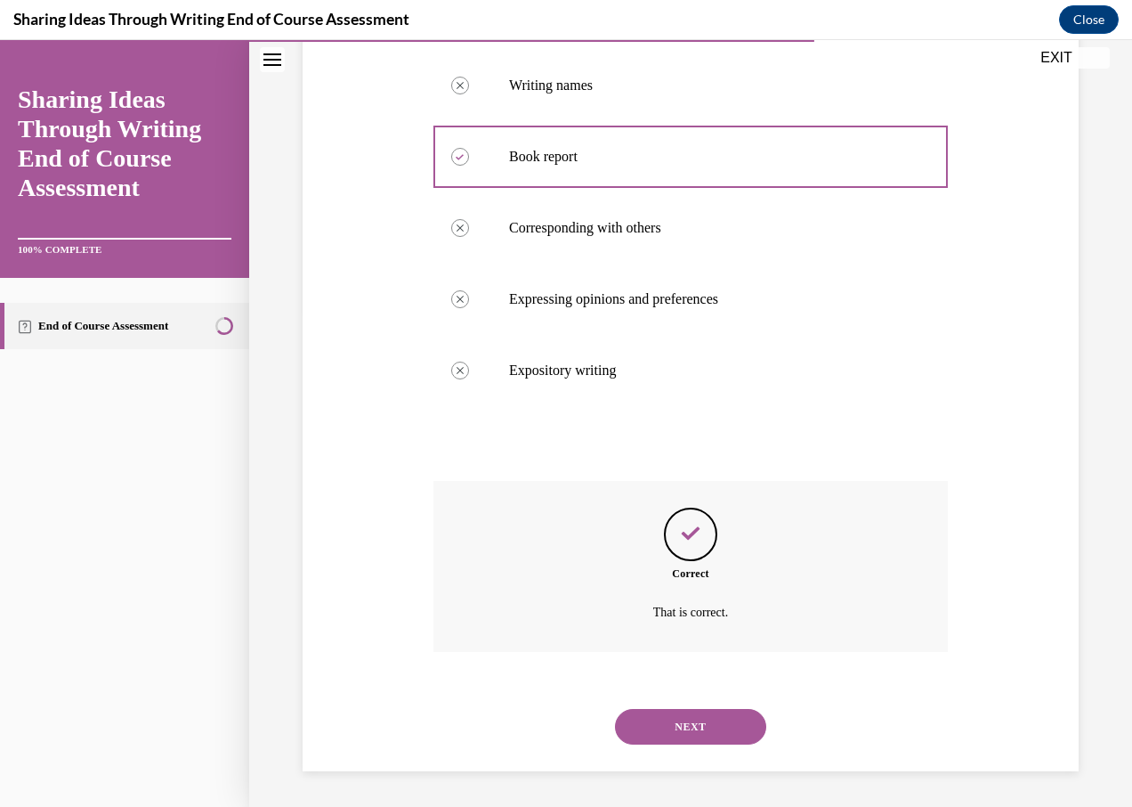
click at [668, 728] on button "NEXT" at bounding box center [690, 727] width 151 height 36
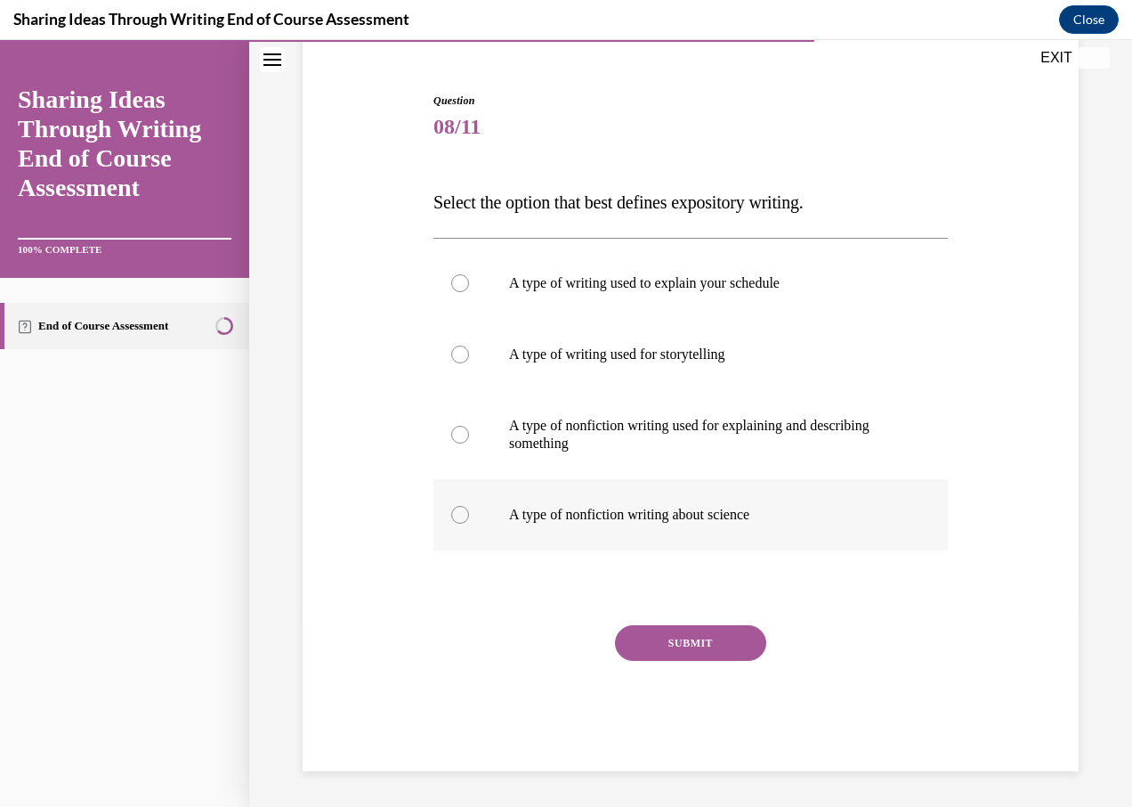
scroll to position [155, 0]
click at [461, 436] on div at bounding box center [460, 435] width 18 height 18
click at [461, 436] on input "A type of nonfiction writing used for explaining and describing something" at bounding box center [460, 435] width 18 height 18
radio input "true"
click at [629, 628] on button "SUBMIT" at bounding box center [690, 643] width 151 height 36
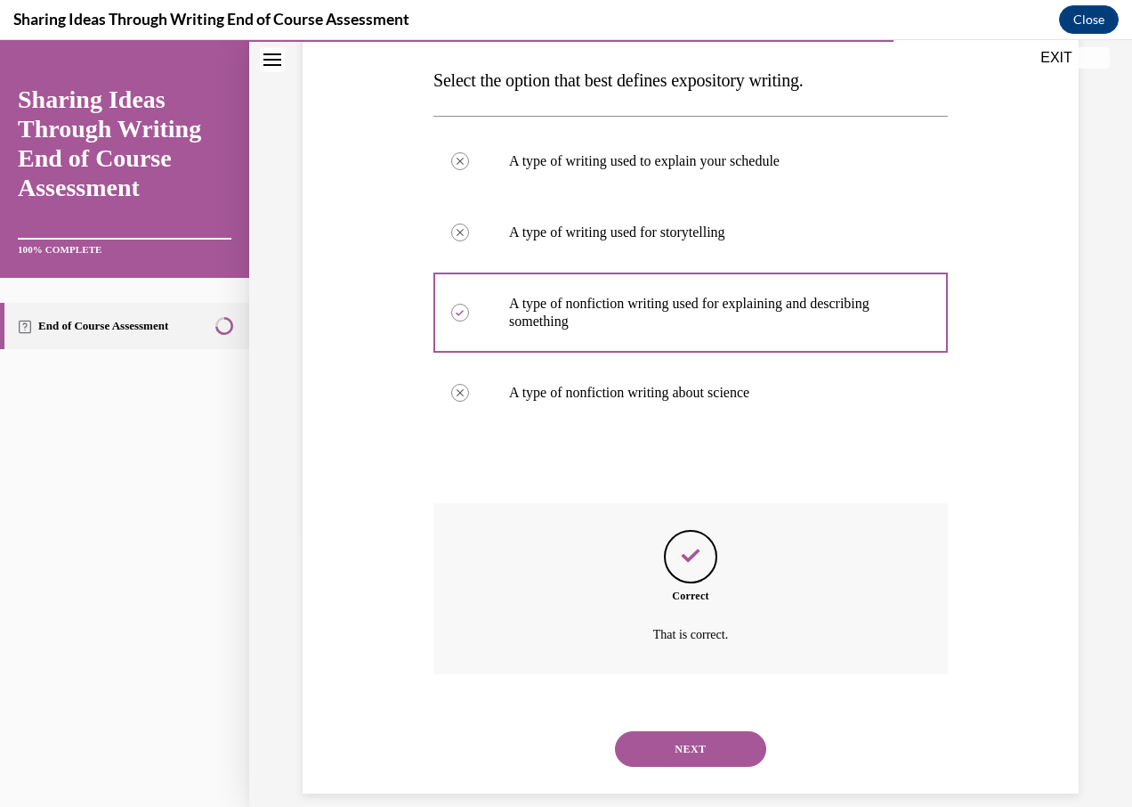
scroll to position [299, 0]
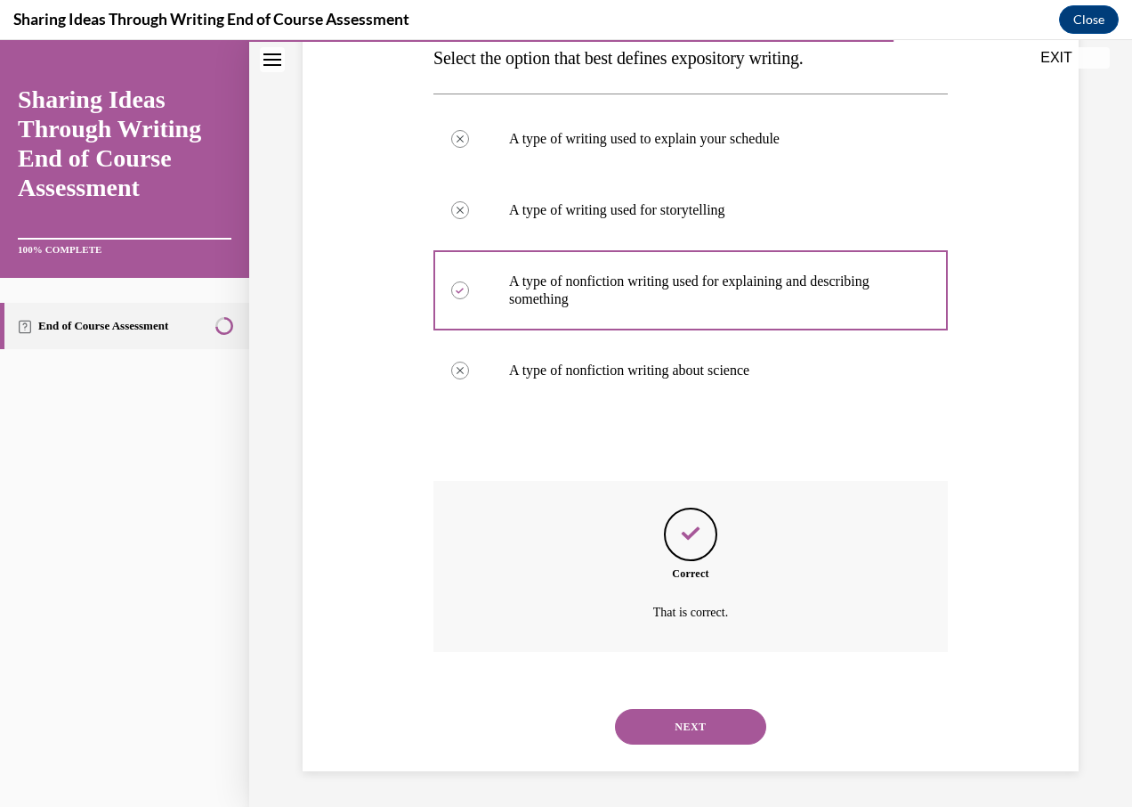
click at [713, 718] on button "NEXT" at bounding box center [690, 727] width 151 height 36
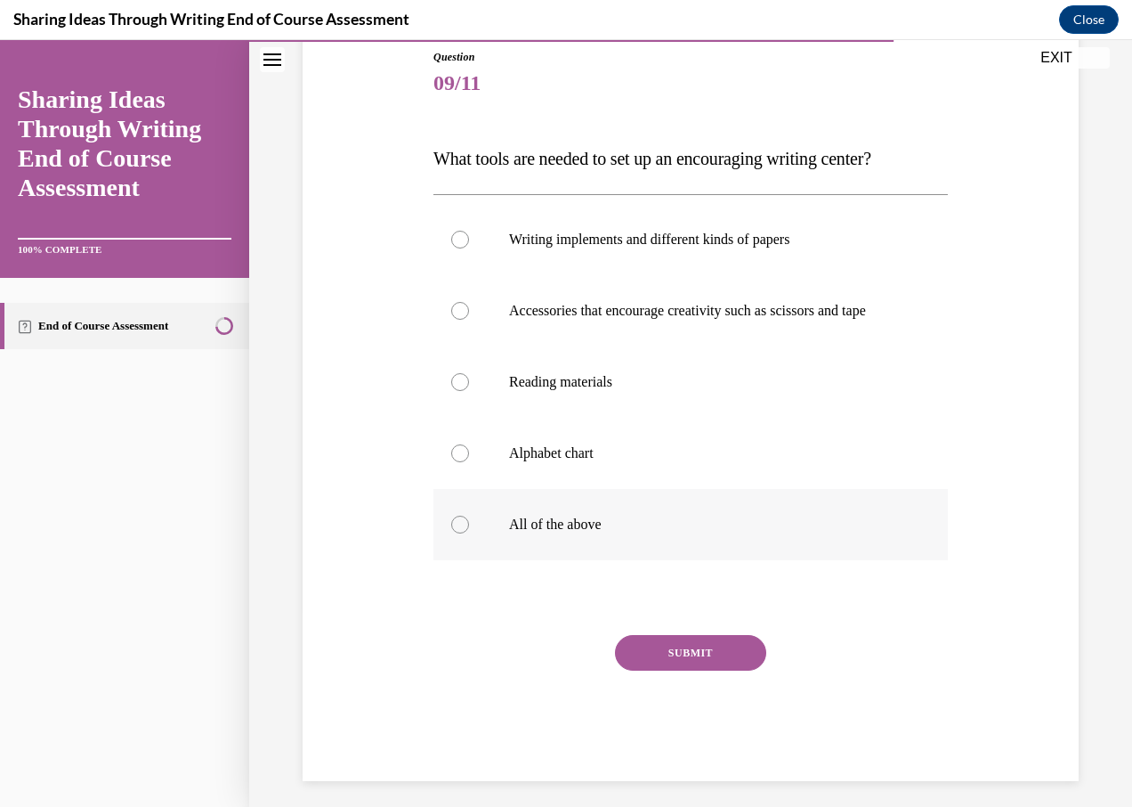
click at [459, 533] on div at bounding box center [460, 524] width 18 height 18
click at [459, 533] on input "All of the above" at bounding box center [460, 524] width 18 height 18
radio input "true"
drag, startPoint x: 656, startPoint y: 659, endPoint x: 635, endPoint y: 586, distance: 76.1
click at [657, 659] on button "SUBMIT" at bounding box center [690, 653] width 151 height 36
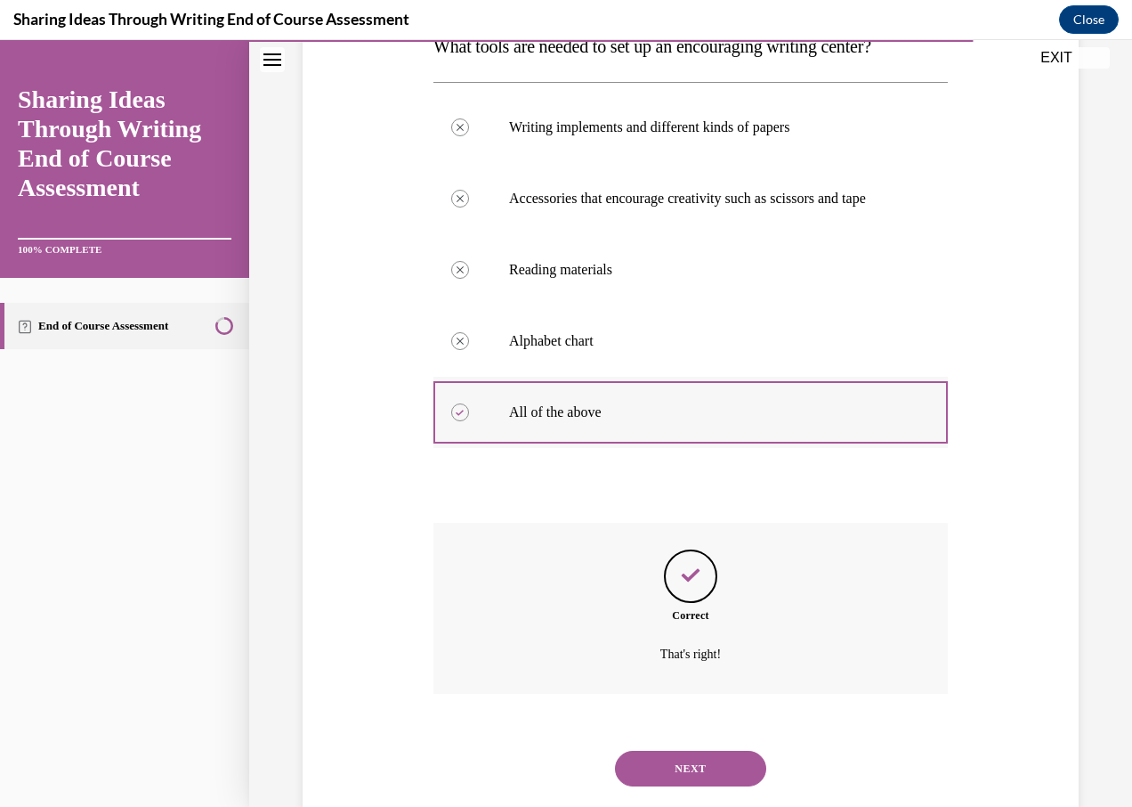
scroll to position [370, 0]
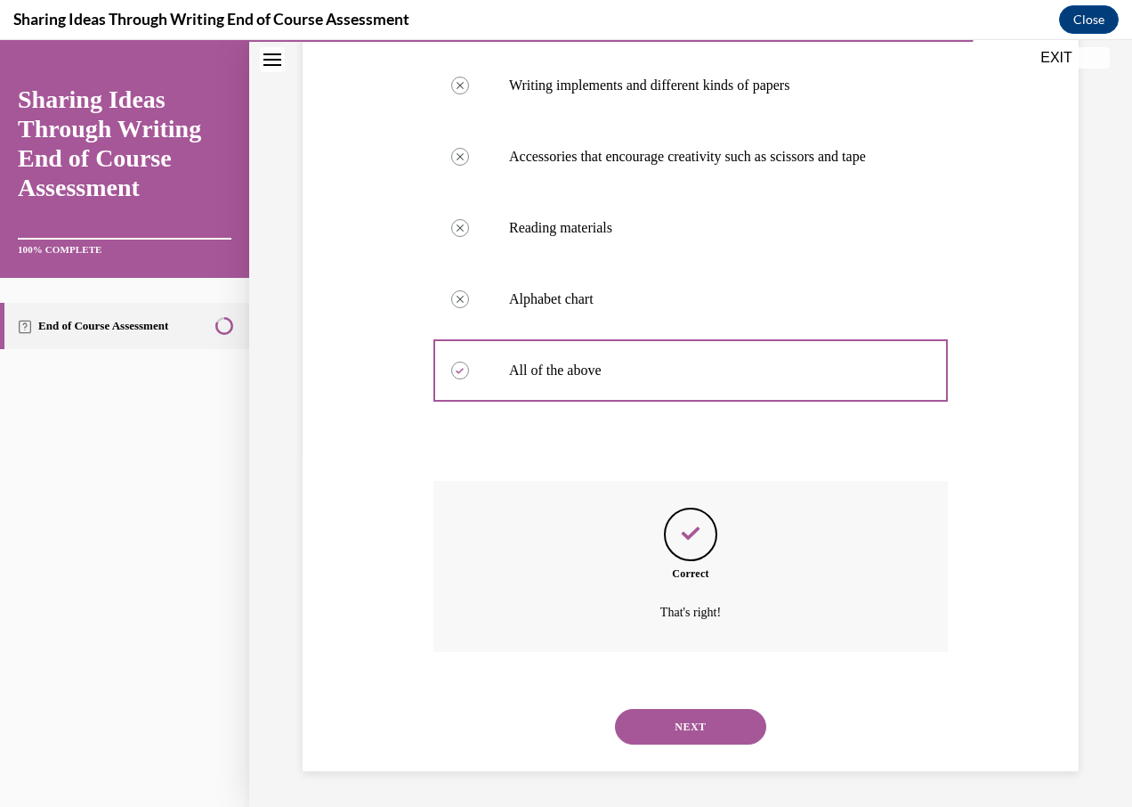
click at [712, 727] on button "NEXT" at bounding box center [690, 727] width 151 height 36
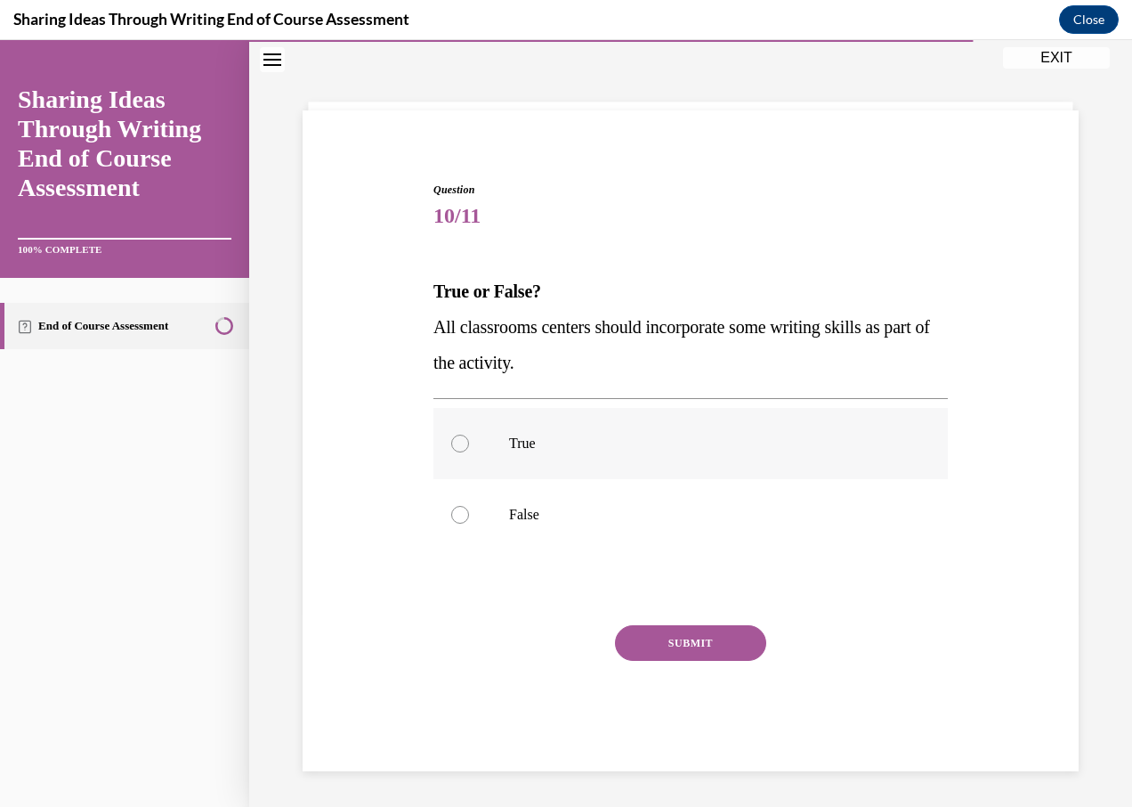
click at [456, 441] on div at bounding box center [460, 443] width 18 height 18
click at [456, 441] on input "True" at bounding box center [460, 443] width 18 height 18
radio input "true"
click at [718, 646] on button "SUBMIT" at bounding box center [690, 643] width 151 height 36
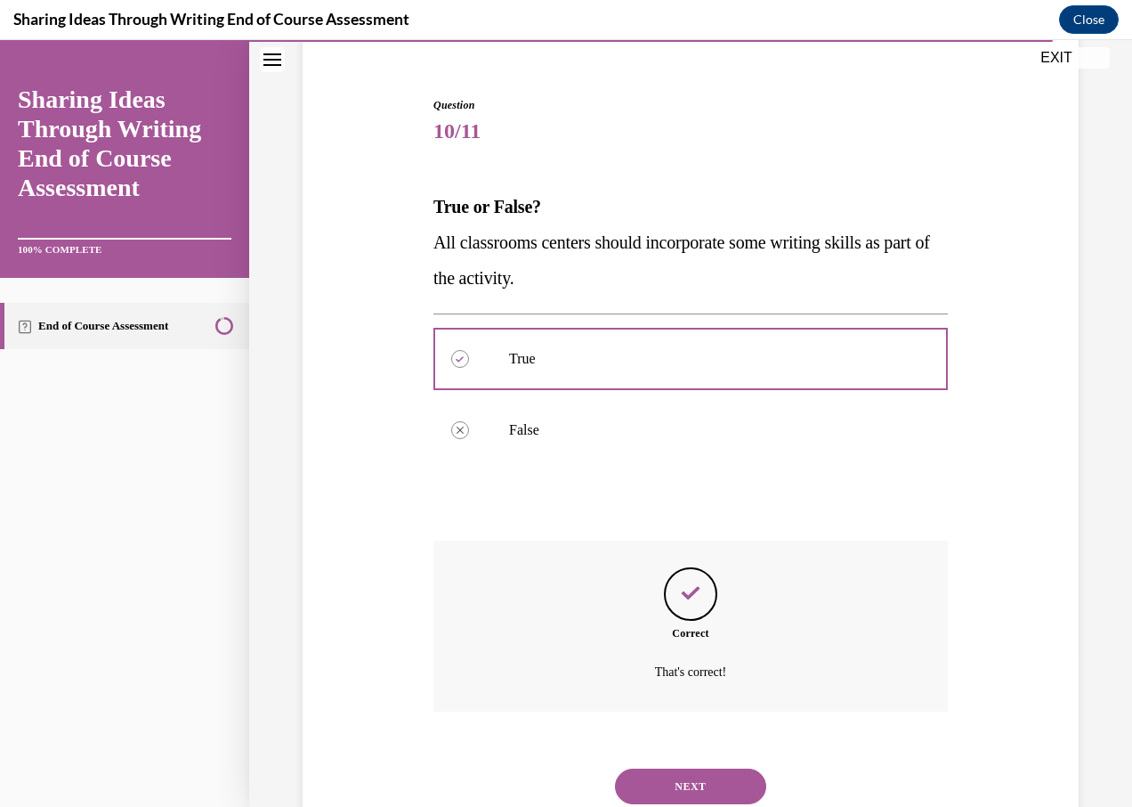
scroll to position [210, 0]
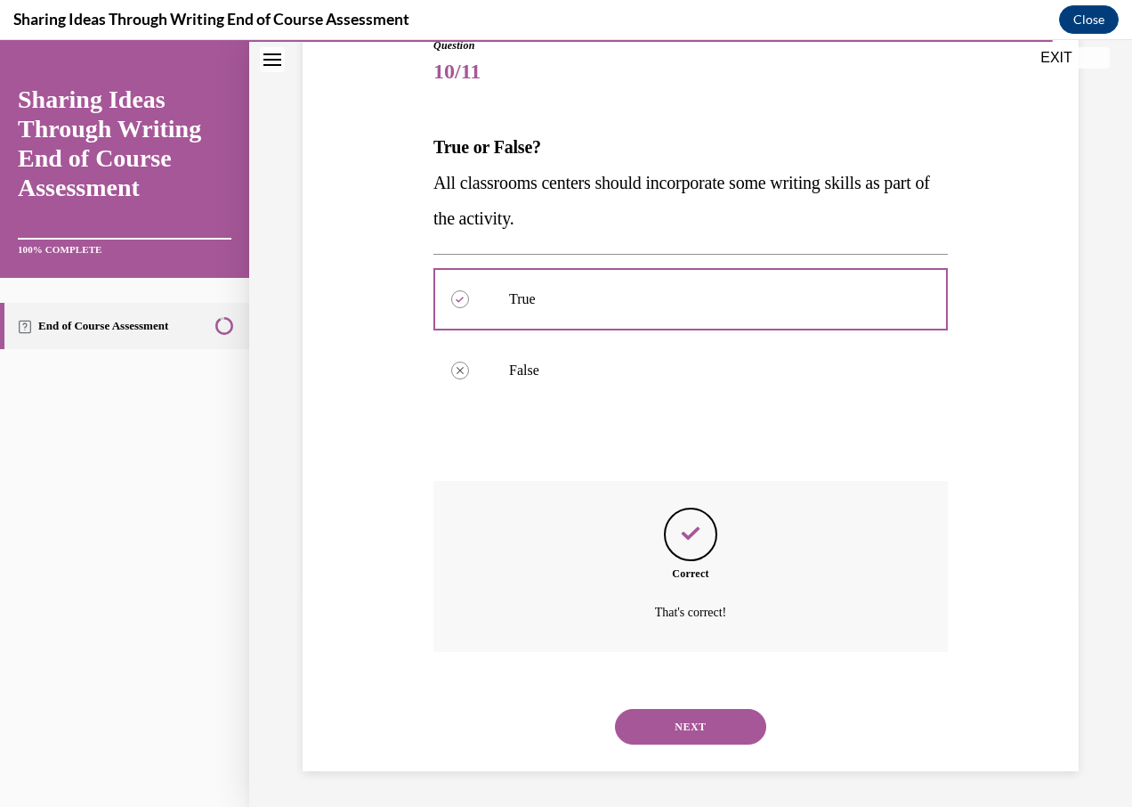
click at [701, 727] on button "NEXT" at bounding box center [690, 727] width 151 height 36
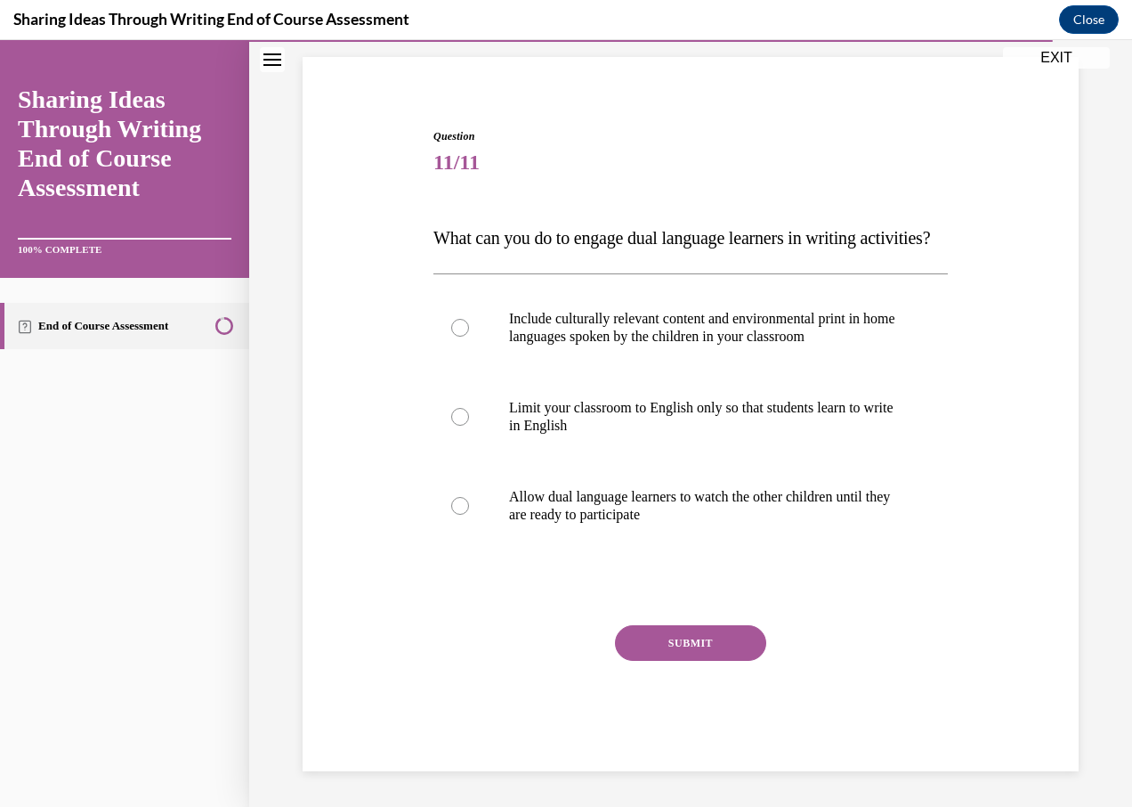
scroll to position [155, 0]
click at [453, 325] on div at bounding box center [460, 328] width 18 height 18
click at [453, 325] on input "Include culturally relevant content and environmental print in home languages s…" at bounding box center [460, 328] width 18 height 18
radio input "true"
click at [691, 648] on button "SUBMIT" at bounding box center [690, 643] width 151 height 36
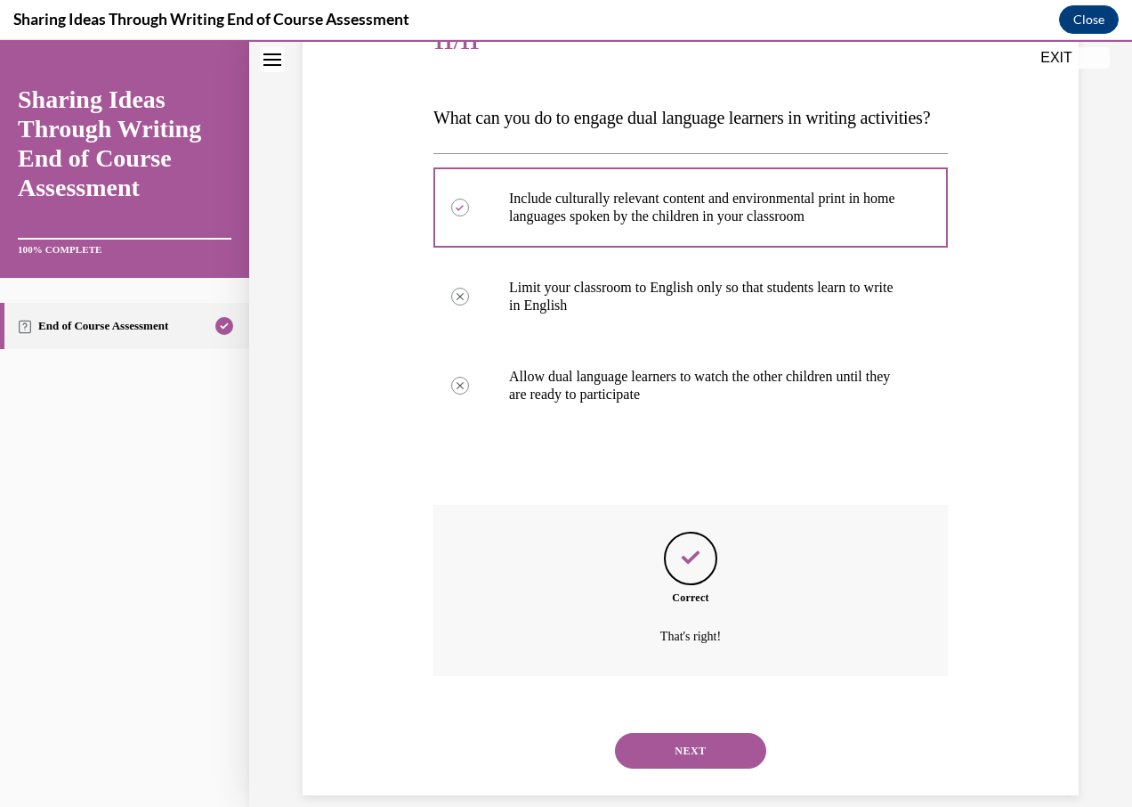
scroll to position [299, 0]
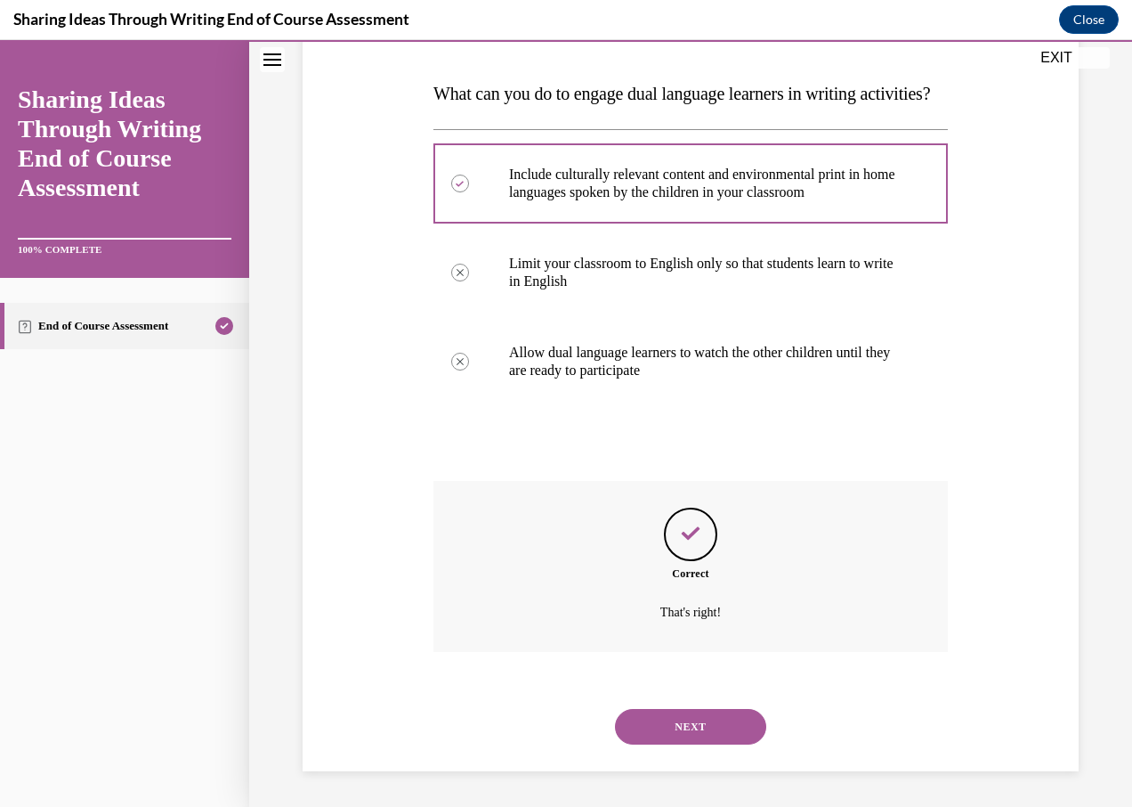
click at [678, 723] on button "NEXT" at bounding box center [690, 727] width 151 height 36
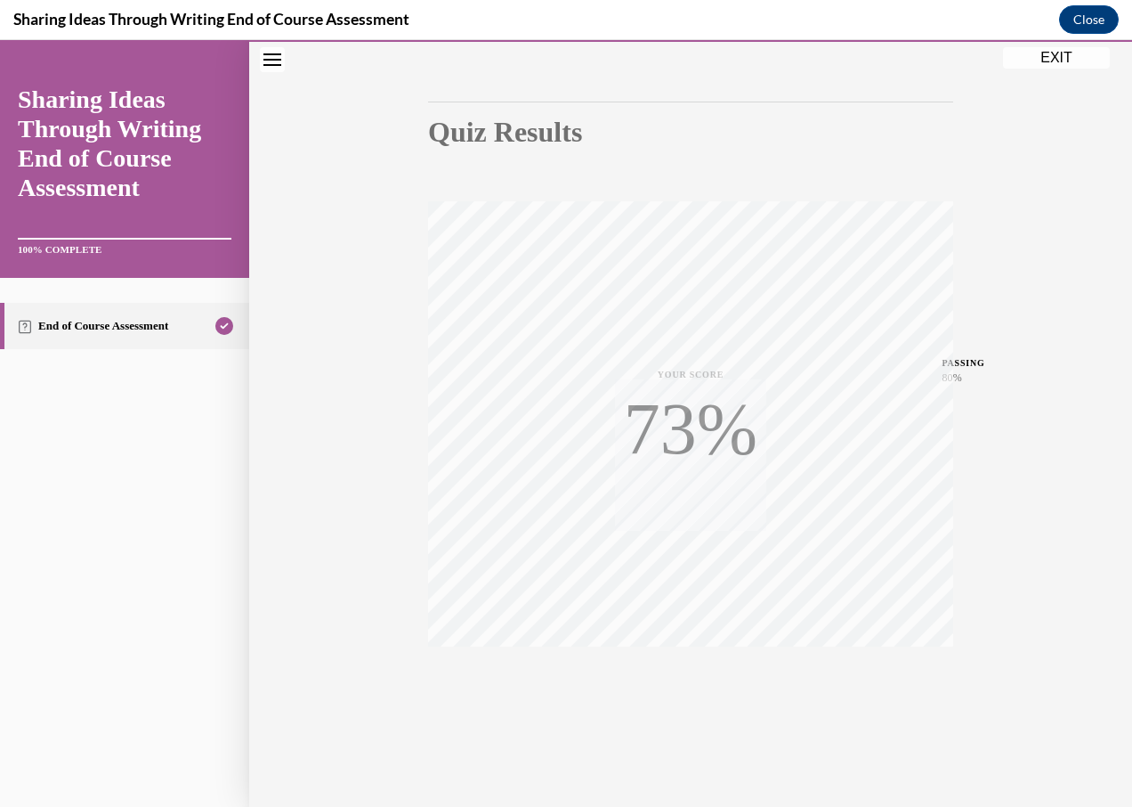
scroll to position [146, 0]
click at [1060, 55] on button "EXIT" at bounding box center [1056, 57] width 107 height 21
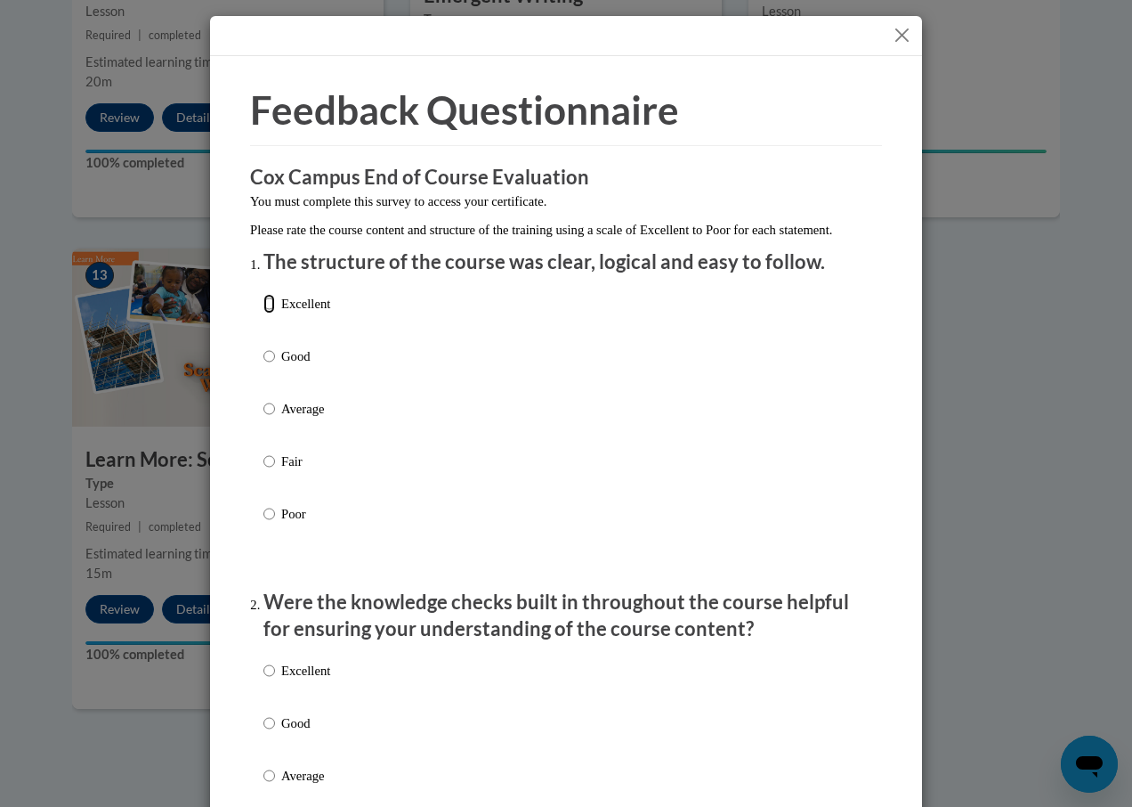
click at [264, 313] on input "Excellent" at bounding box center [270, 304] width 12 height 20
radio input "true"
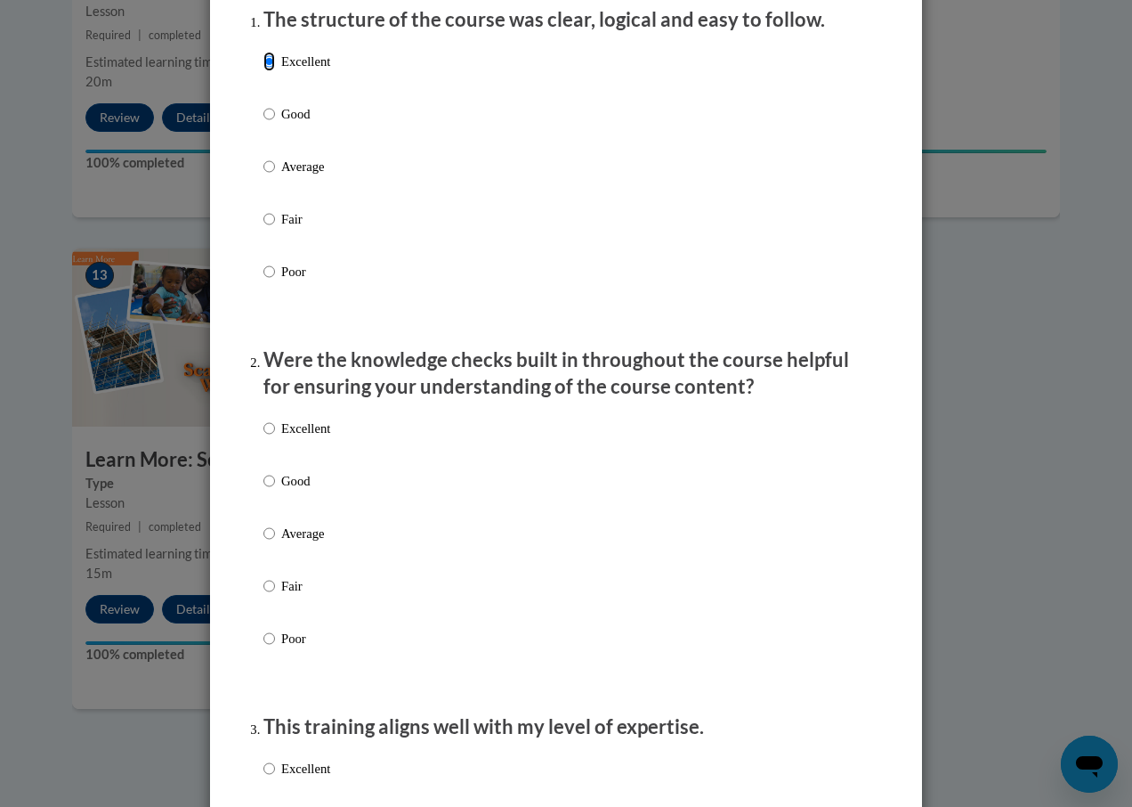
scroll to position [267, 0]
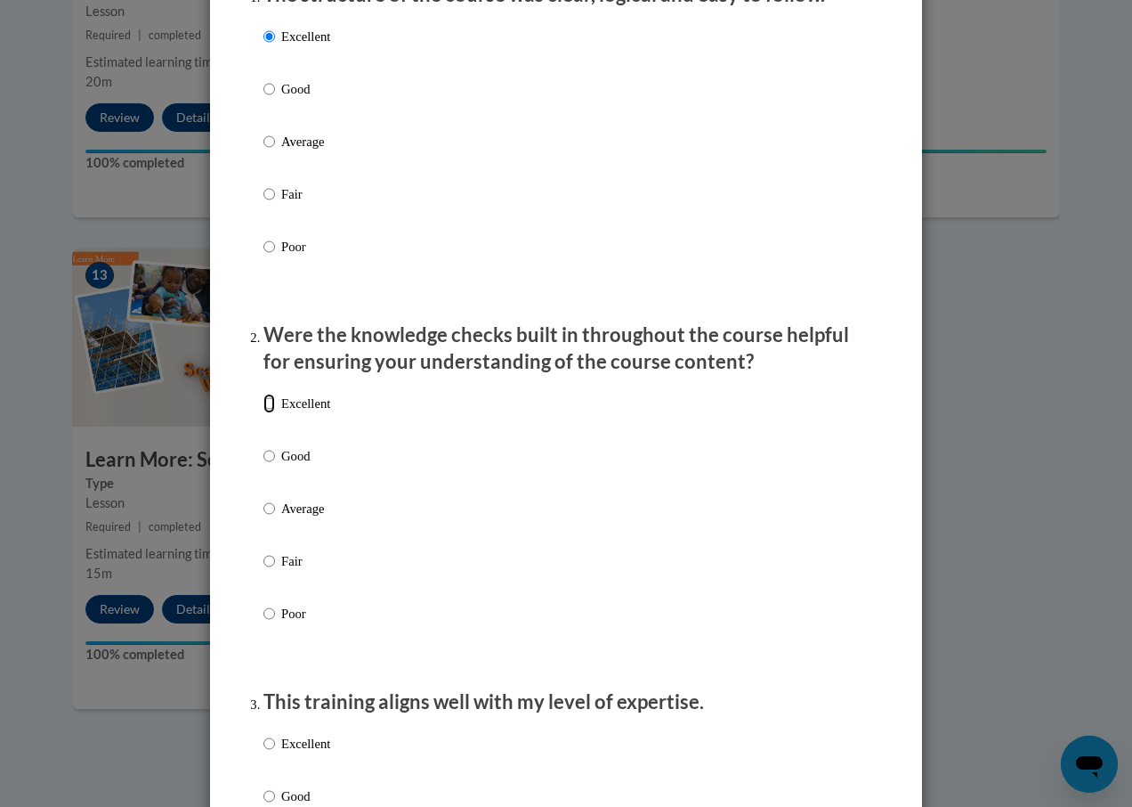
drag, startPoint x: 261, startPoint y: 415, endPoint x: 280, endPoint y: 413, distance: 18.8
click at [264, 413] on input "Excellent" at bounding box center [270, 404] width 12 height 20
radio input "true"
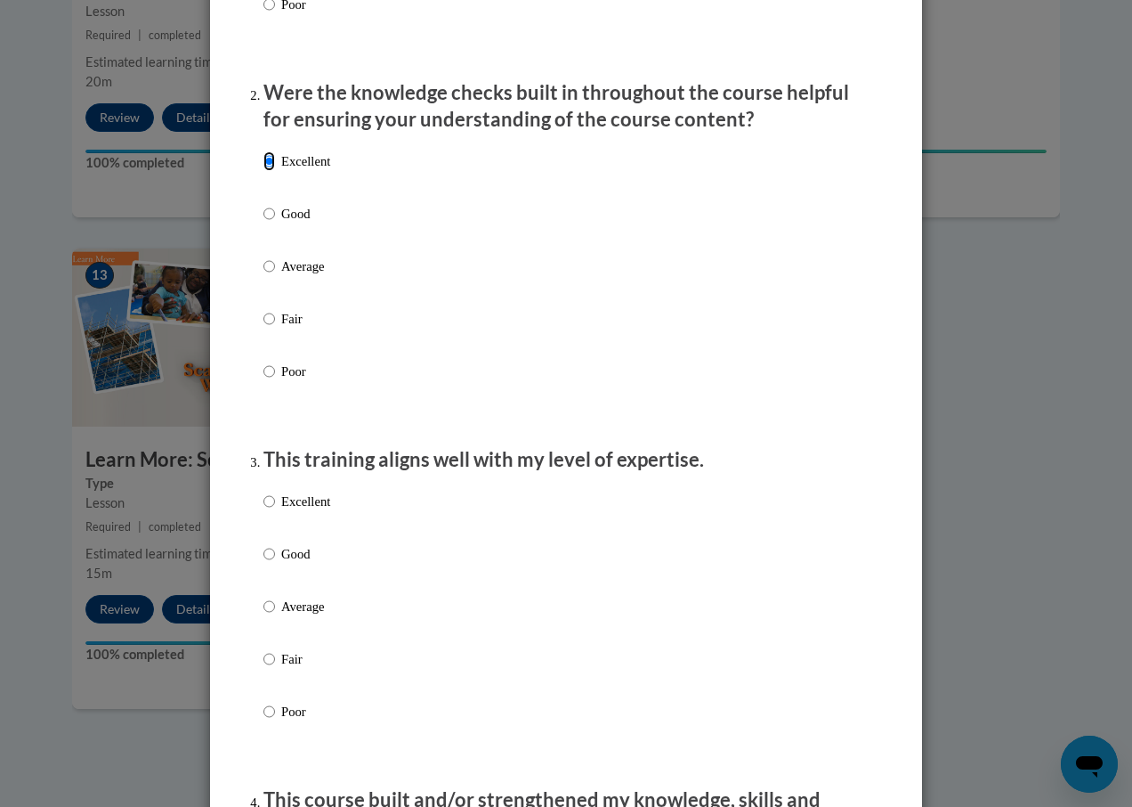
scroll to position [623, 0]
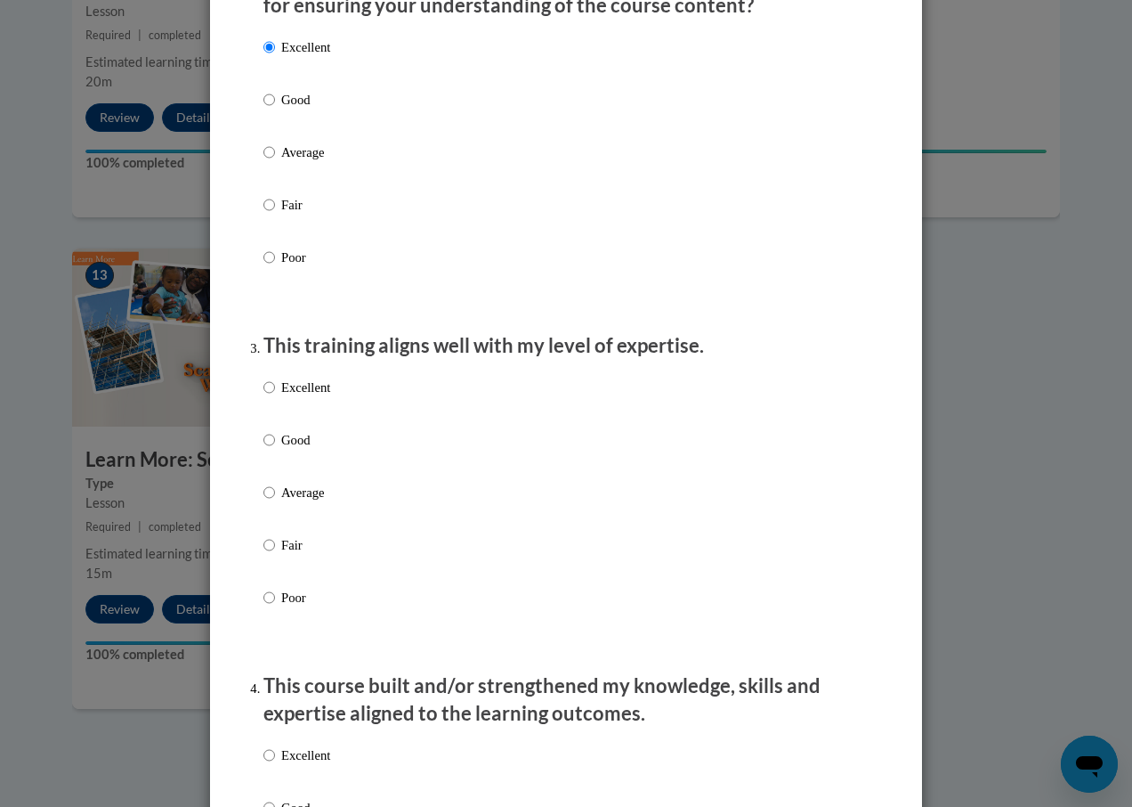
click at [268, 402] on label "Excellent" at bounding box center [297, 401] width 67 height 48
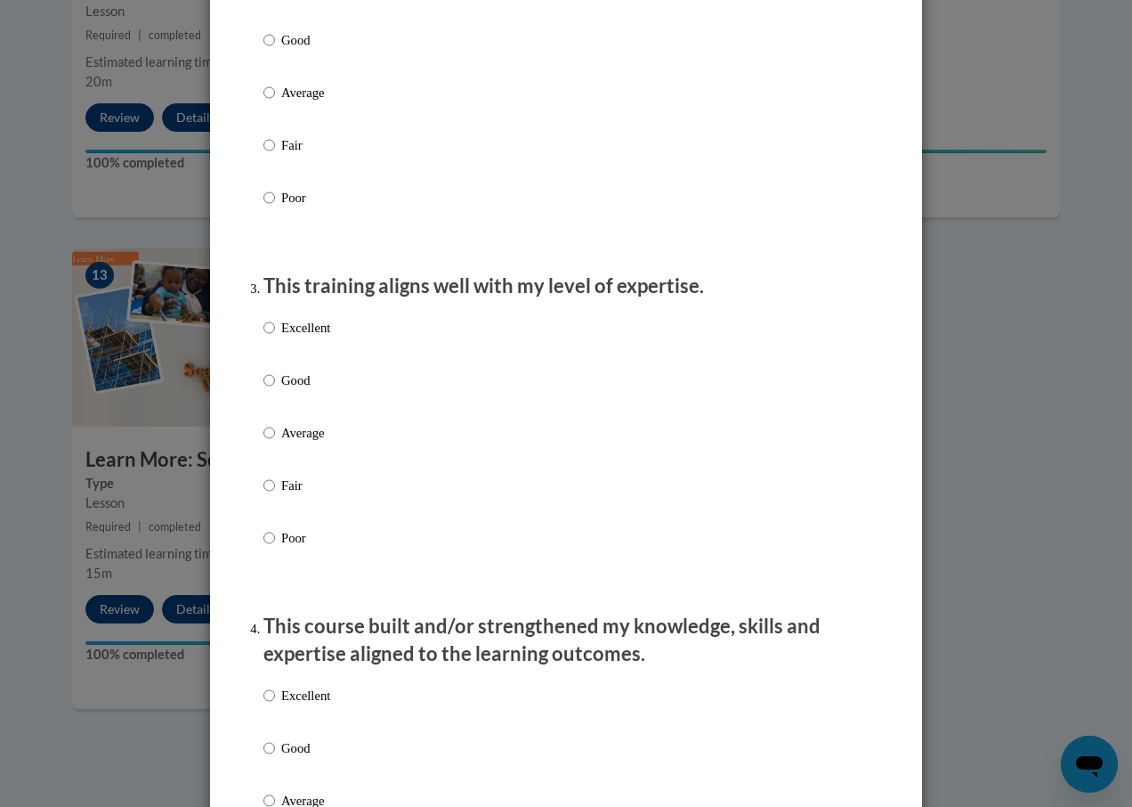
scroll to position [712, 0]
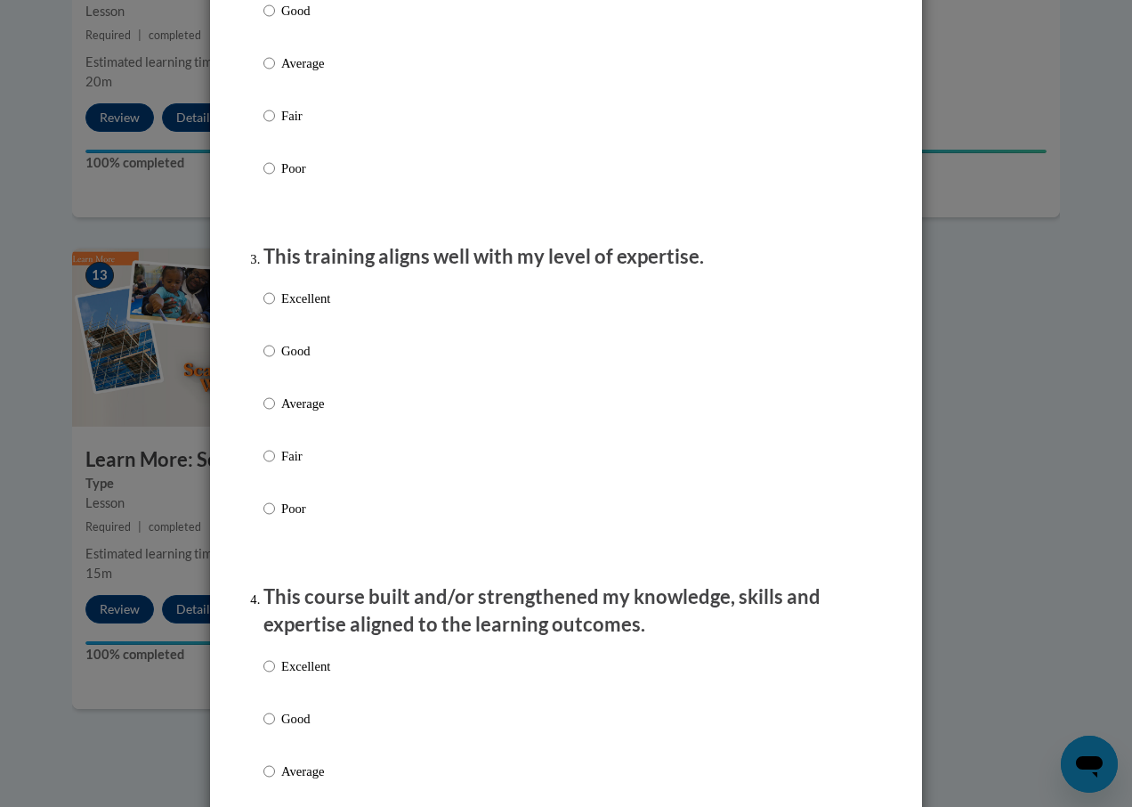
click at [264, 308] on input "Excellent" at bounding box center [270, 298] width 12 height 20
radio input "true"
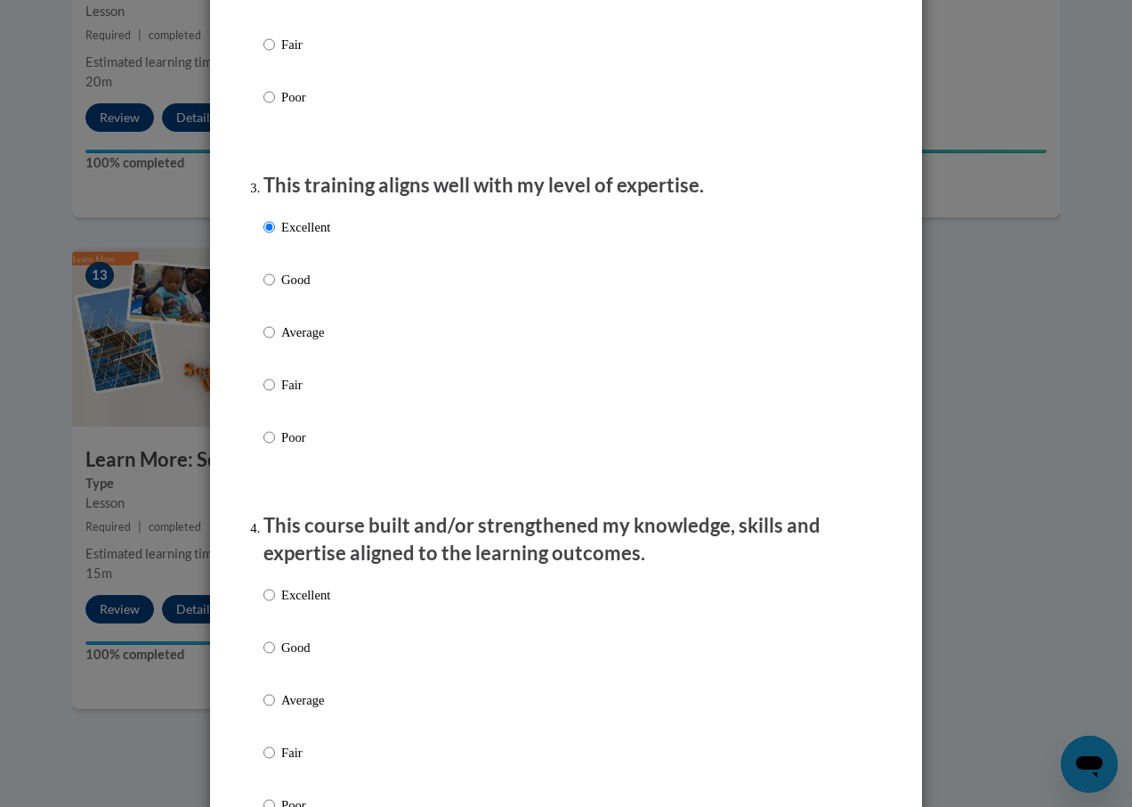
scroll to position [890, 0]
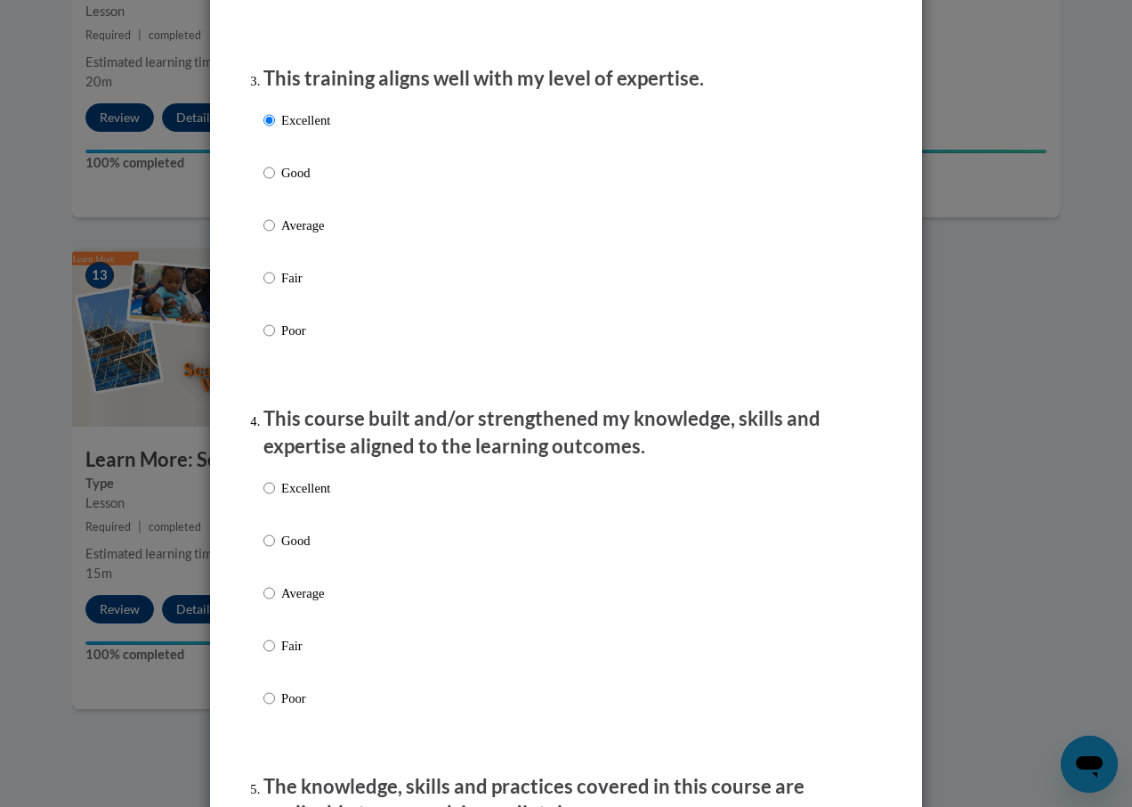
click at [264, 493] on div "Excellent Good Average Fair Poor" at bounding box center [297, 607] width 67 height 276
click at [264, 498] on input "Excellent" at bounding box center [270, 488] width 12 height 20
radio input "true"
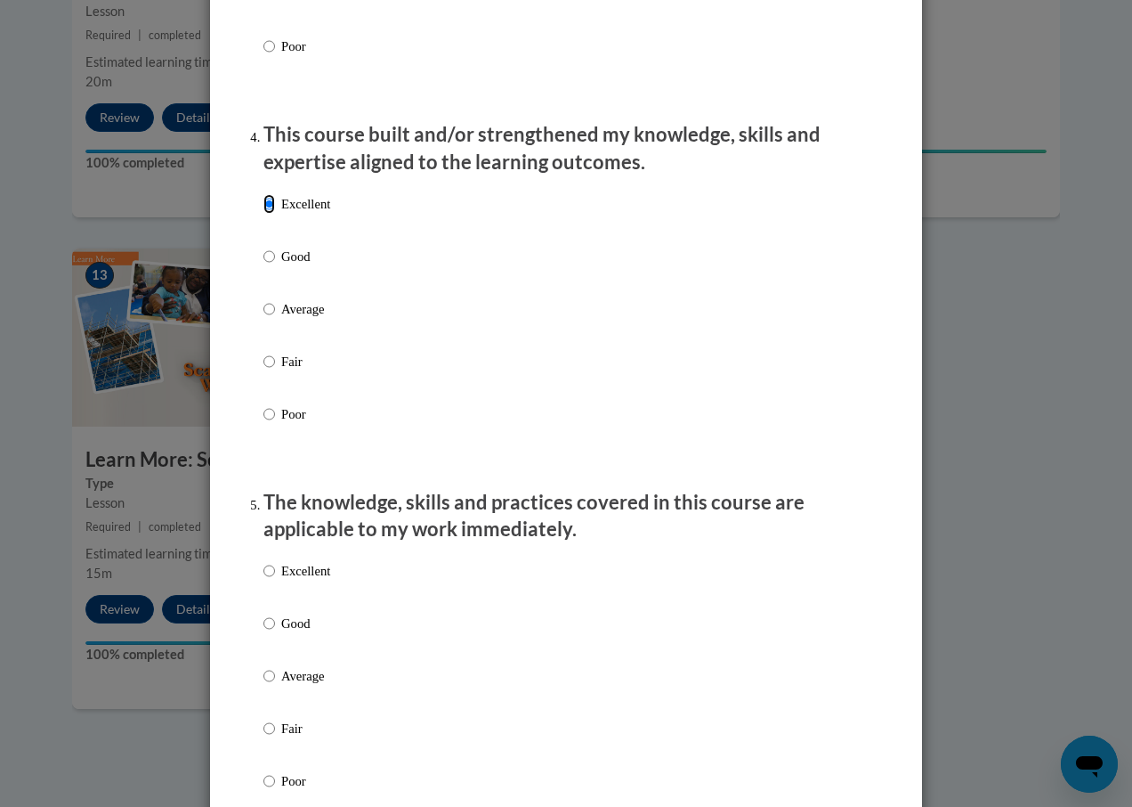
scroll to position [1246, 0]
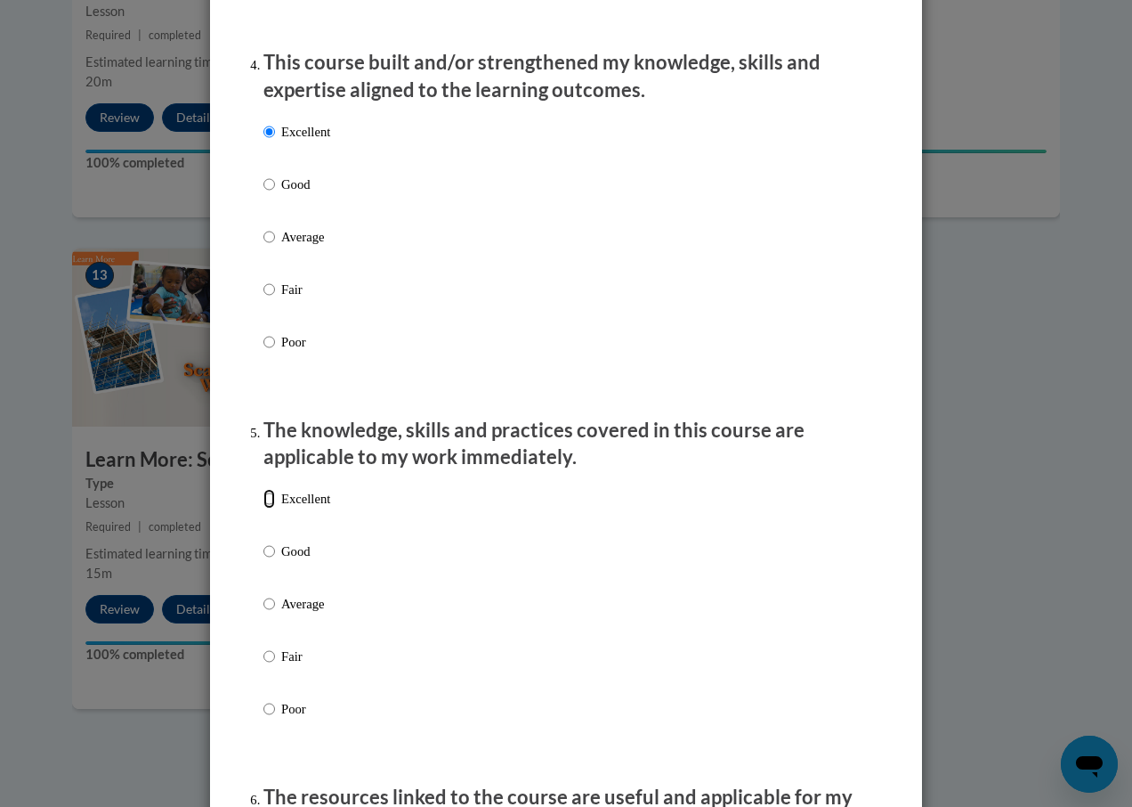
click at [264, 507] on input "Excellent" at bounding box center [270, 499] width 12 height 20
radio input "true"
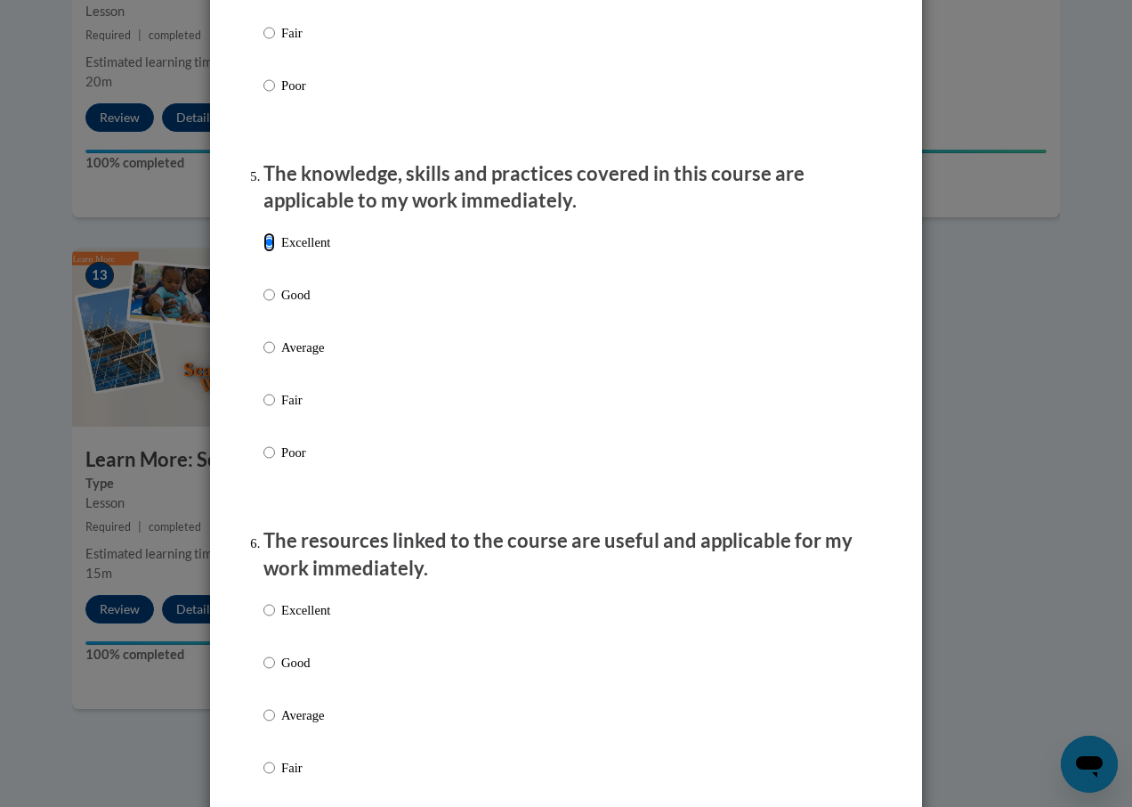
scroll to position [1603, 0]
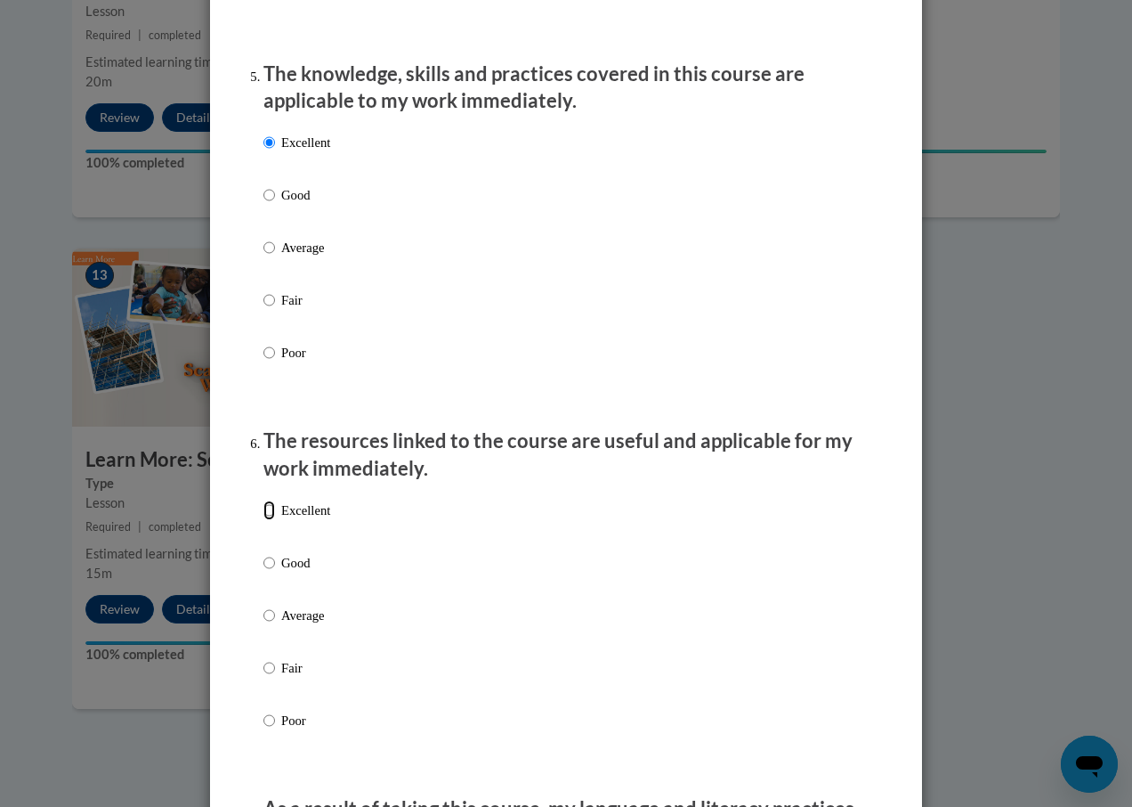
click at [268, 520] on input "Excellent" at bounding box center [270, 510] width 12 height 20
radio input "true"
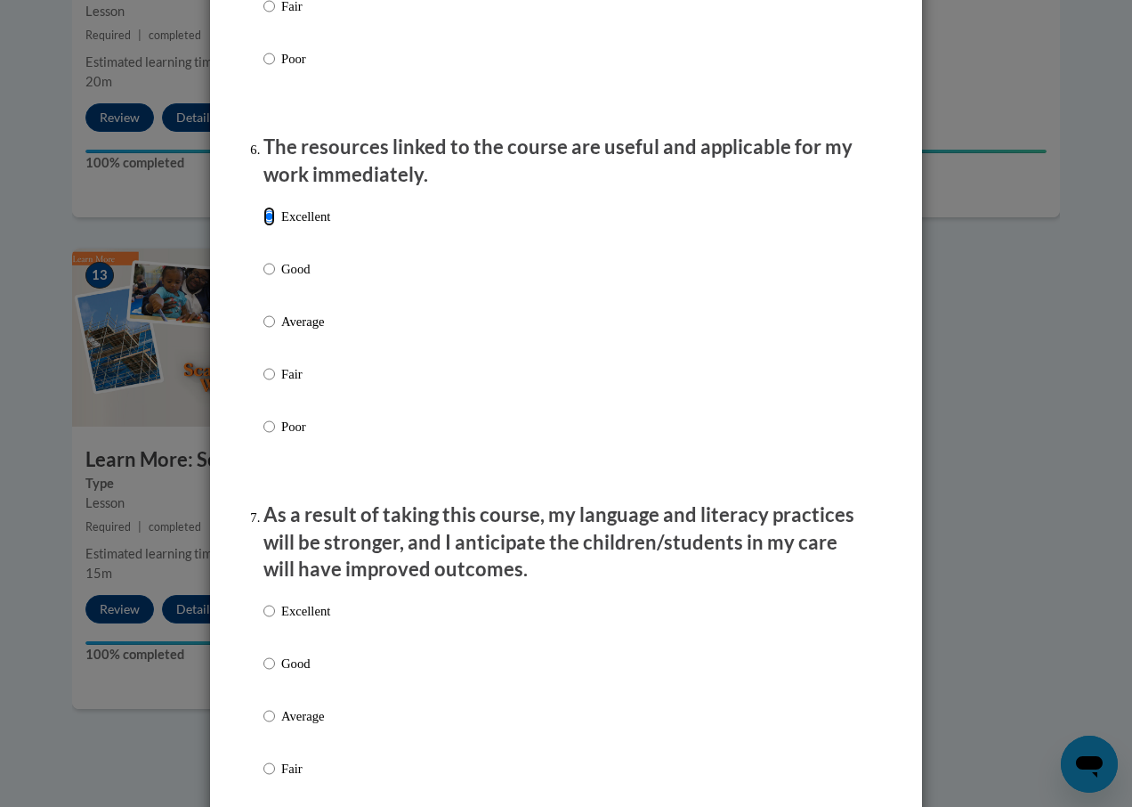
scroll to position [1959, 0]
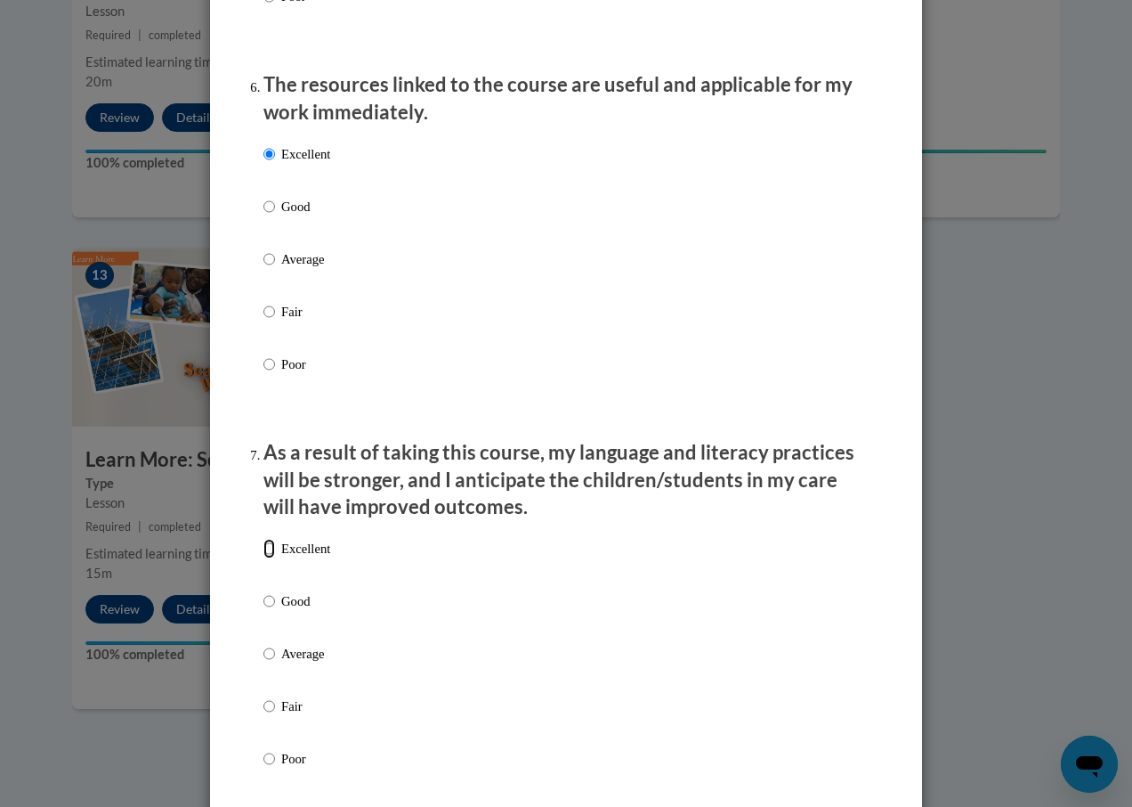
click at [264, 558] on input "Excellent" at bounding box center [270, 549] width 12 height 20
radio input "true"
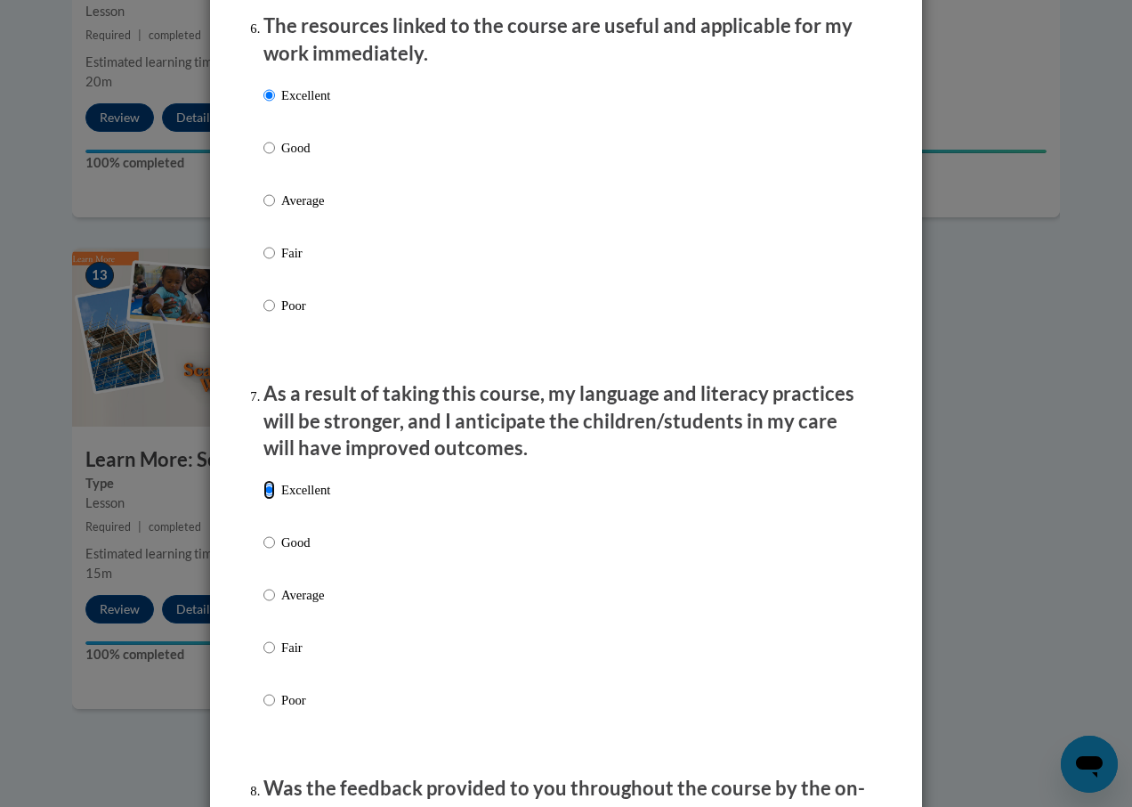
scroll to position [2315, 0]
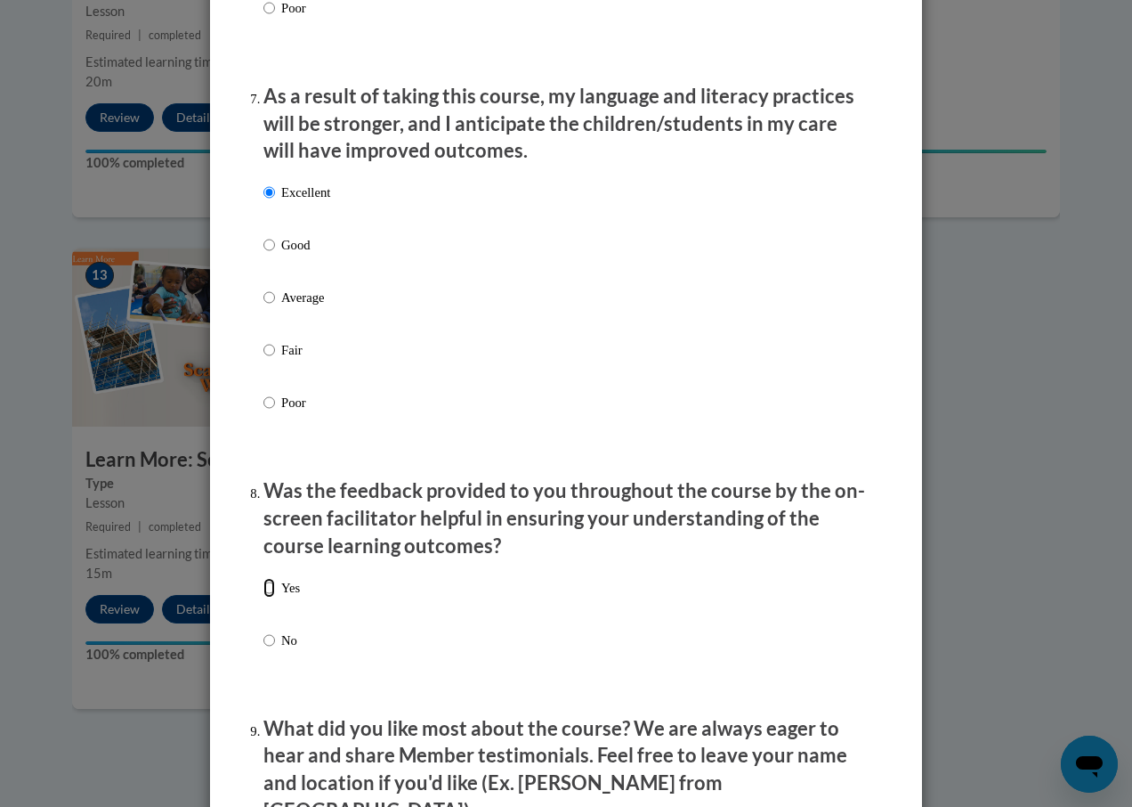
click at [267, 597] on input "Yes" at bounding box center [270, 588] width 12 height 20
radio input "true"
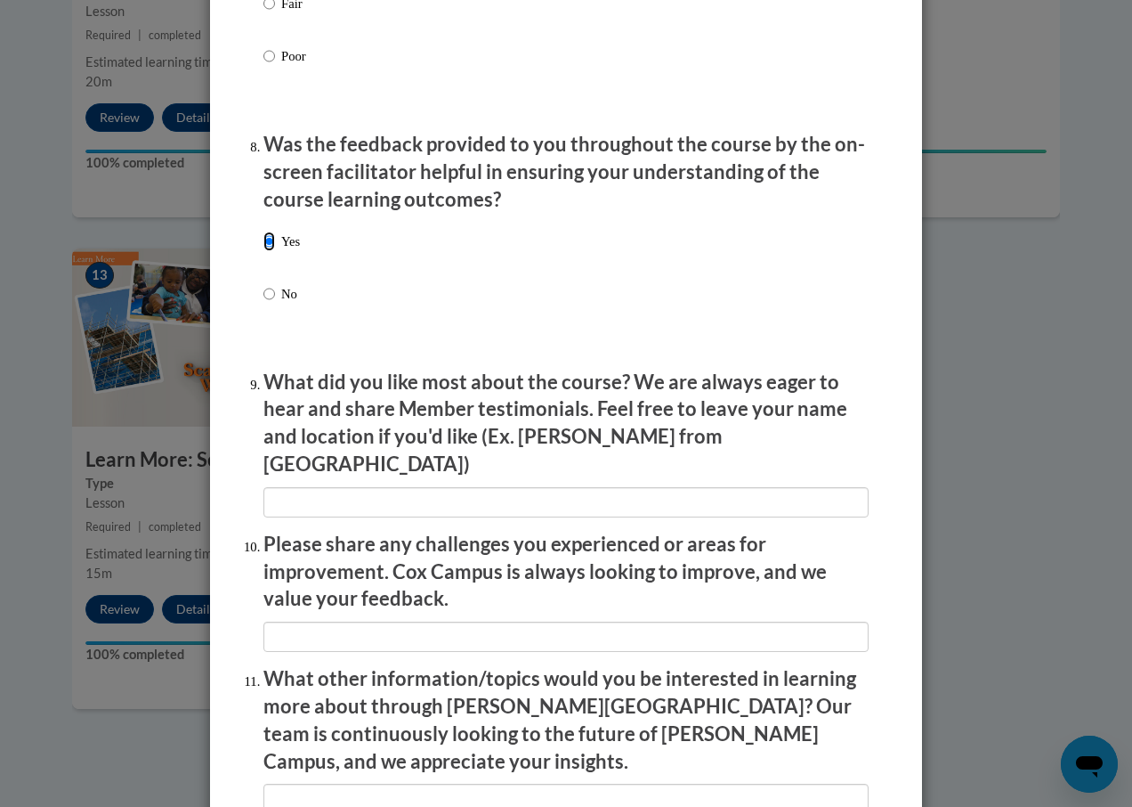
scroll to position [2671, 0]
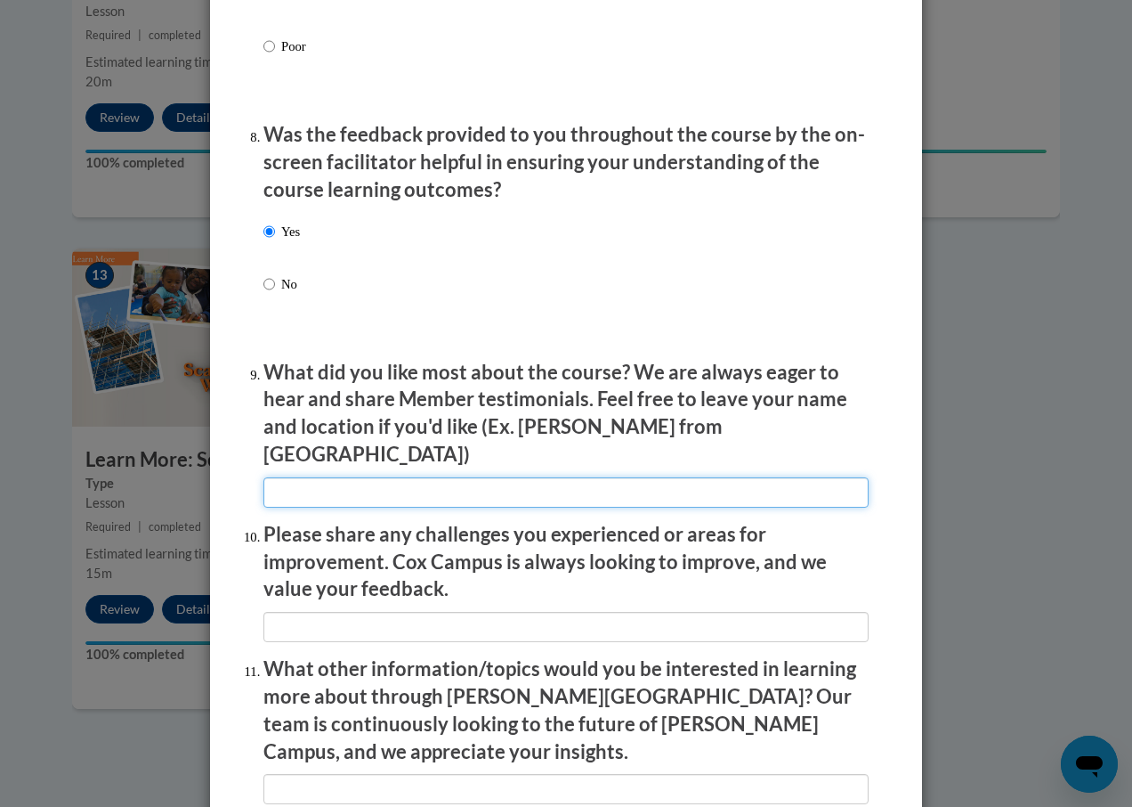
click at [469, 477] on input "textbox" at bounding box center [566, 492] width 605 height 30
type input "I liked the interactions and examples"
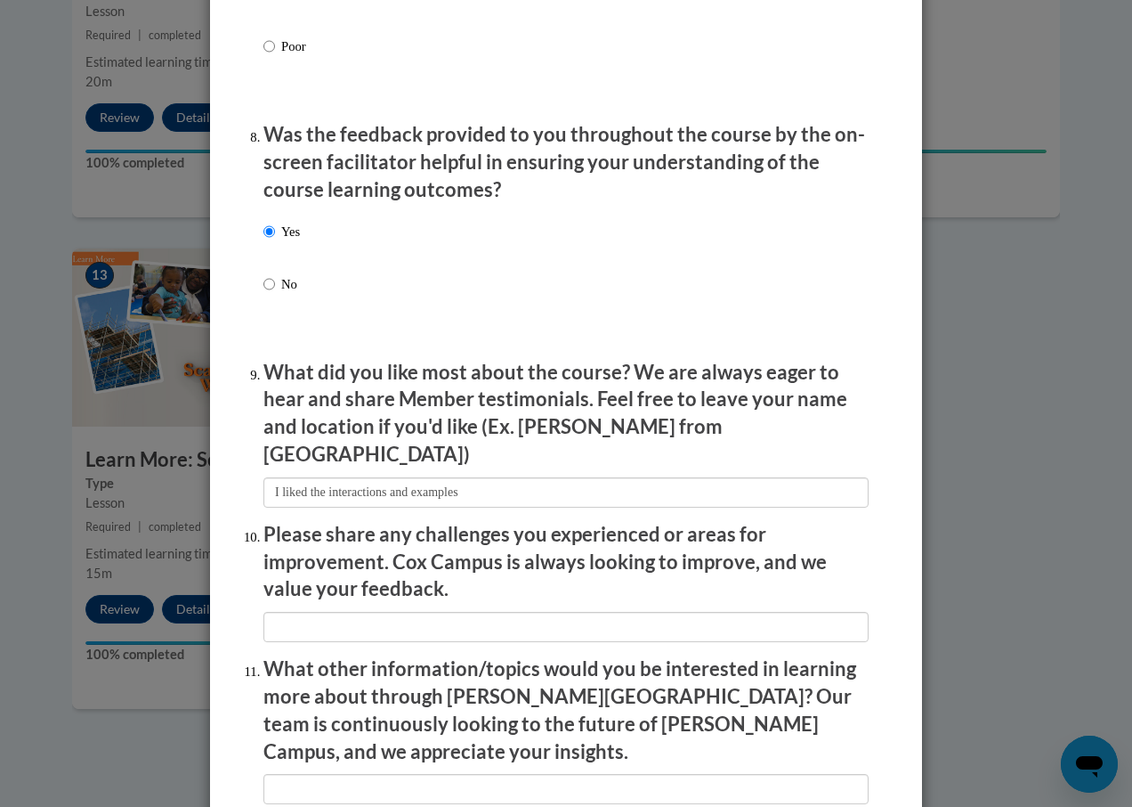
type input "none"
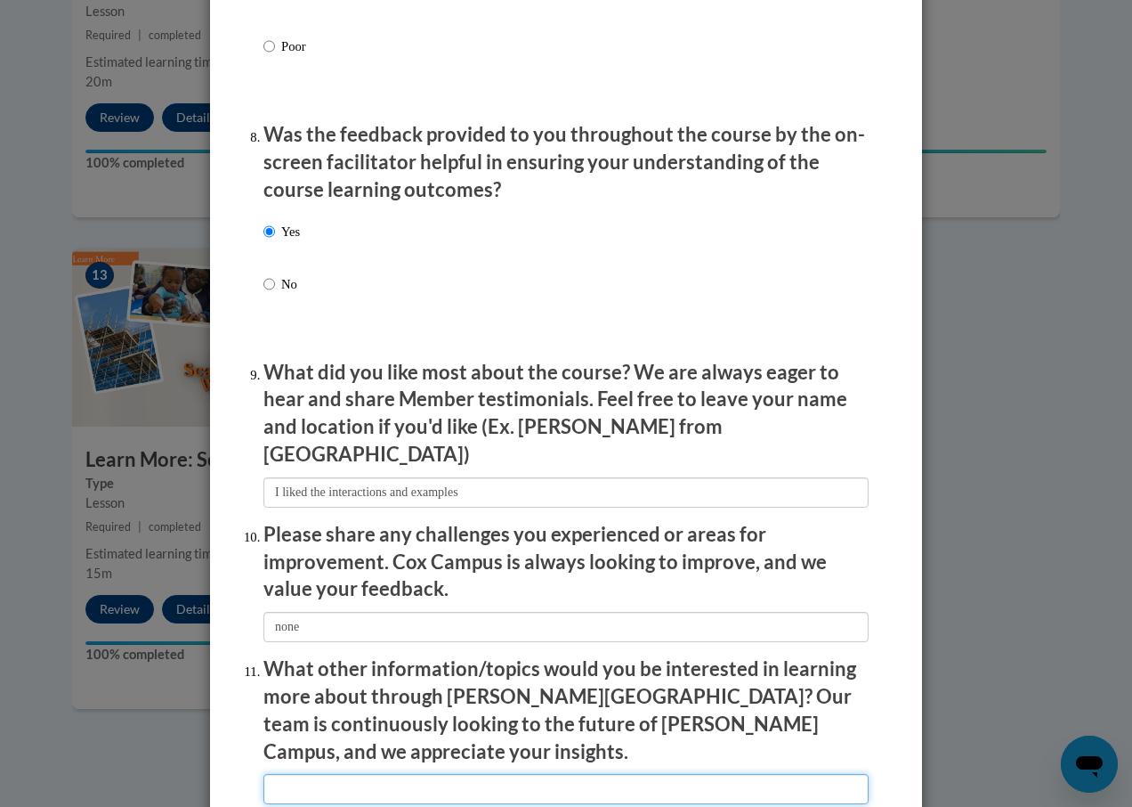
type input "na"
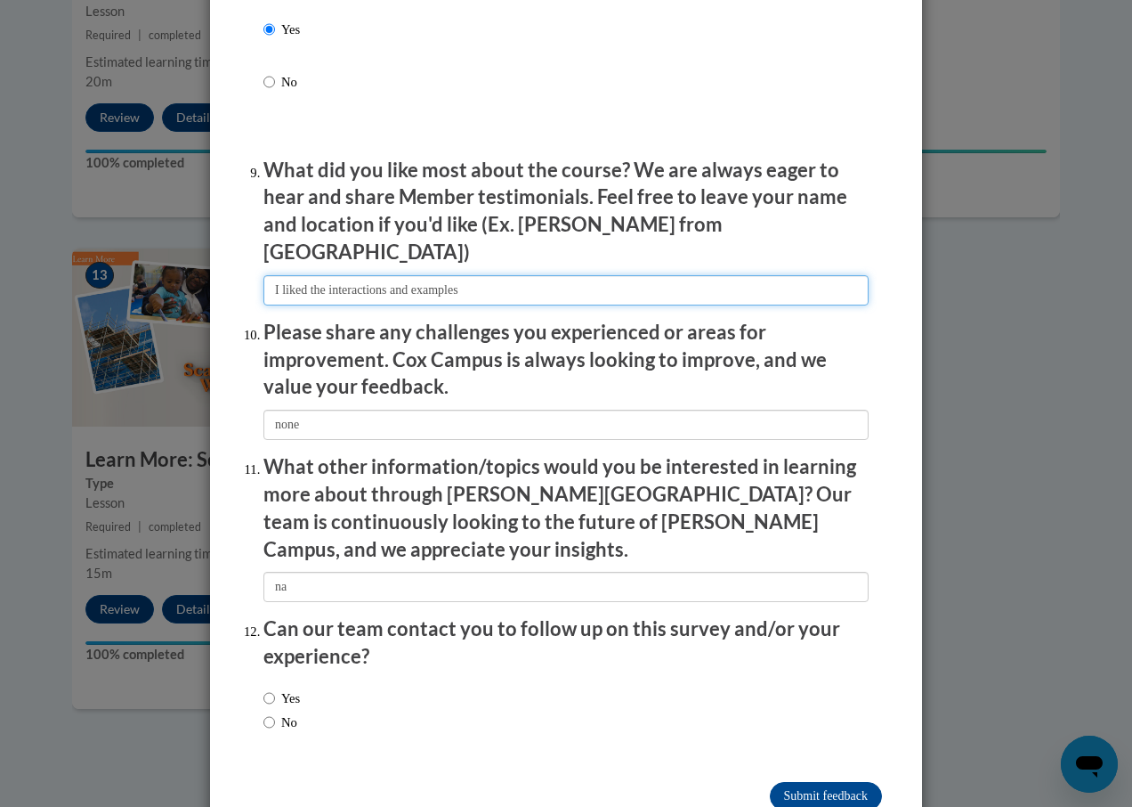
scroll to position [2893, 0]
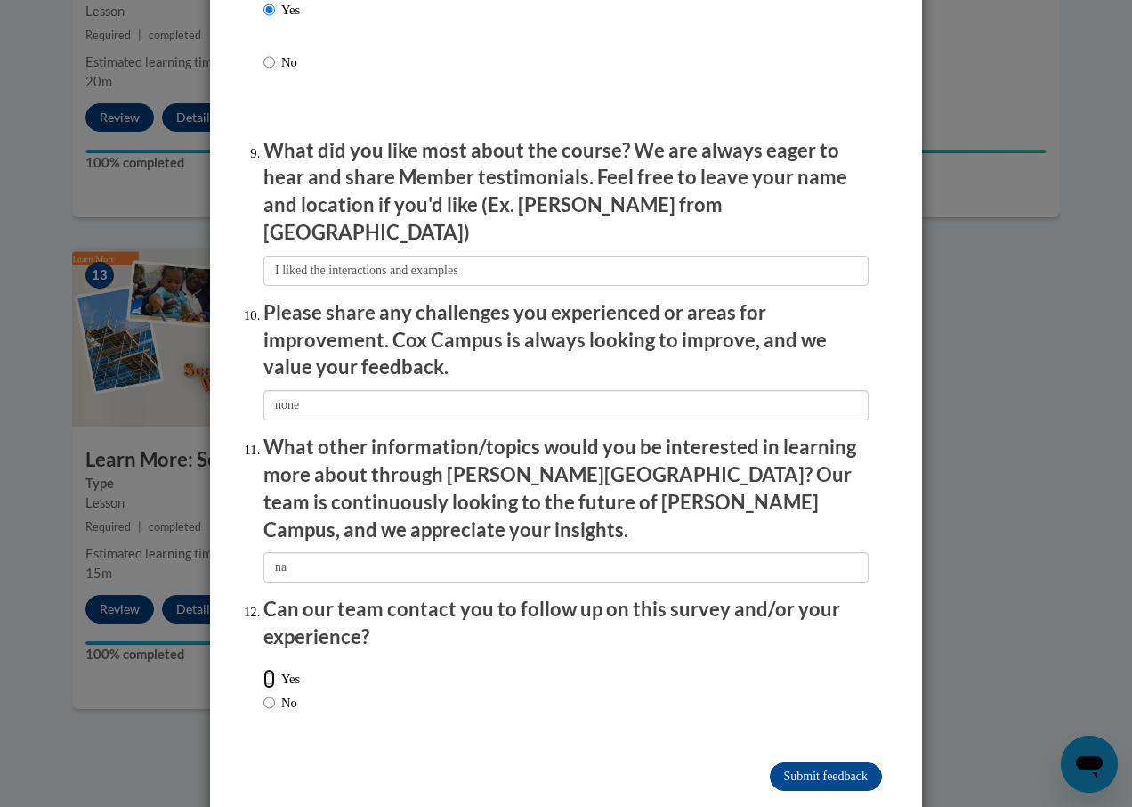
click at [264, 669] on input "Yes" at bounding box center [270, 679] width 12 height 20
radio input "true"
click at [799, 762] on input "Submit feedback" at bounding box center [826, 776] width 112 height 28
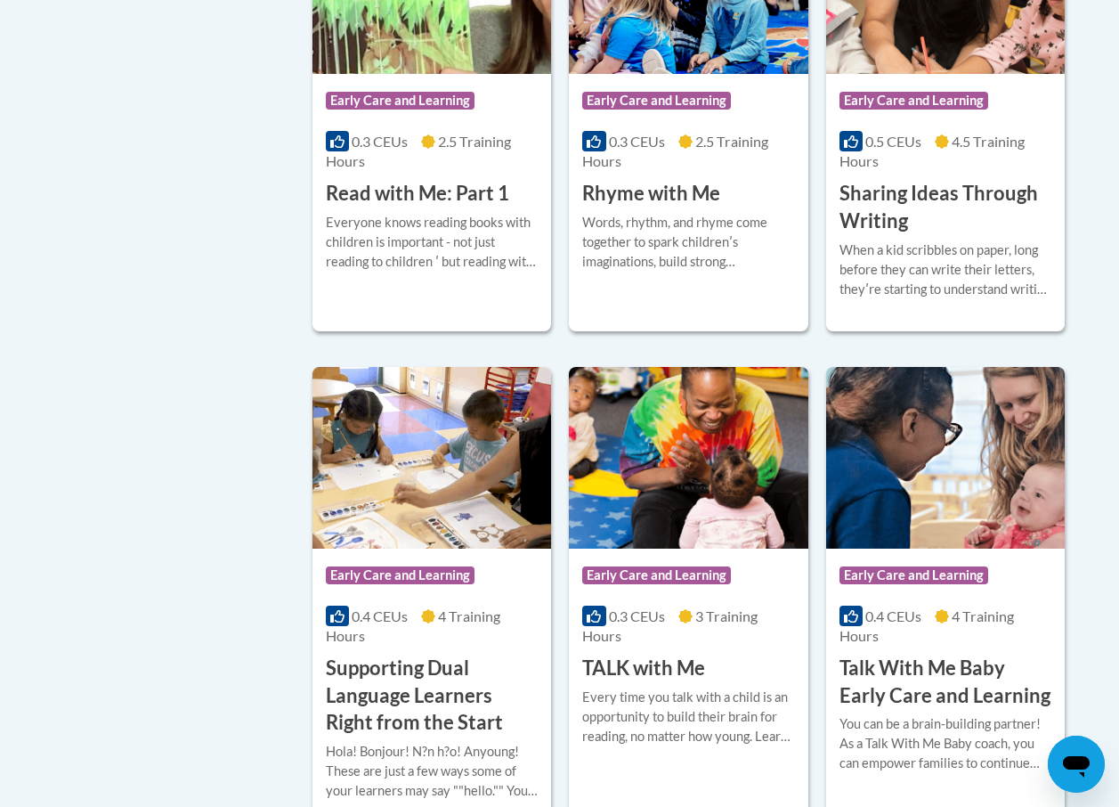
scroll to position [2493, 0]
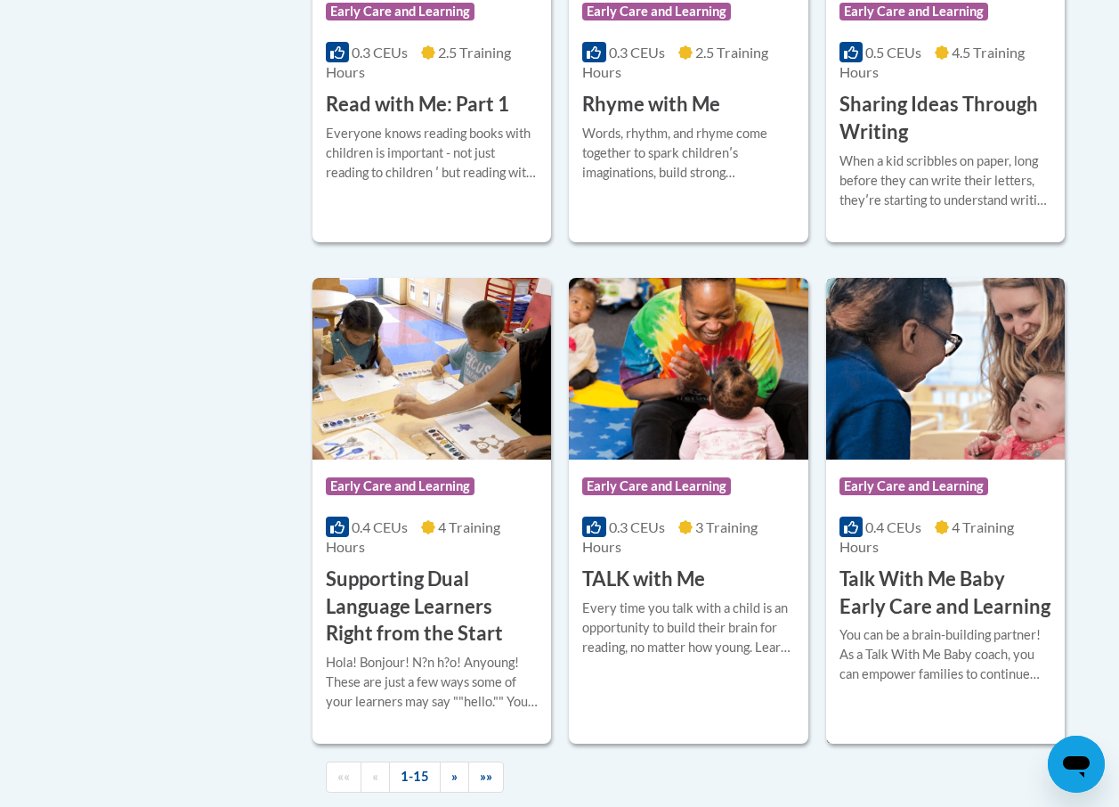
click at [907, 563] on div "Course Category: Early Care and Learning 0.4 CEUs 4 Training Hours COURSE Talk …" at bounding box center [945, 539] width 239 height 161
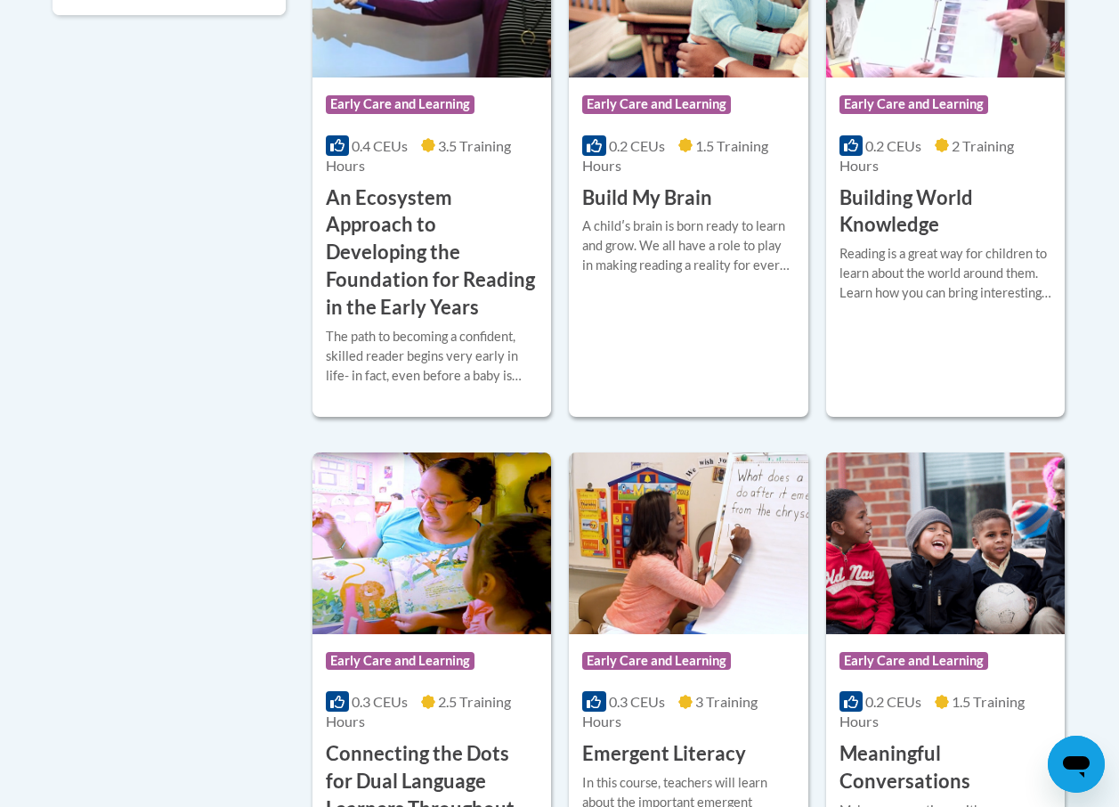
scroll to position [597, 0]
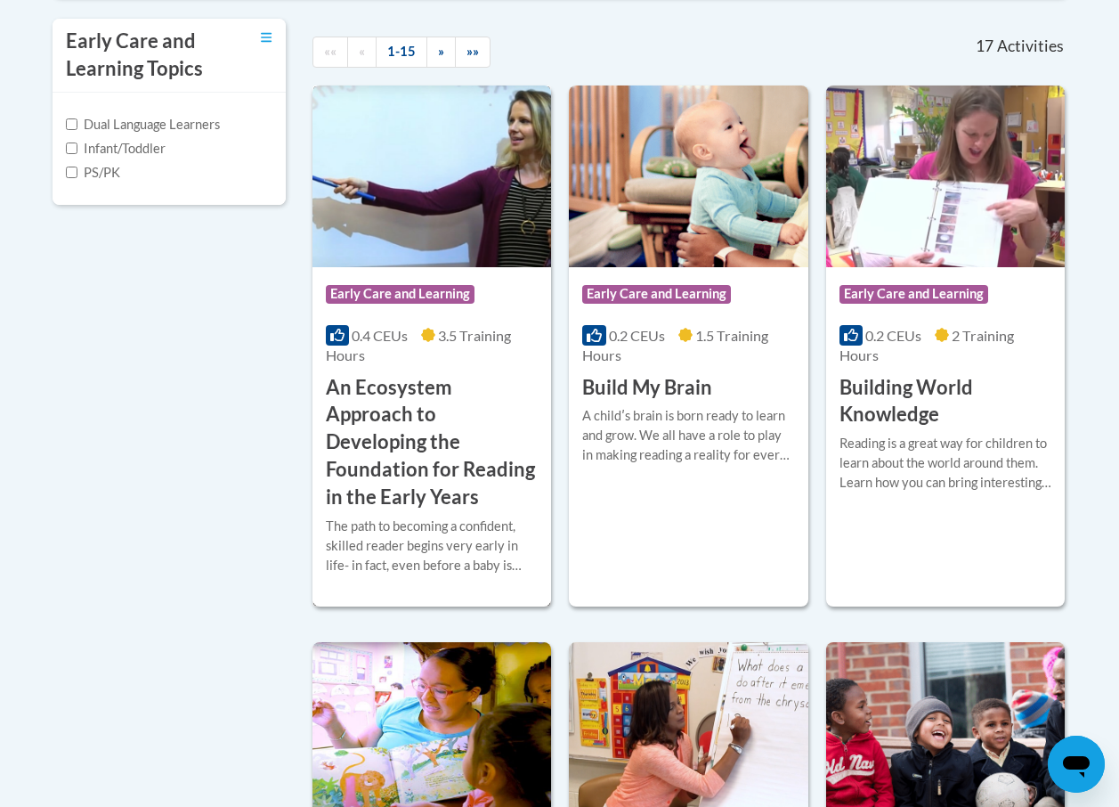
click at [414, 433] on h3 "An Ecosystem Approach to Developing the Foundation for Reading in the Early Yea…" at bounding box center [432, 442] width 212 height 137
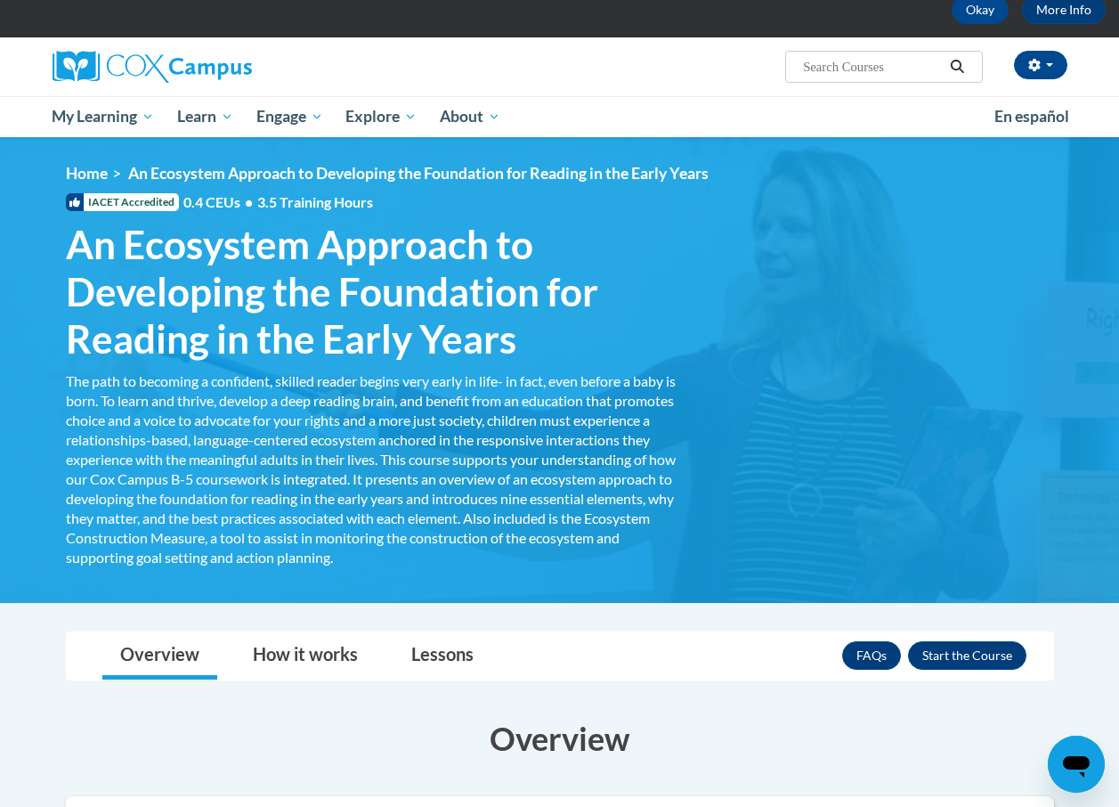
scroll to position [86, 0]
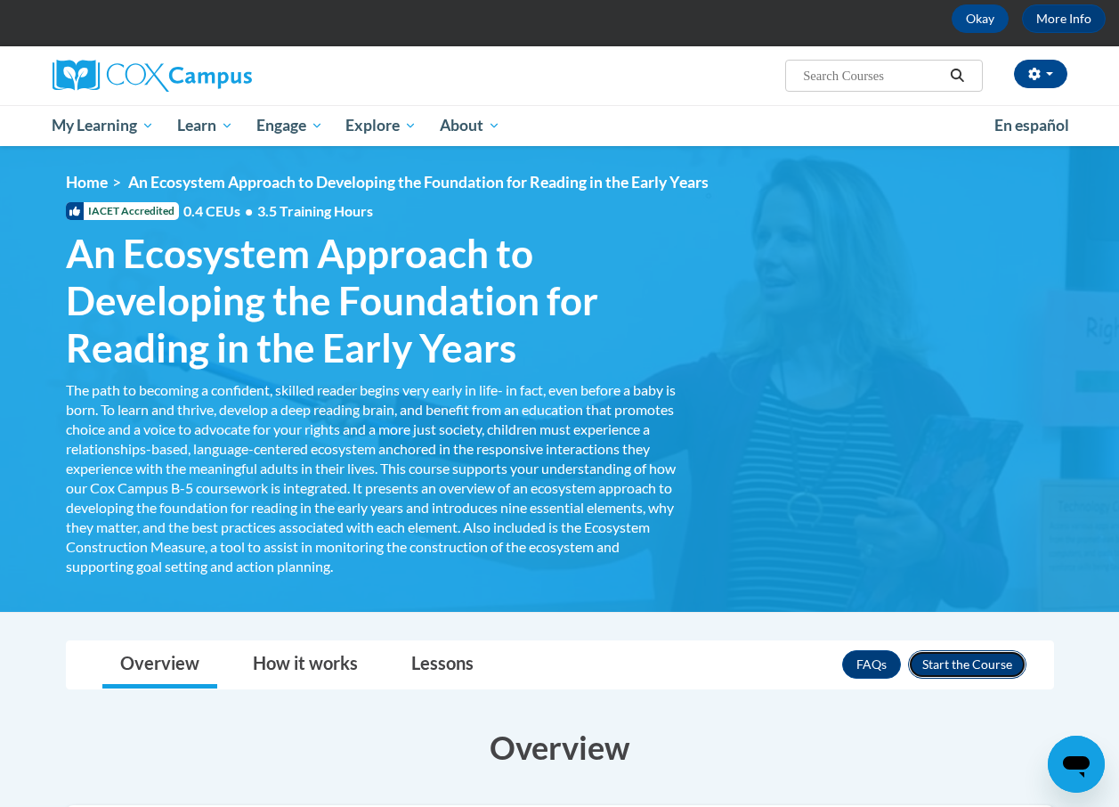
click at [939, 661] on button "Enroll" at bounding box center [967, 664] width 118 height 28
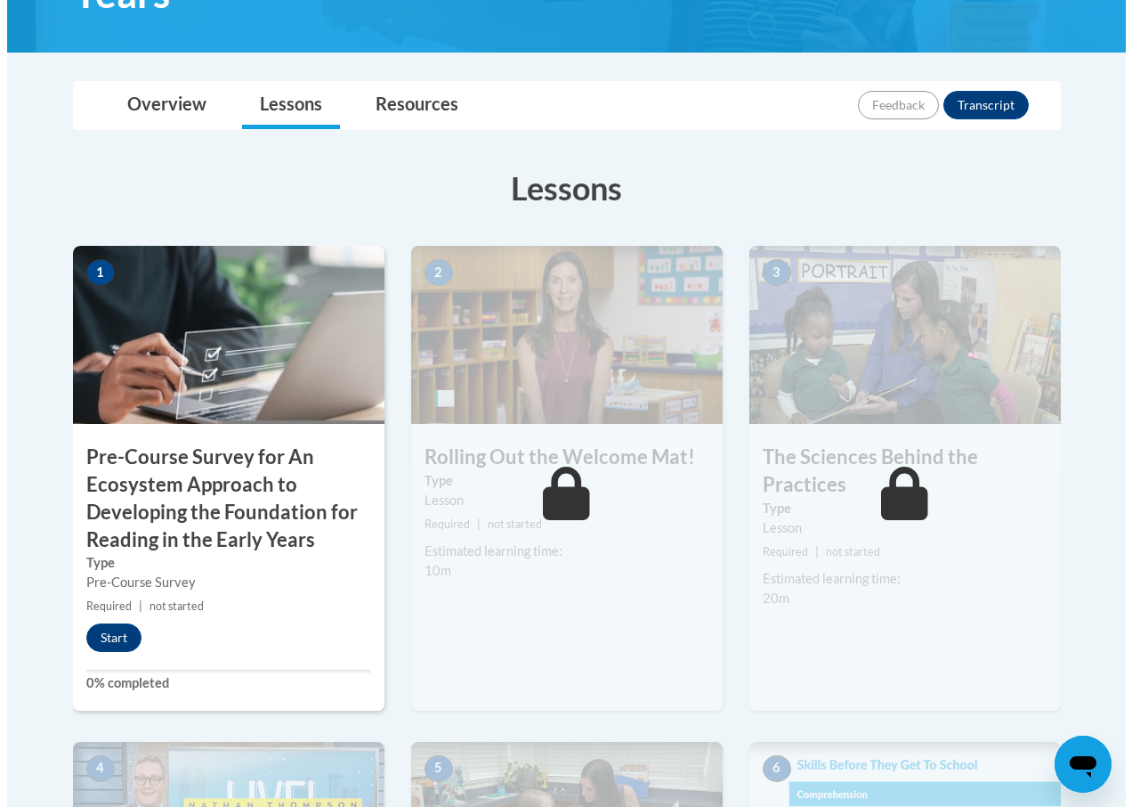
scroll to position [445, 0]
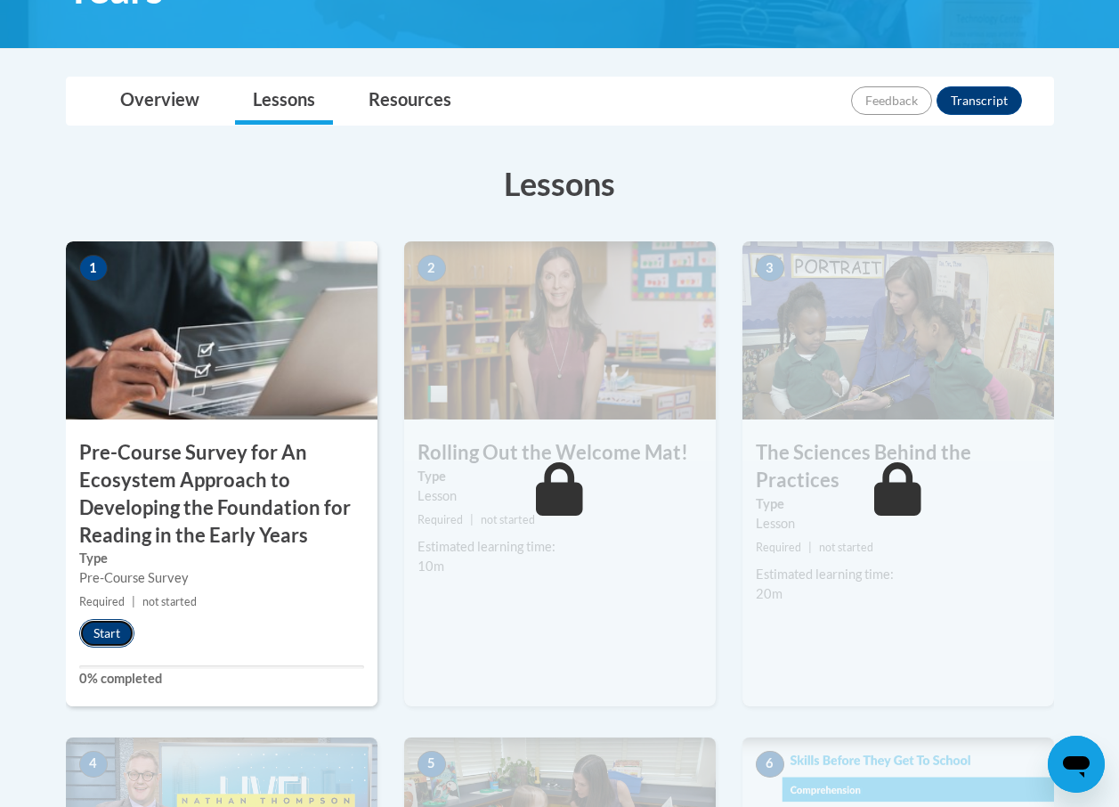
click at [94, 629] on button "Start" at bounding box center [106, 633] width 55 height 28
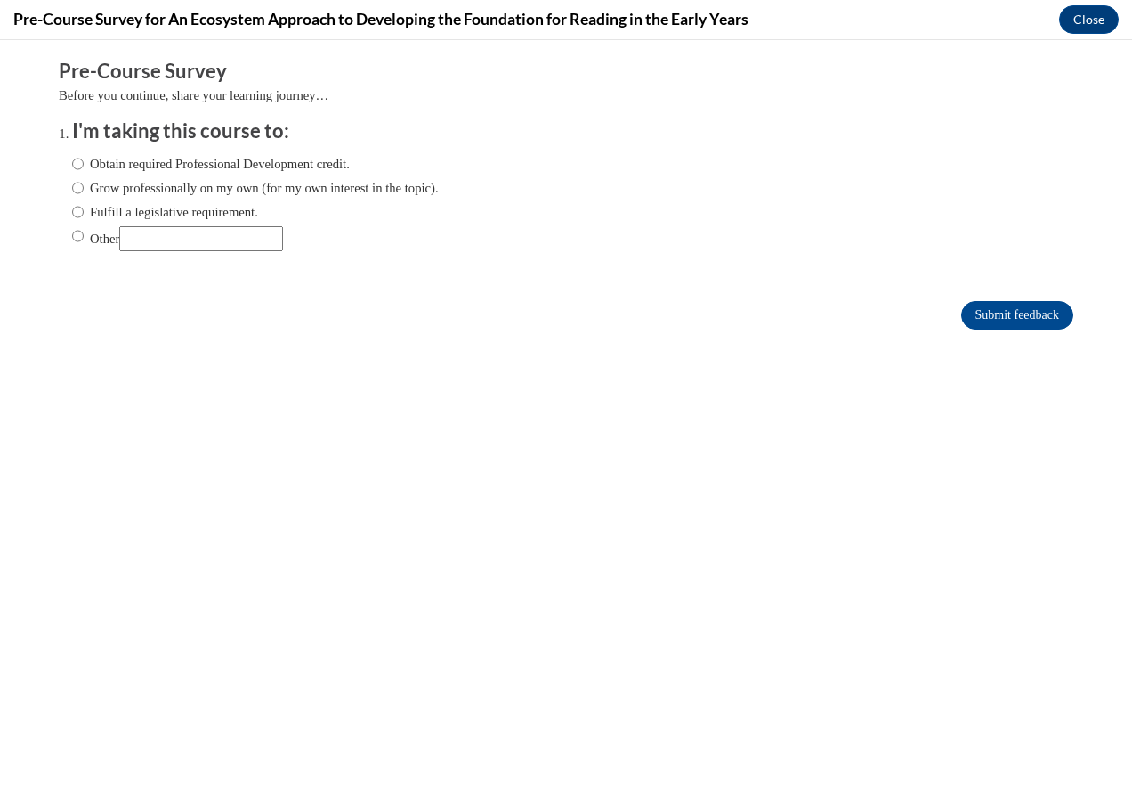
scroll to position [0, 0]
click at [72, 160] on input "Obtain required Professional Development credit." at bounding box center [78, 164] width 12 height 20
radio input "true"
click at [996, 306] on input "Submit feedback" at bounding box center [1018, 315] width 112 height 28
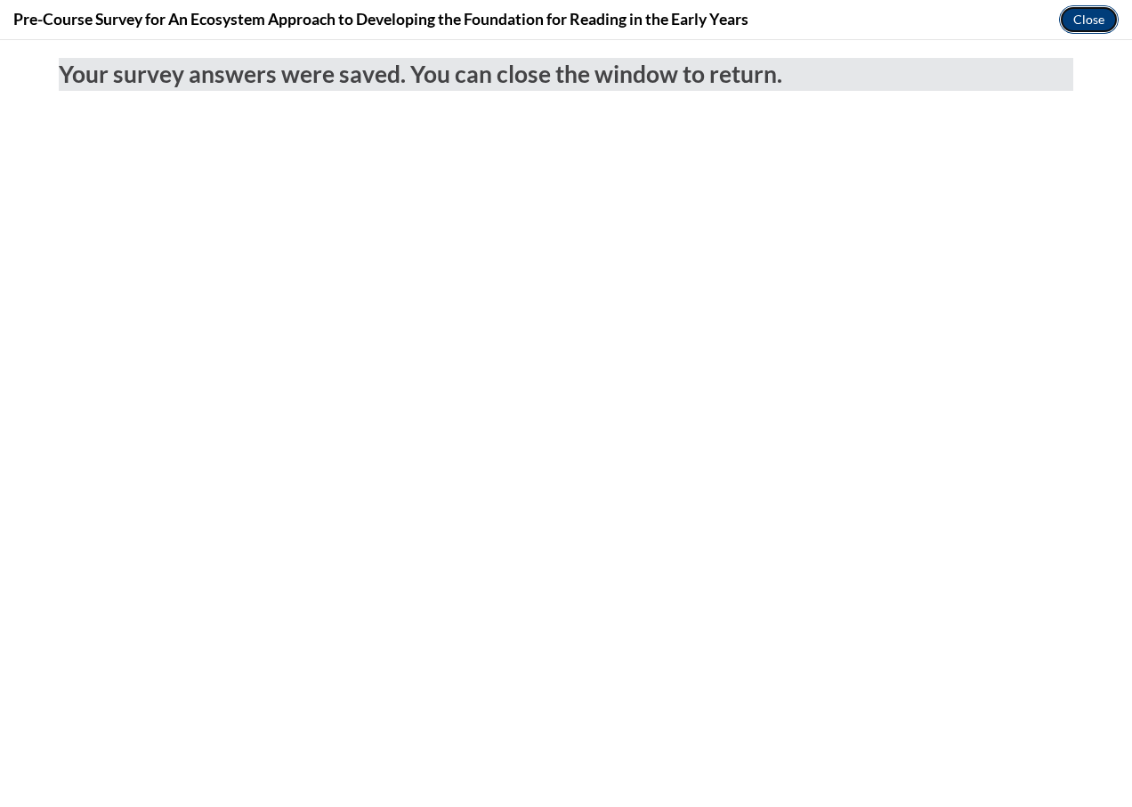
click at [1079, 20] on button "Close" at bounding box center [1089, 19] width 60 height 28
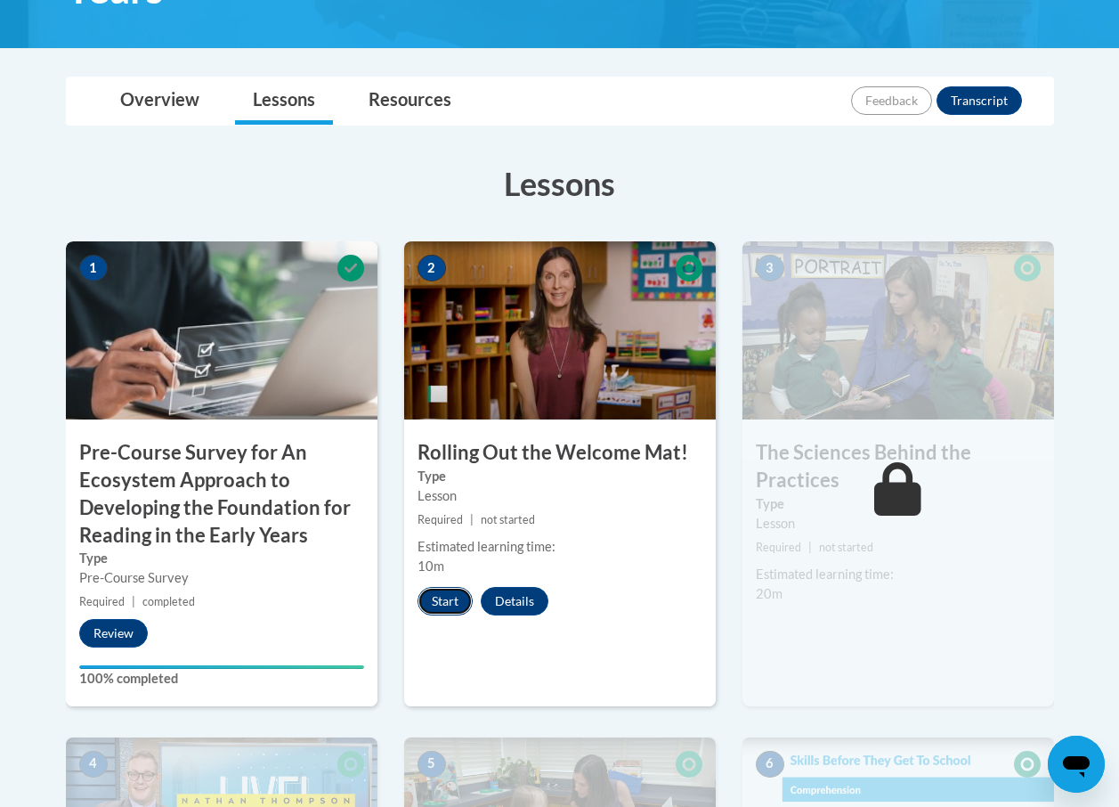
click at [440, 594] on button "Start" at bounding box center [445, 601] width 55 height 28
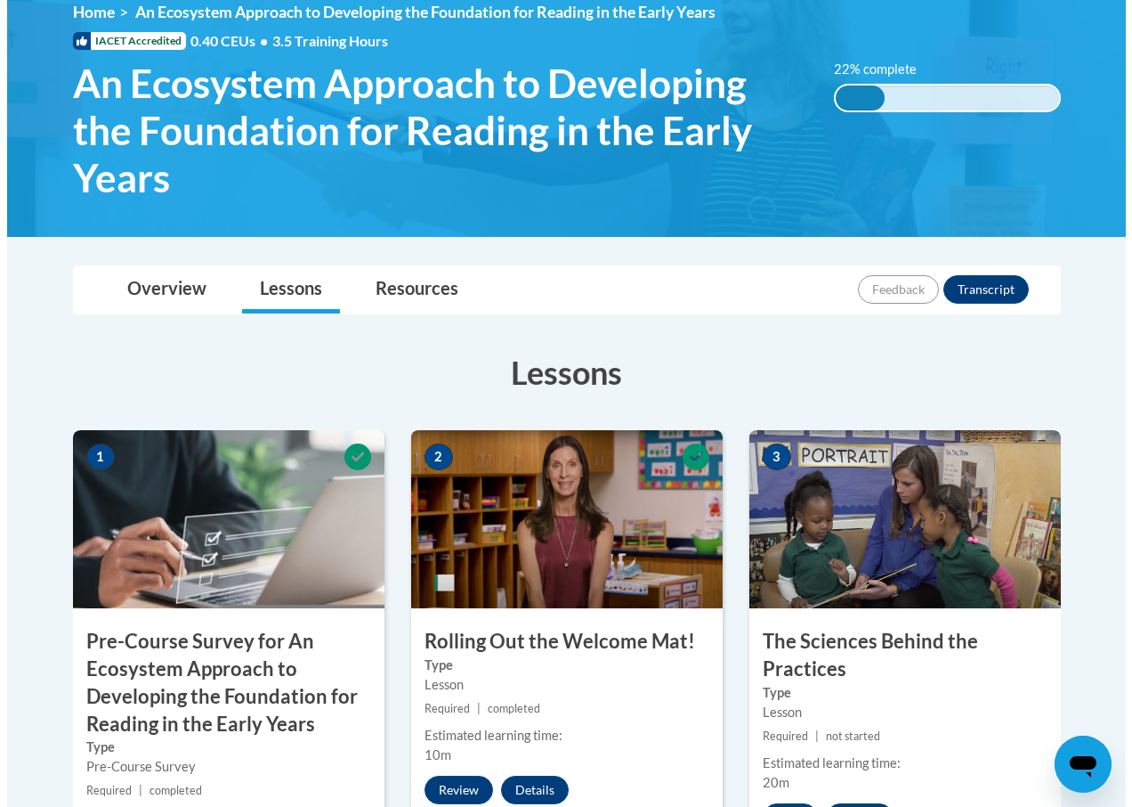
scroll to position [445, 0]
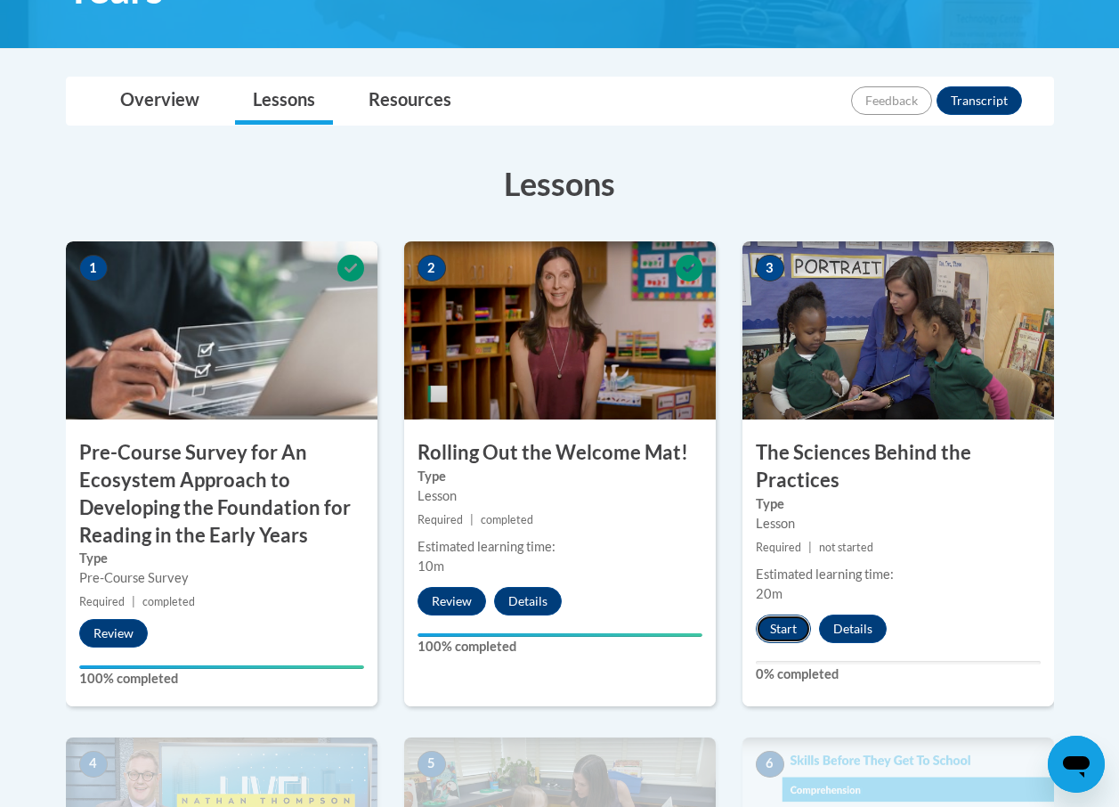
click at [783, 632] on button "Start" at bounding box center [783, 628] width 55 height 28
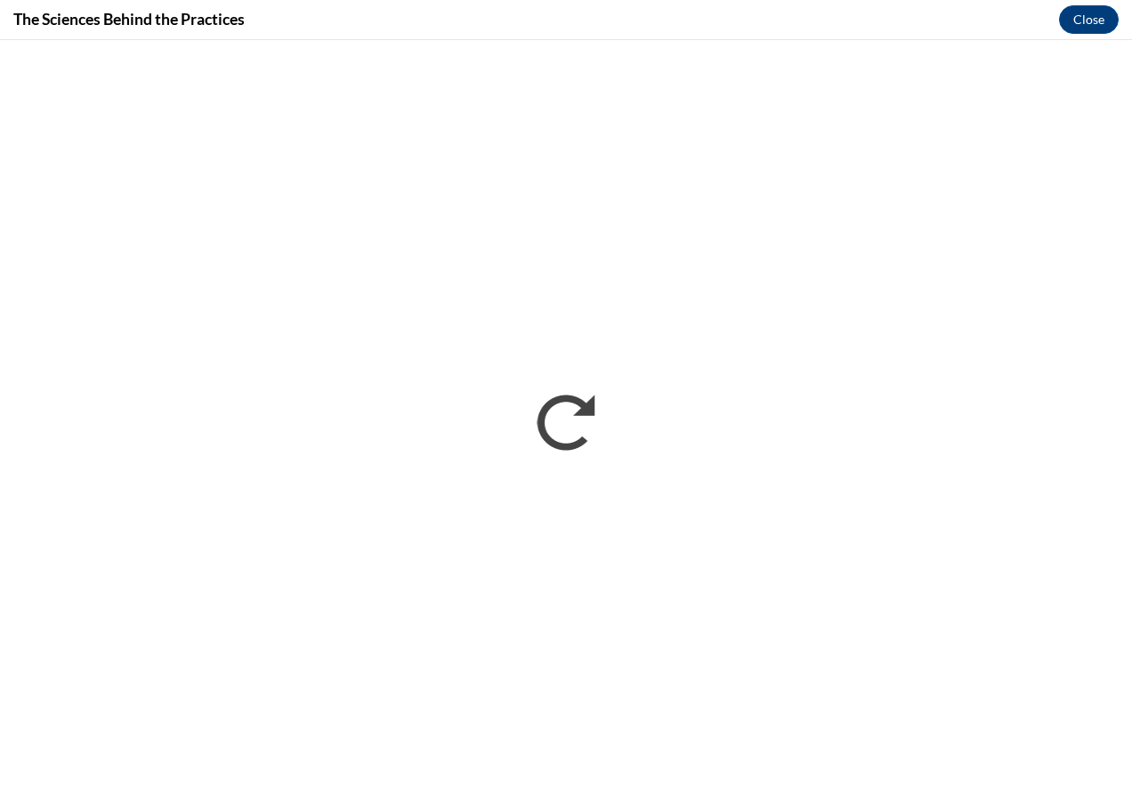
scroll to position [0, 0]
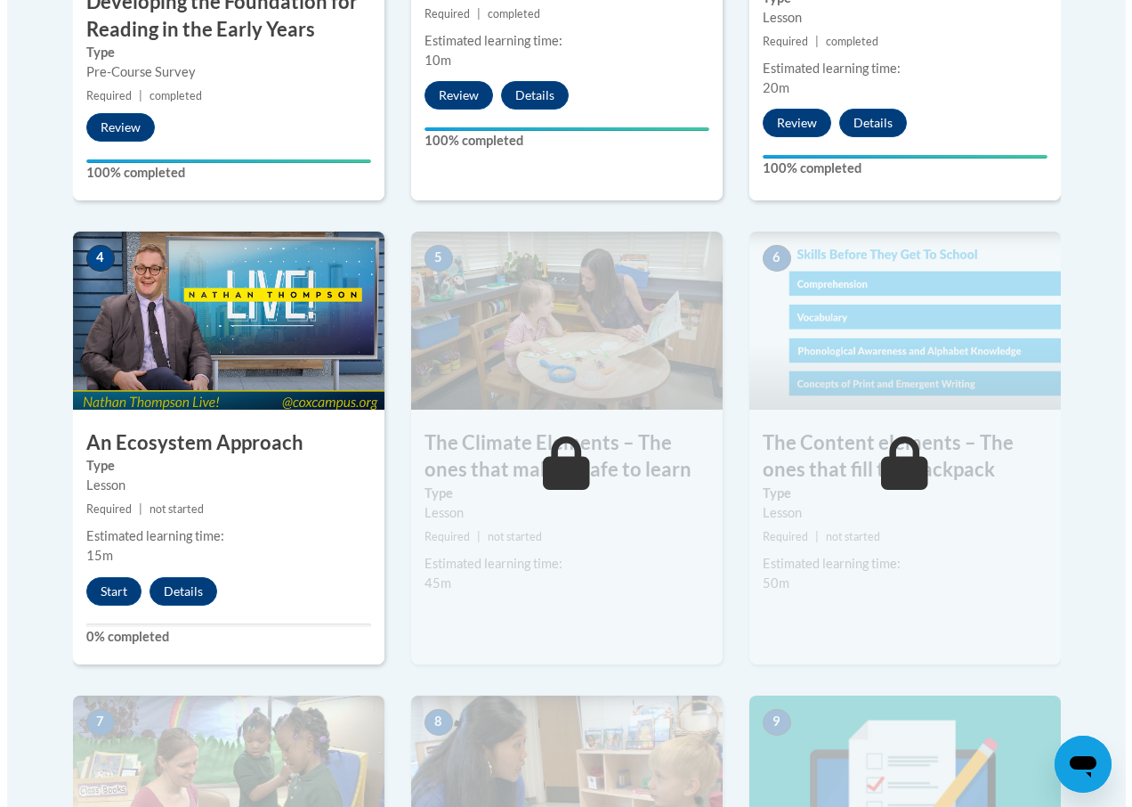
scroll to position [979, 0]
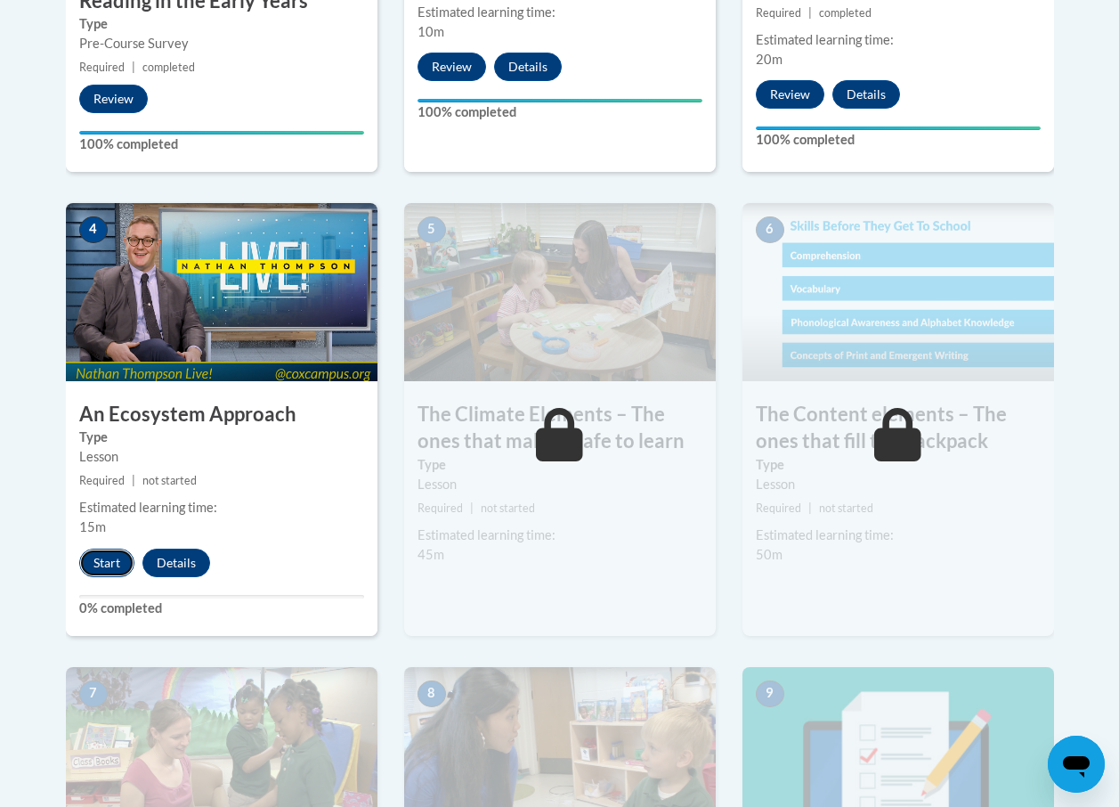
click at [107, 560] on button "Start" at bounding box center [106, 562] width 55 height 28
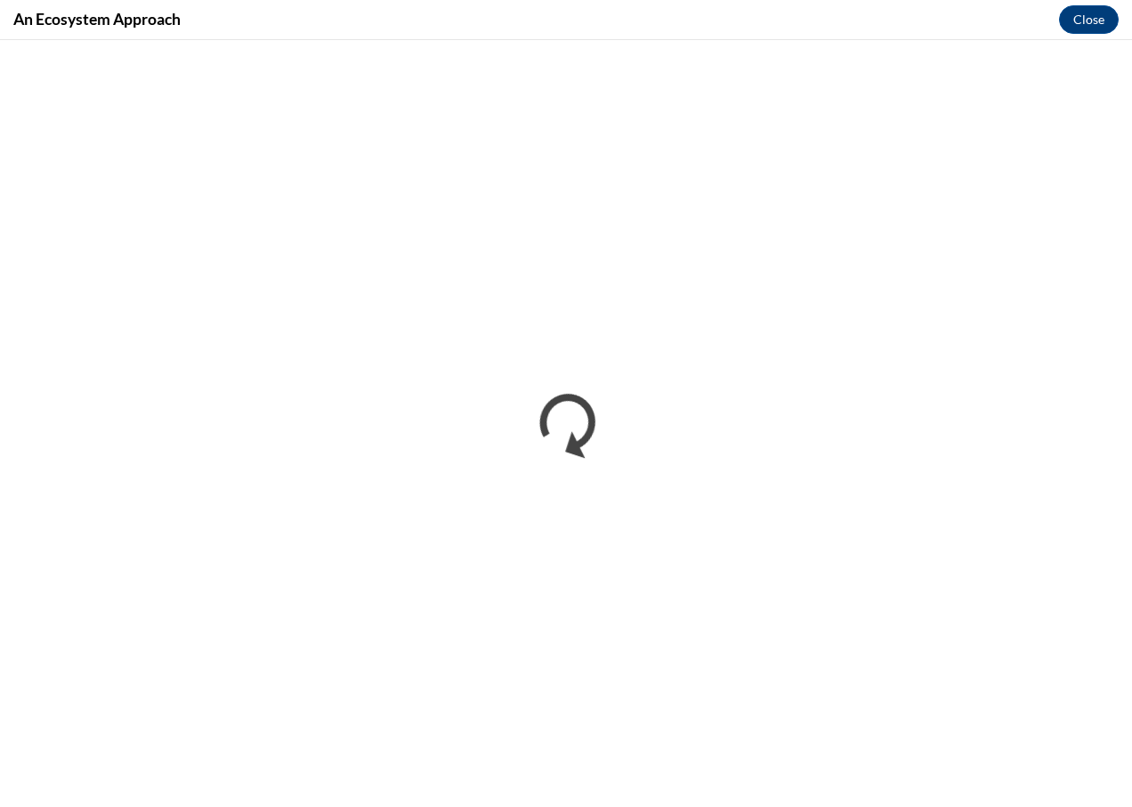
scroll to position [0, 0]
